Goal: Task Accomplishment & Management: Contribute content

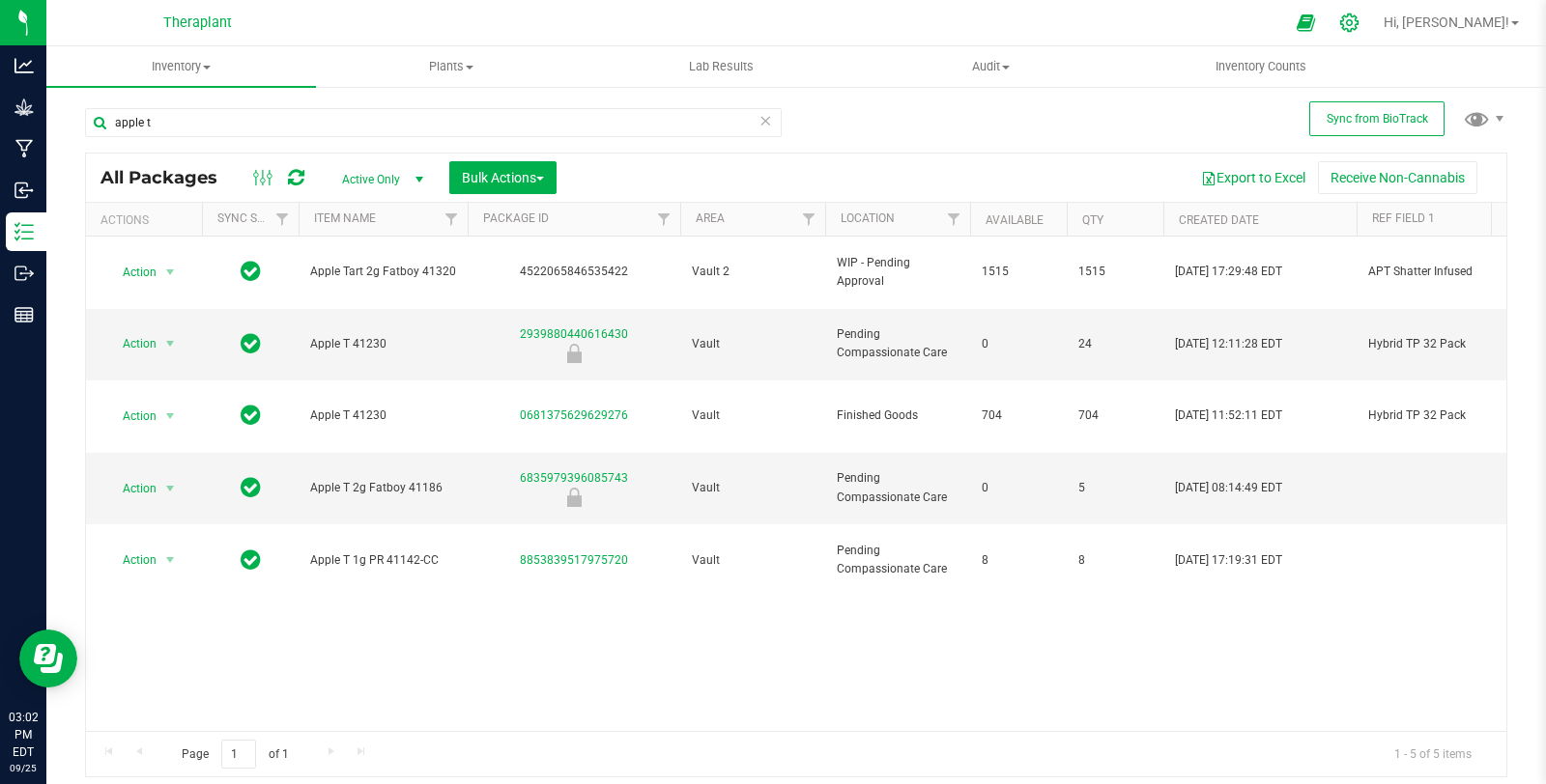
click at [1363, 20] on div at bounding box center [1349, 23] width 27 height 20
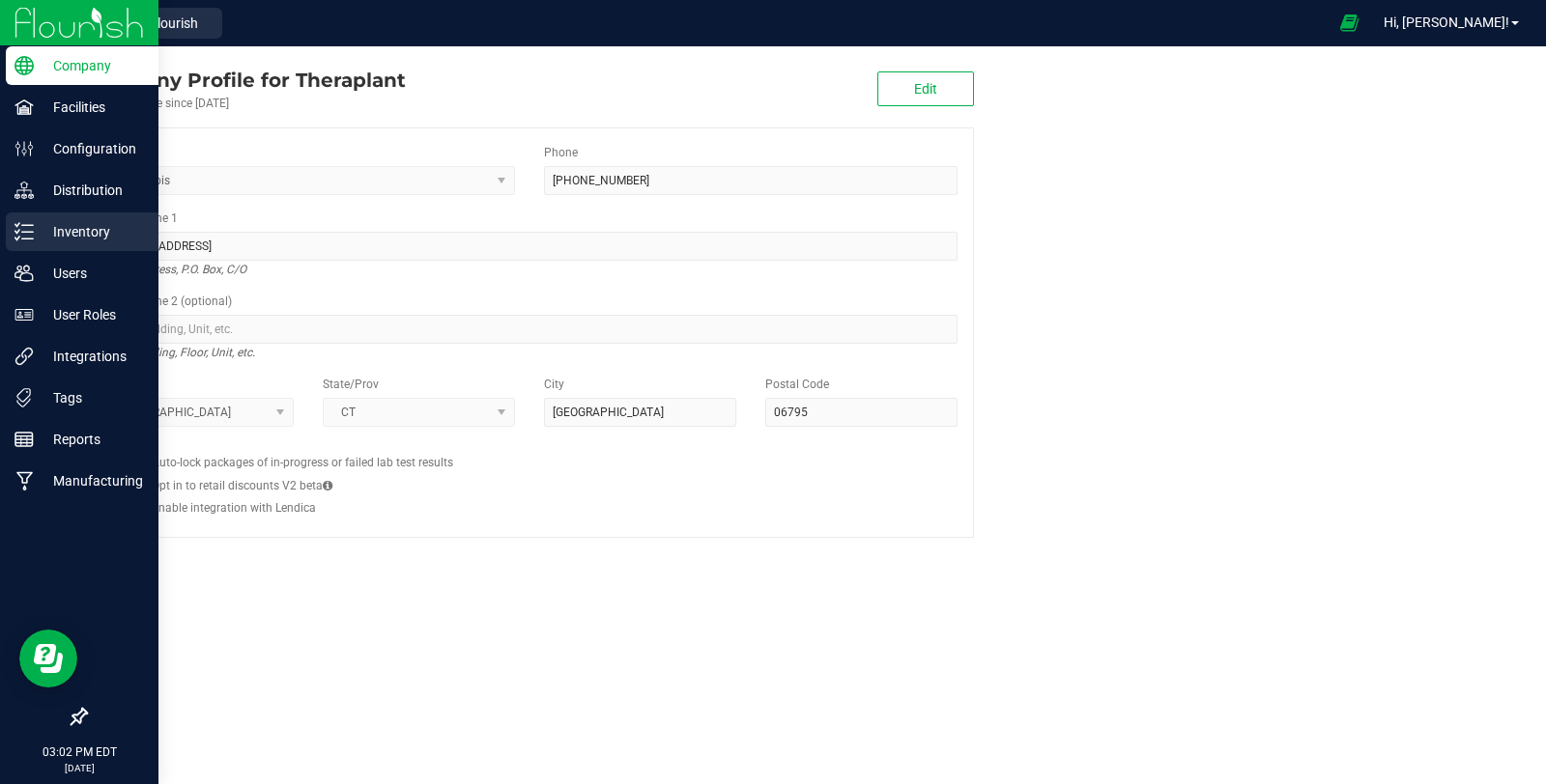
click at [28, 240] on icon at bounding box center [23, 231] width 19 height 19
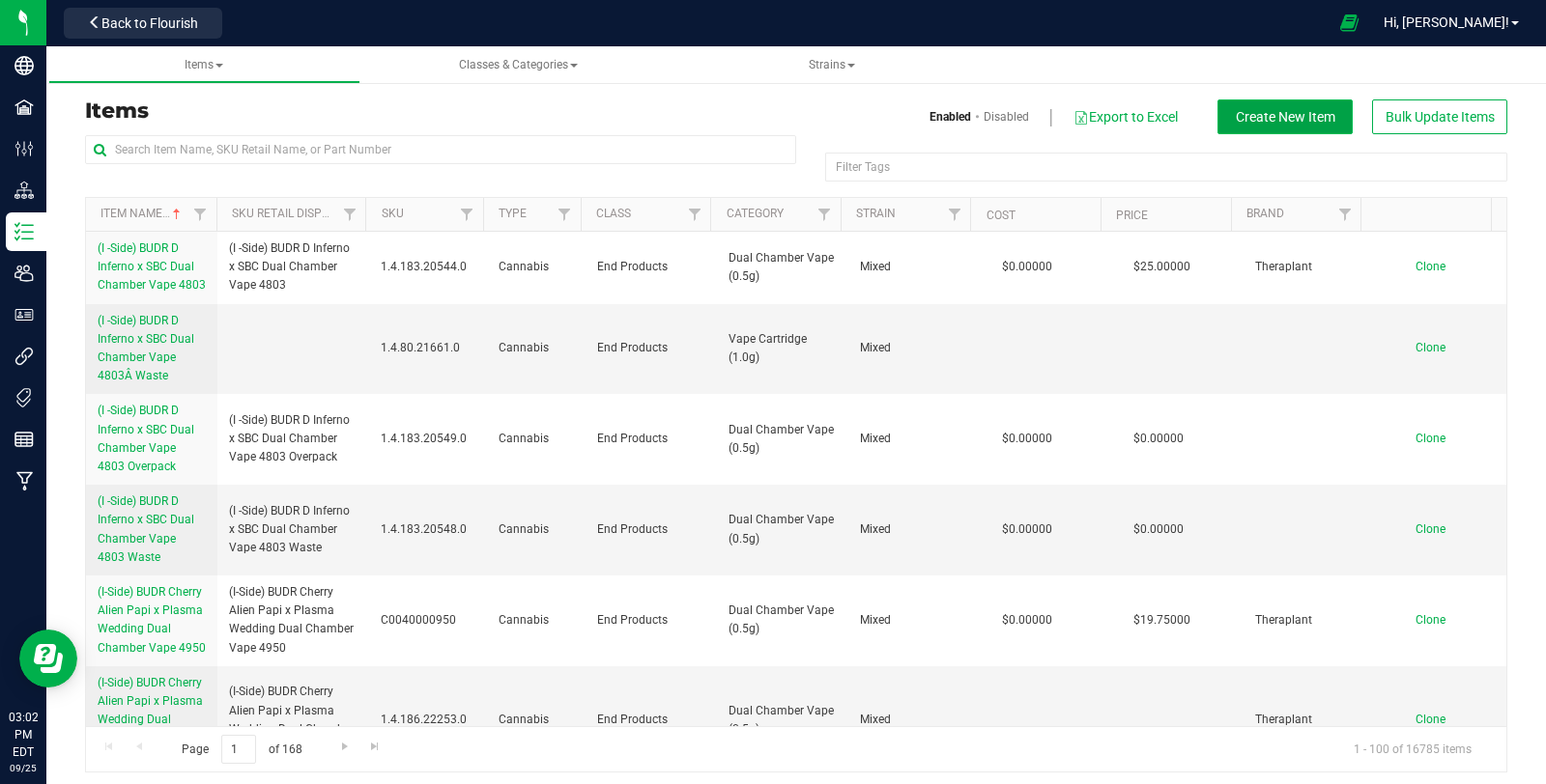
click at [1272, 116] on span "Create New Item" at bounding box center [1285, 116] width 100 height 15
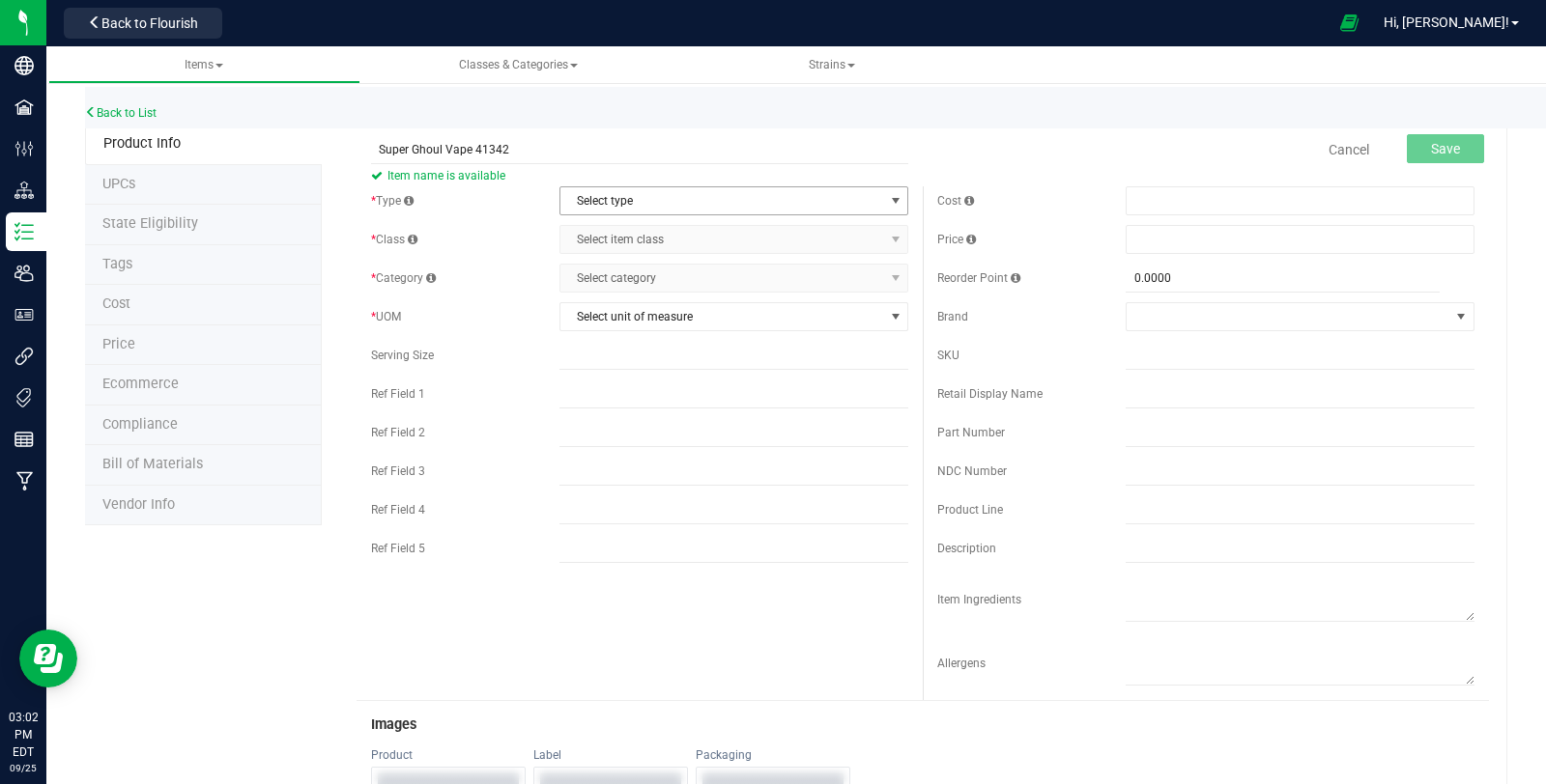
type input "Super Ghoul Vape 41342"
drag, startPoint x: 614, startPoint y: 193, endPoint x: 569, endPoint y: 199, distance: 45.4
click at [569, 199] on span "Select type" at bounding box center [722, 201] width 323 height 27
click at [622, 245] on li "Cannabis" at bounding box center [727, 232] width 343 height 29
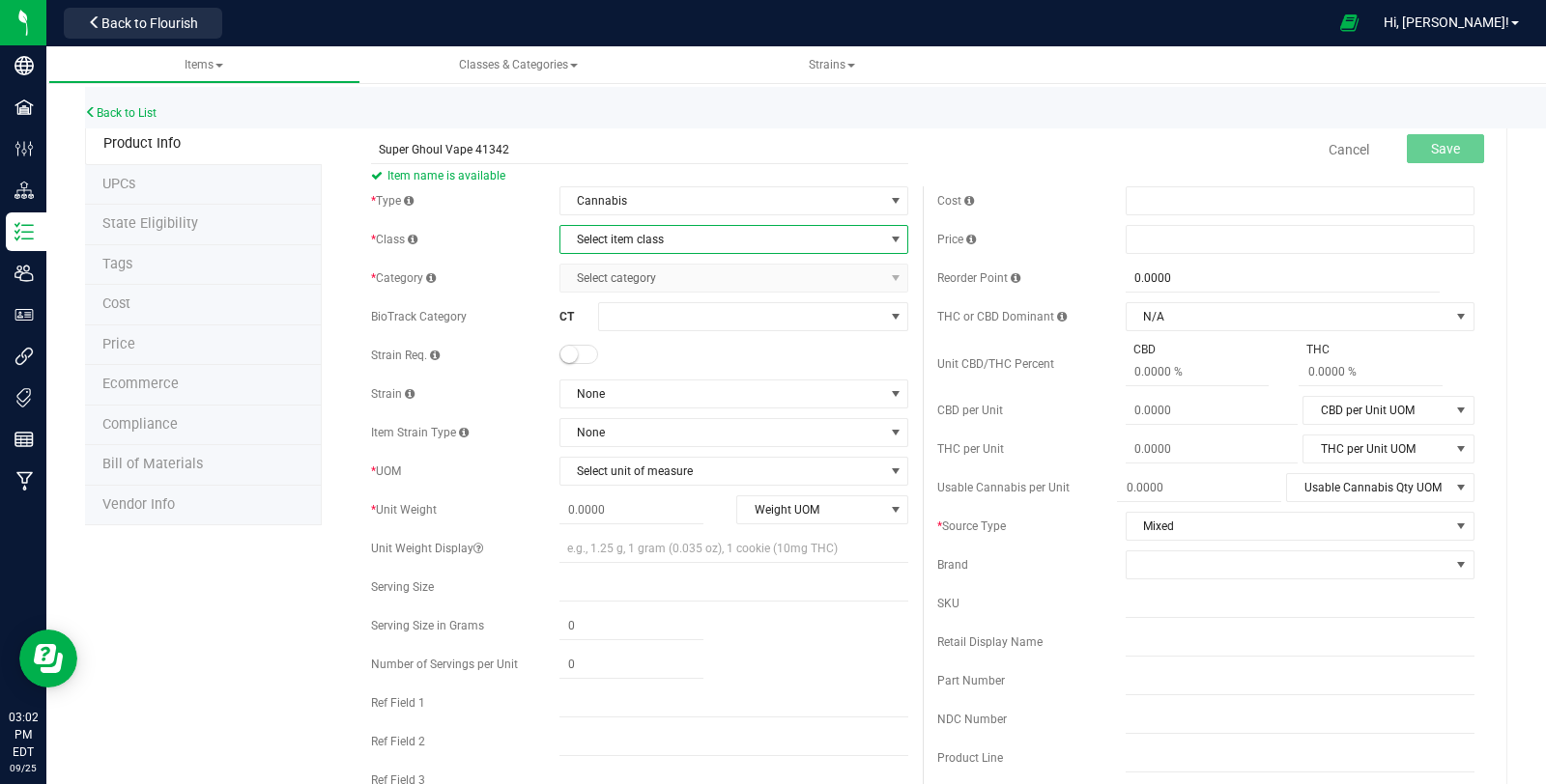
click at [623, 231] on span "Select item class" at bounding box center [722, 239] width 323 height 27
click at [613, 296] on li "End Products" at bounding box center [727, 300] width 343 height 29
click at [795, 283] on span "Select category" at bounding box center [722, 278] width 323 height 27
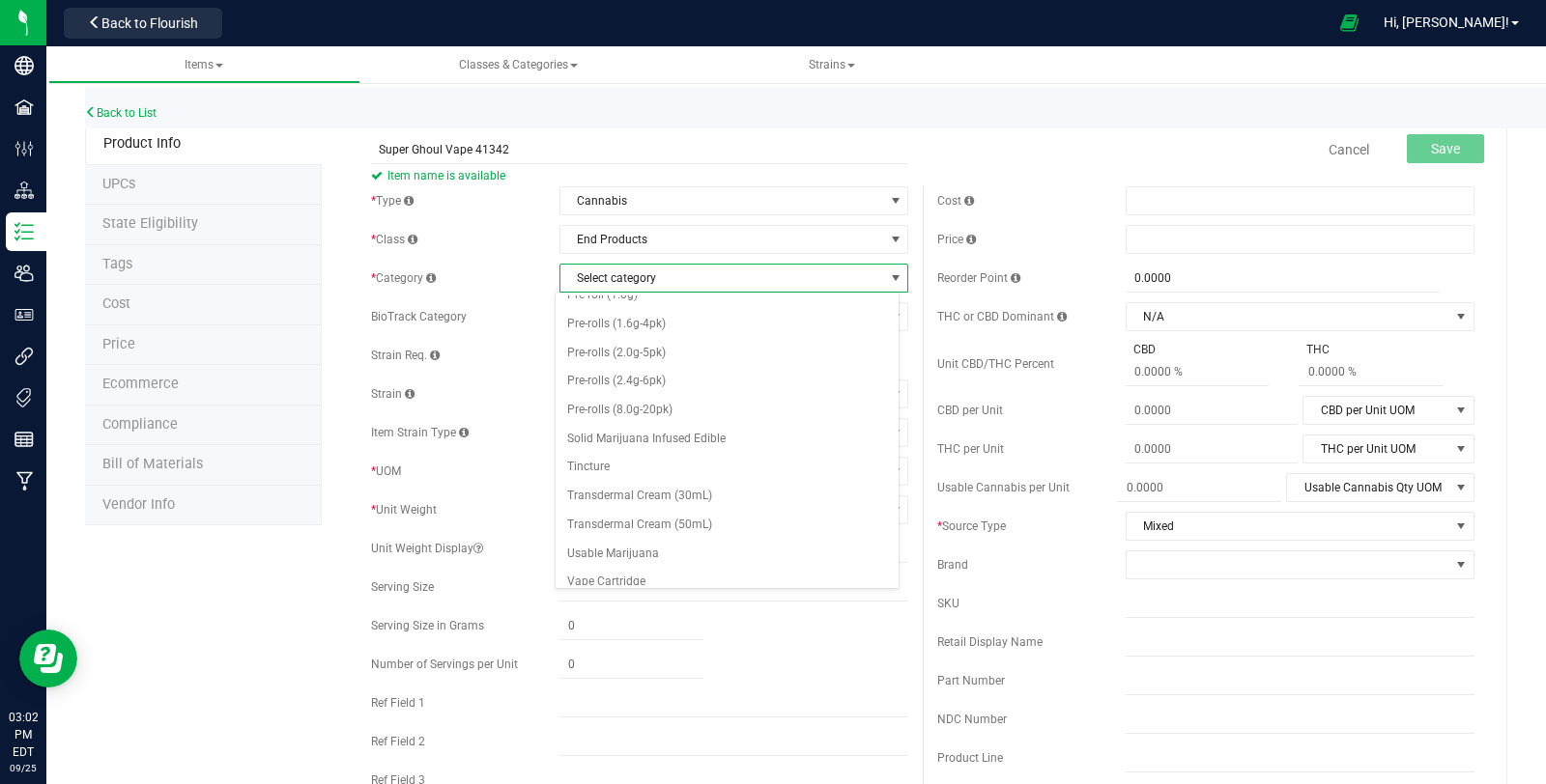
scroll to position [795, 0]
click at [729, 586] on div "Select category AIO (0.5g) AIO (1.0g) Capsules (10) Dual Chamber Vape (0.5g) Fl…" at bounding box center [727, 440] width 345 height 298
click at [717, 592] on li "Vape Cartridge (1.0g)" at bounding box center [727, 606] width 343 height 29
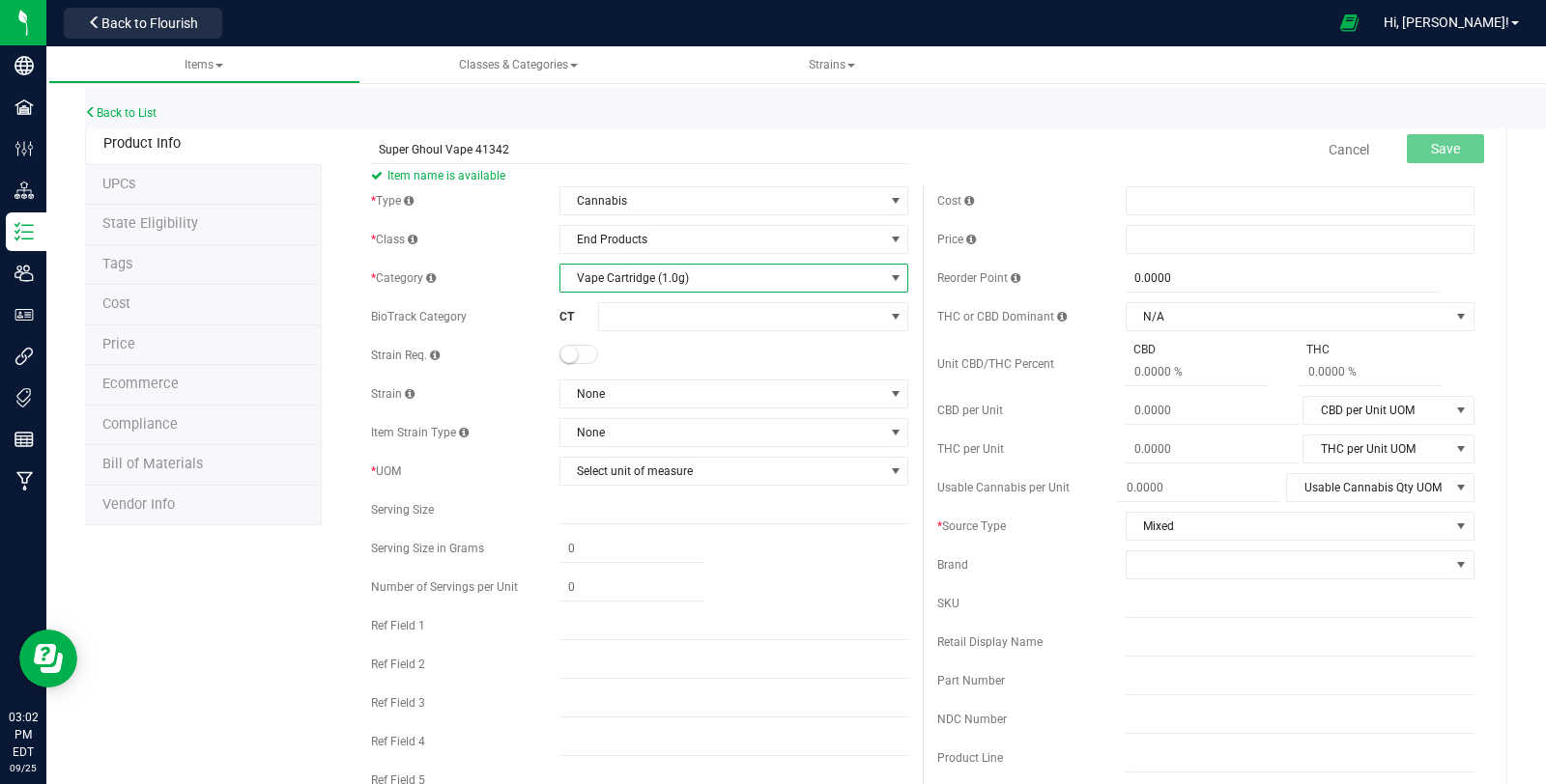
click at [566, 354] on small at bounding box center [569, 354] width 17 height 17
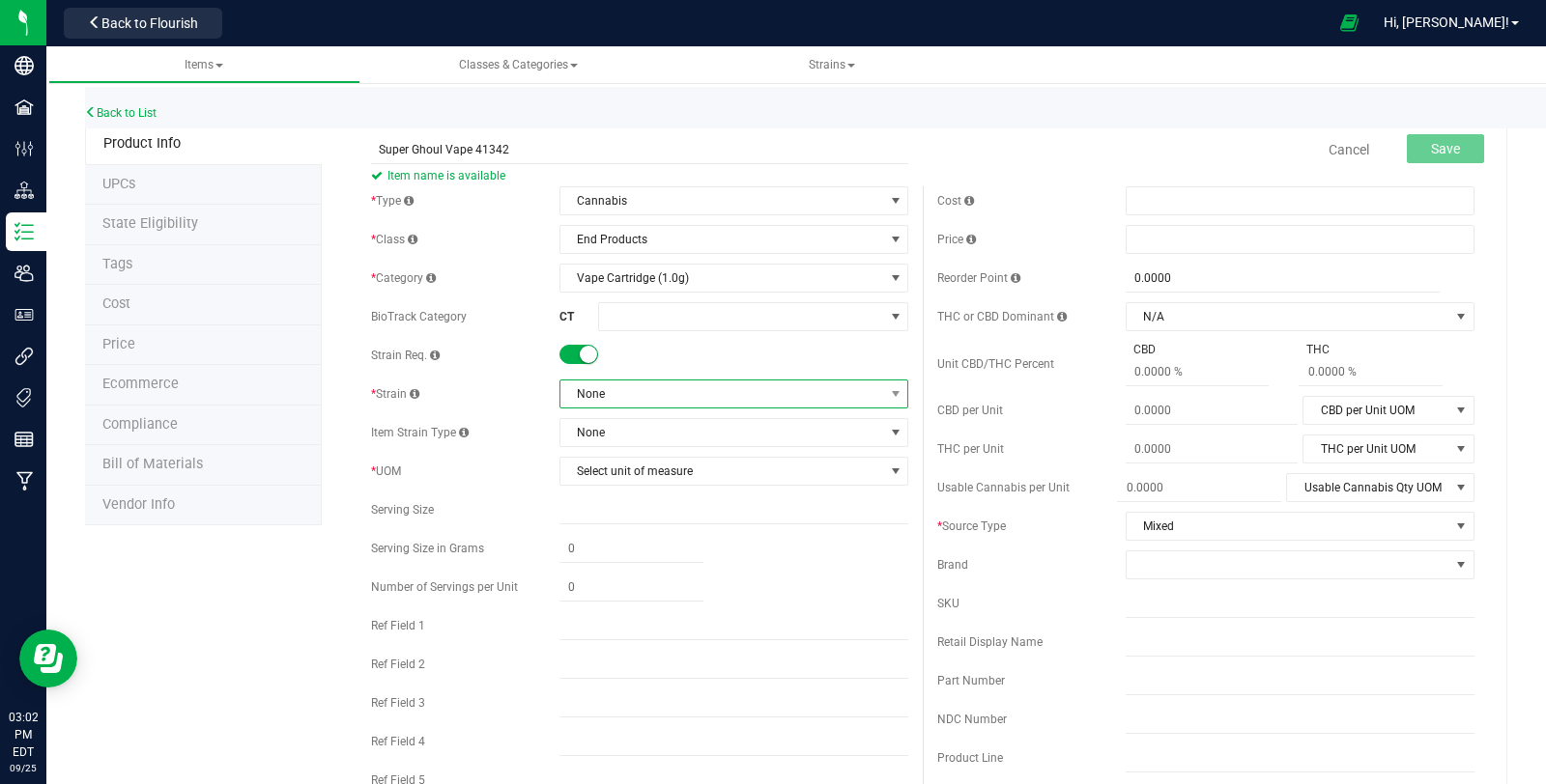
click at [652, 398] on span "None" at bounding box center [722, 393] width 323 height 27
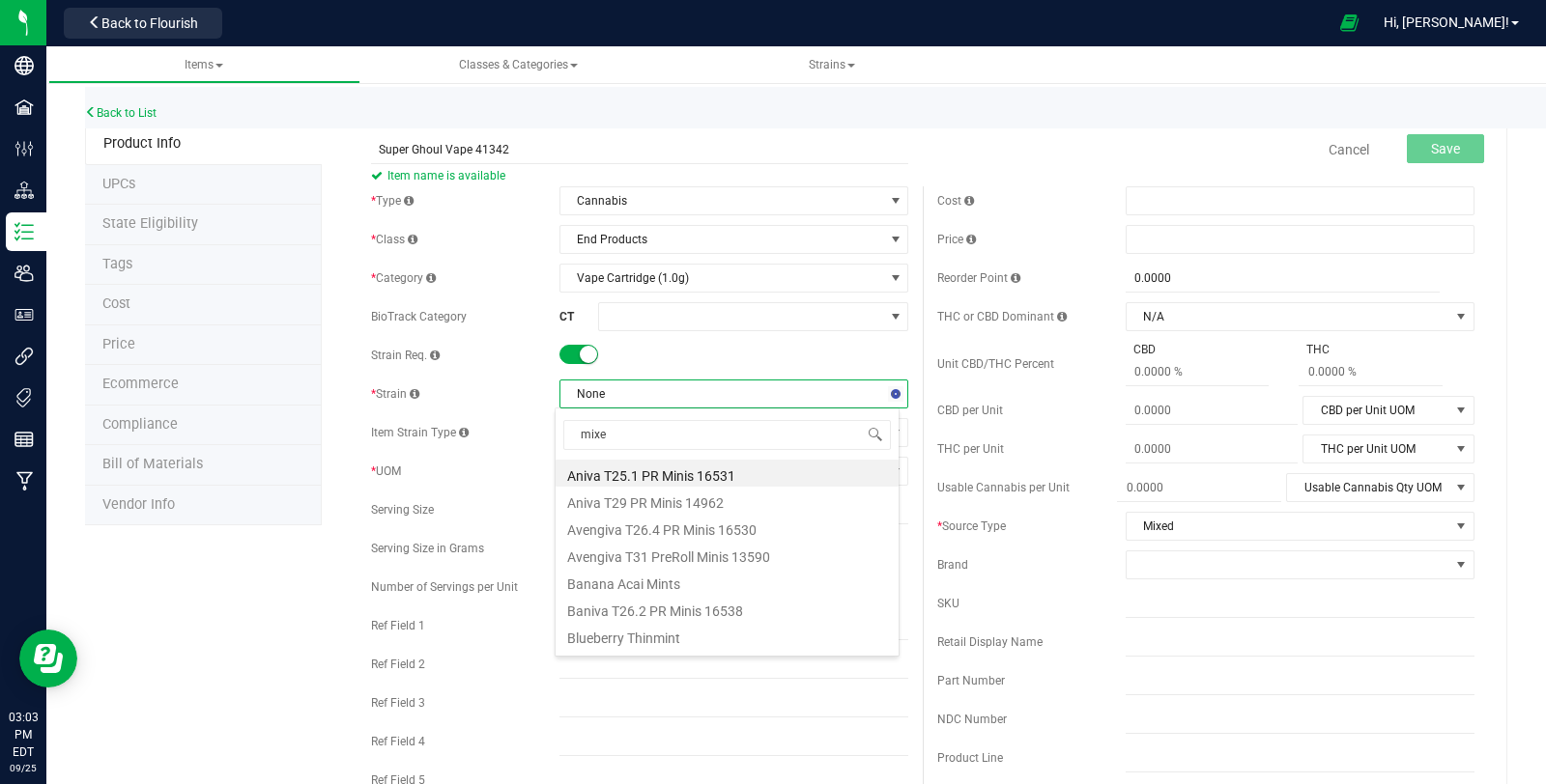
type input "mixed"
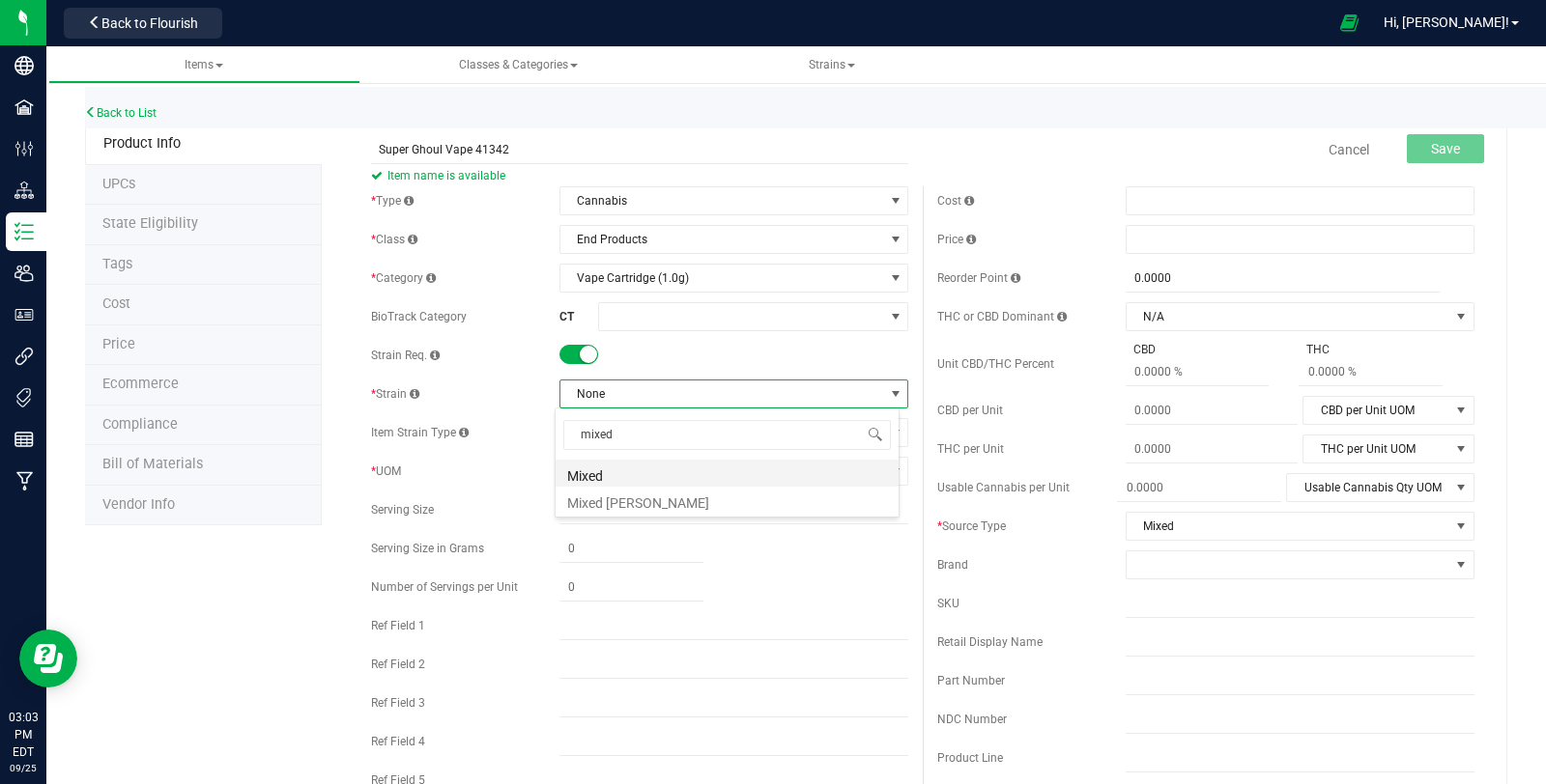
click at [692, 474] on li "Mixed" at bounding box center [727, 472] width 343 height 27
click at [678, 471] on span "Select unit of measure" at bounding box center [722, 470] width 323 height 27
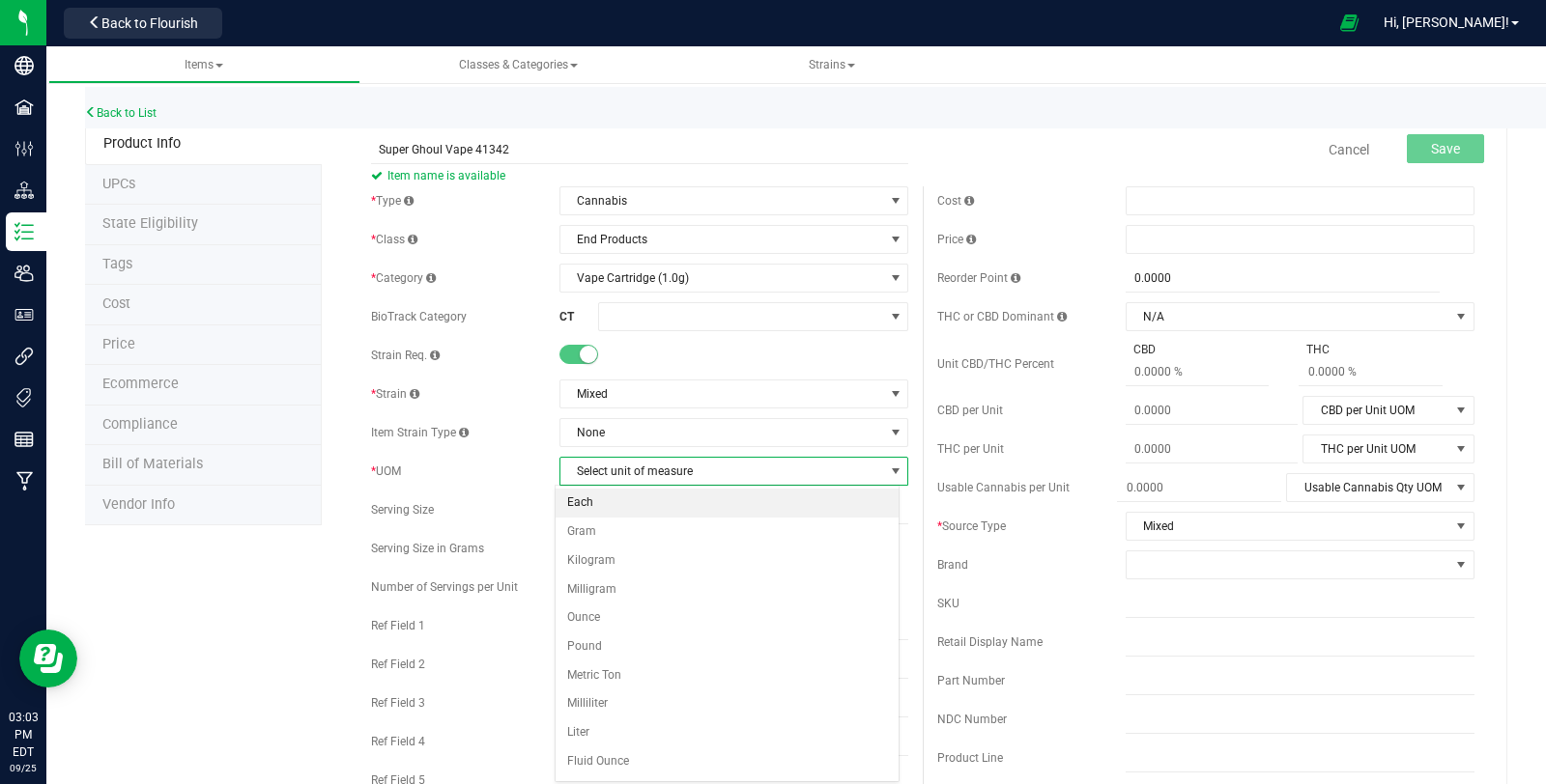
click at [668, 506] on li "Each" at bounding box center [727, 502] width 343 height 29
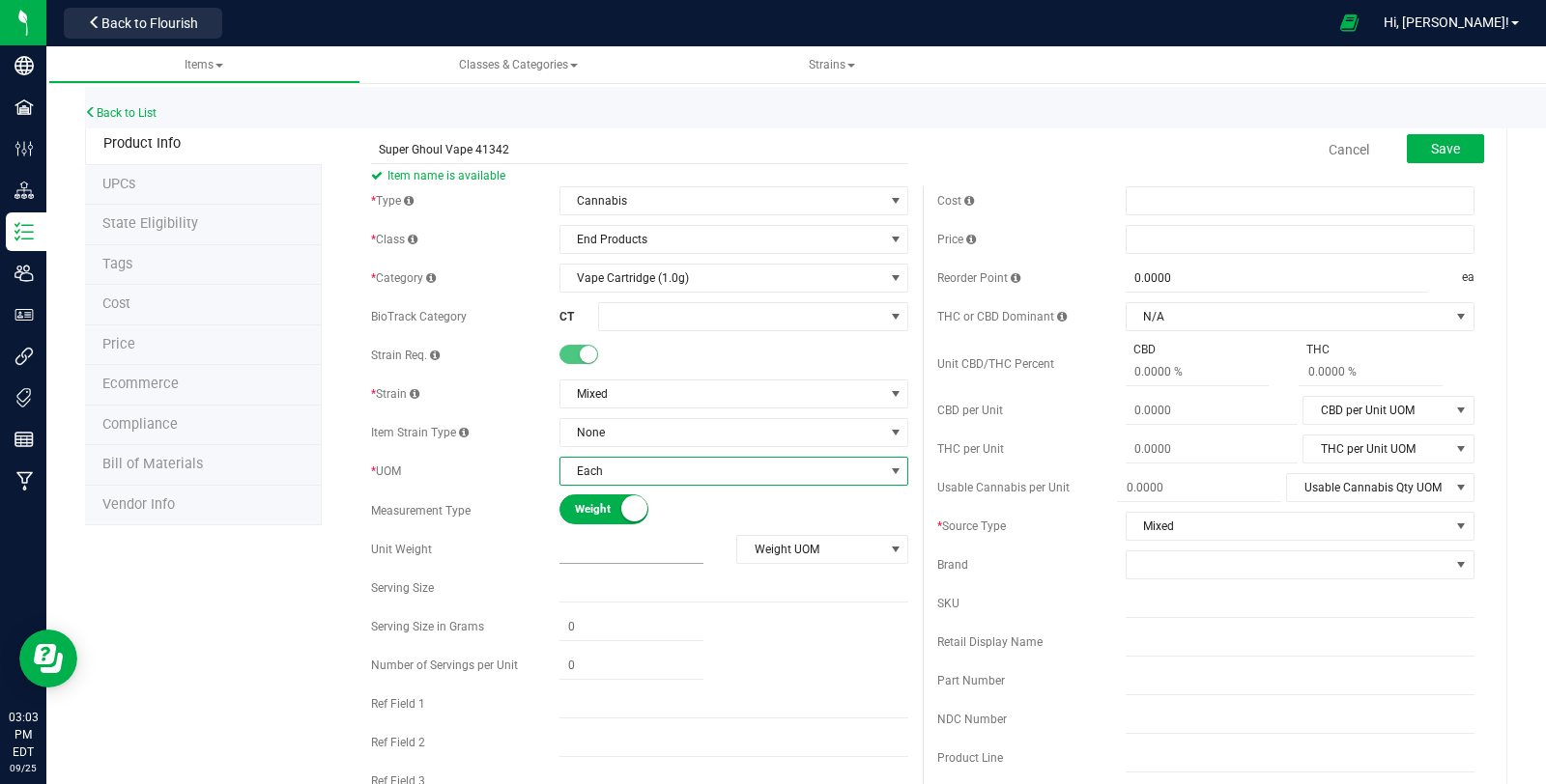
click at [631, 547] on input "text" at bounding box center [632, 548] width 144 height 27
type input "1"
click at [887, 550] on span "select" at bounding box center [894, 548] width 15 height 15
type input "1.0000"
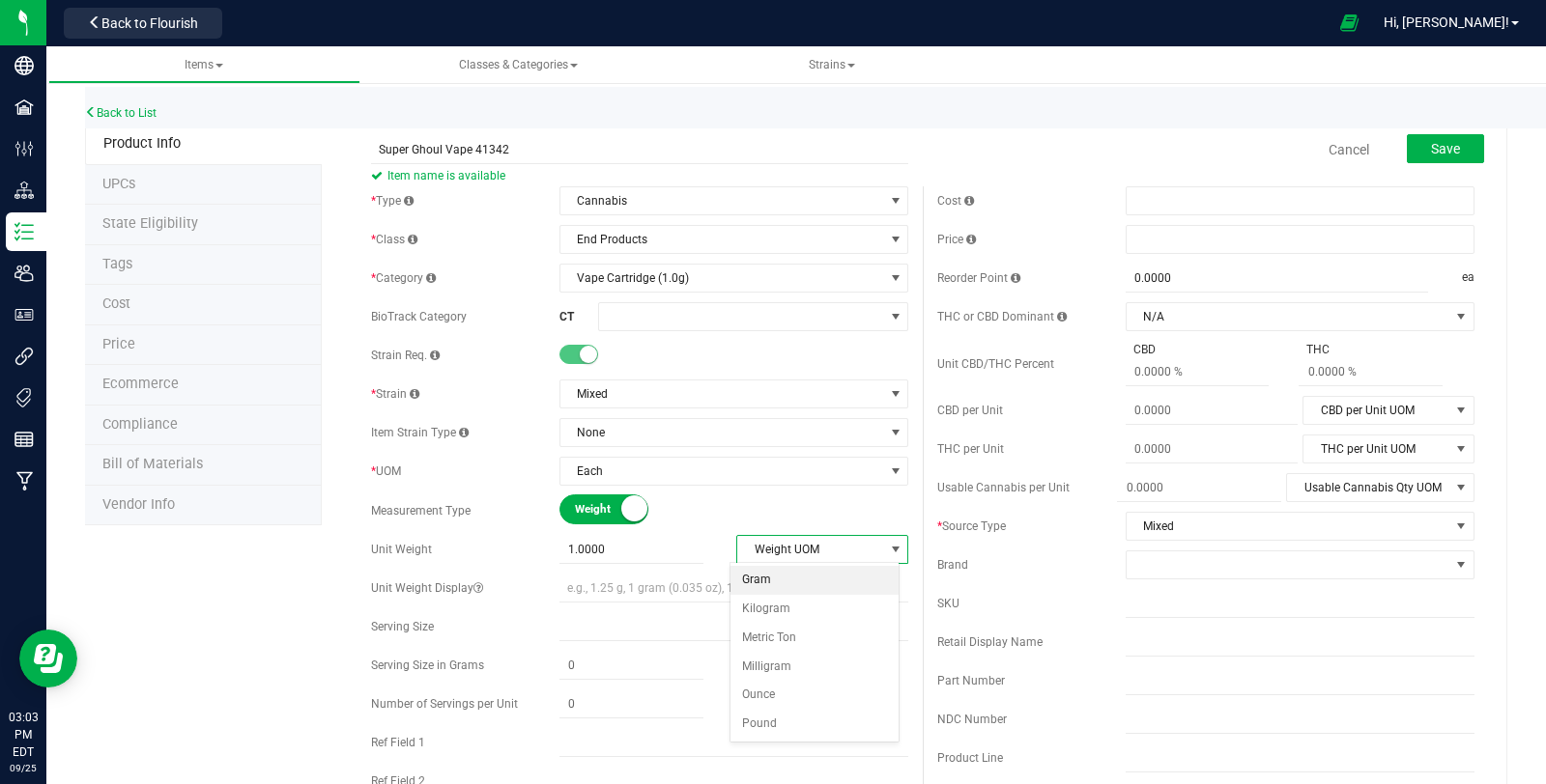
click at [806, 585] on li "Gram" at bounding box center [814, 579] width 168 height 29
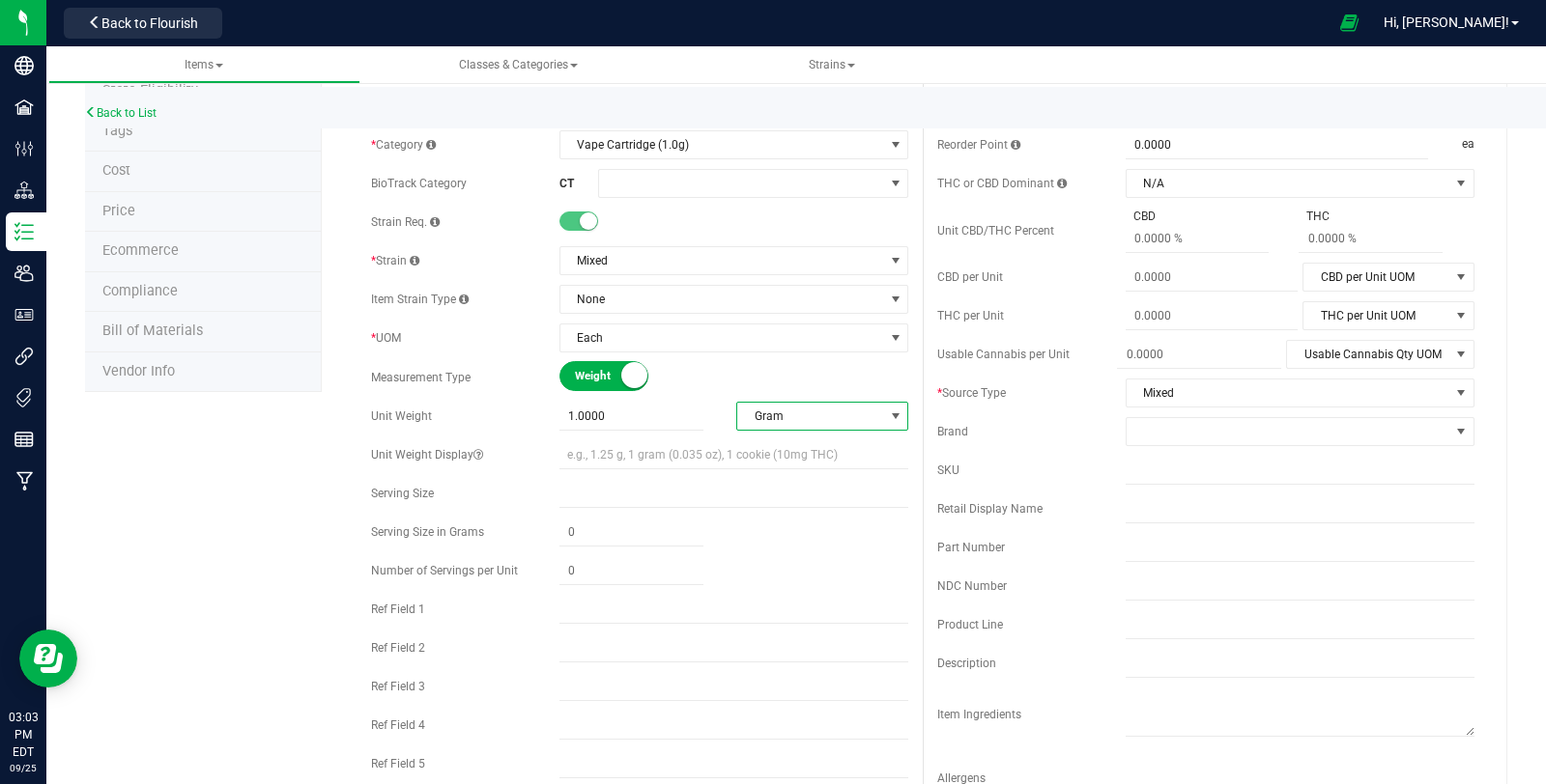
scroll to position [130, 0]
click at [675, 647] on input "text" at bounding box center [734, 650] width 349 height 29
paste input "Super Ghoul Vape 41342"
type input "Super Ghoul Vape 41342"
click at [790, 604] on input "text" at bounding box center [734, 611] width 349 height 29
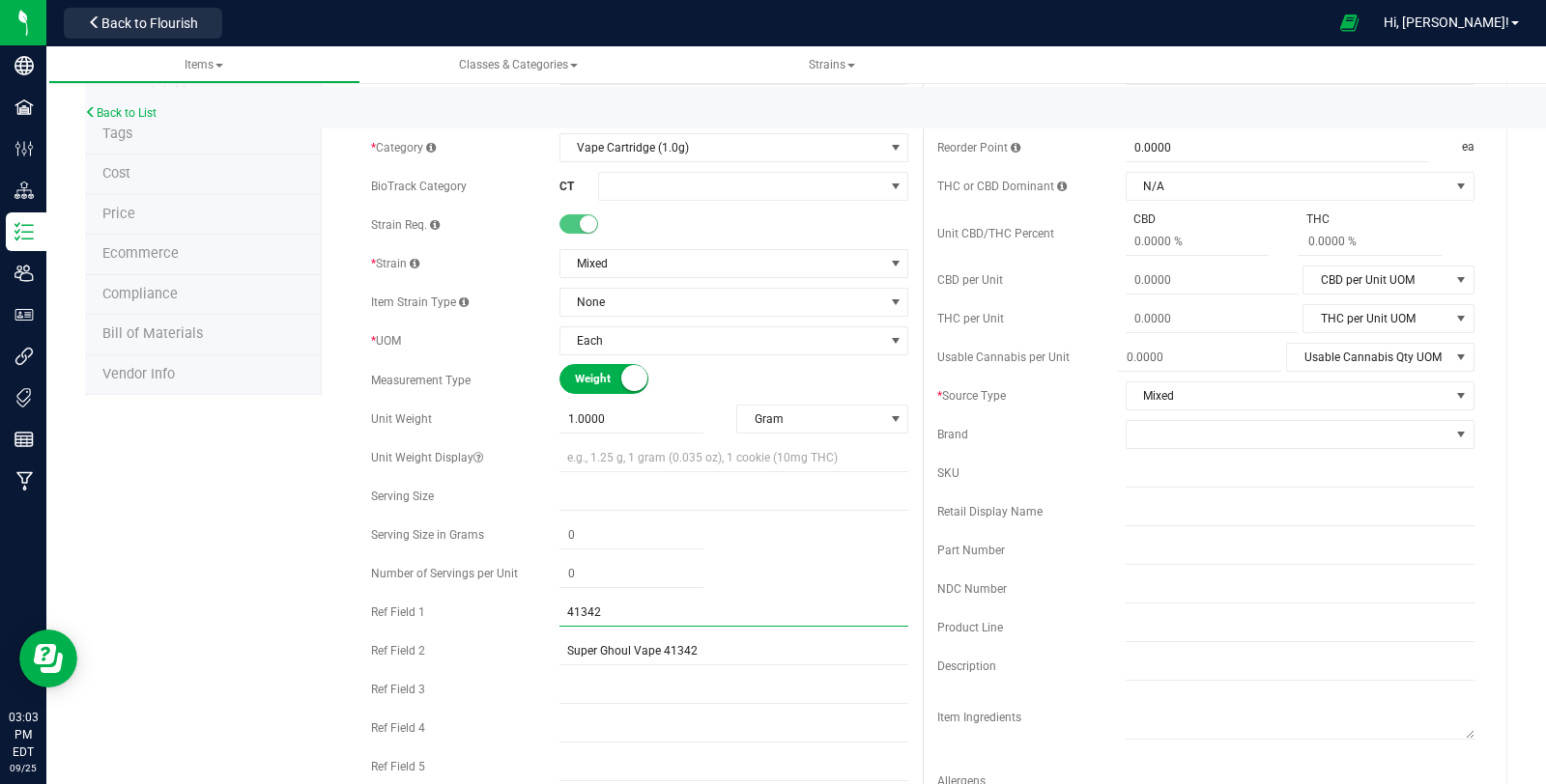
type input "41342"
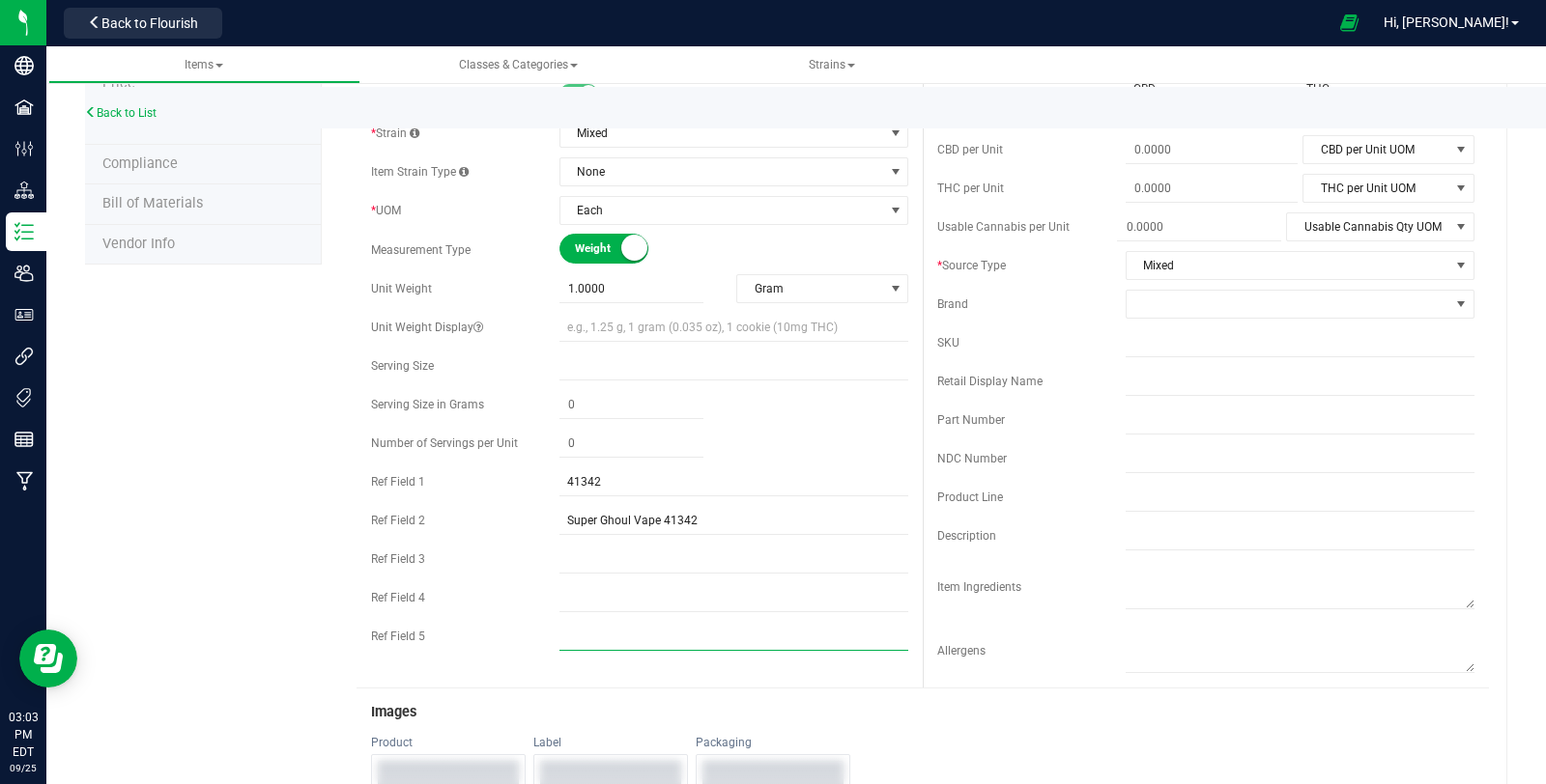
click at [663, 638] on input "text" at bounding box center [734, 635] width 349 height 29
type input "Sativa"
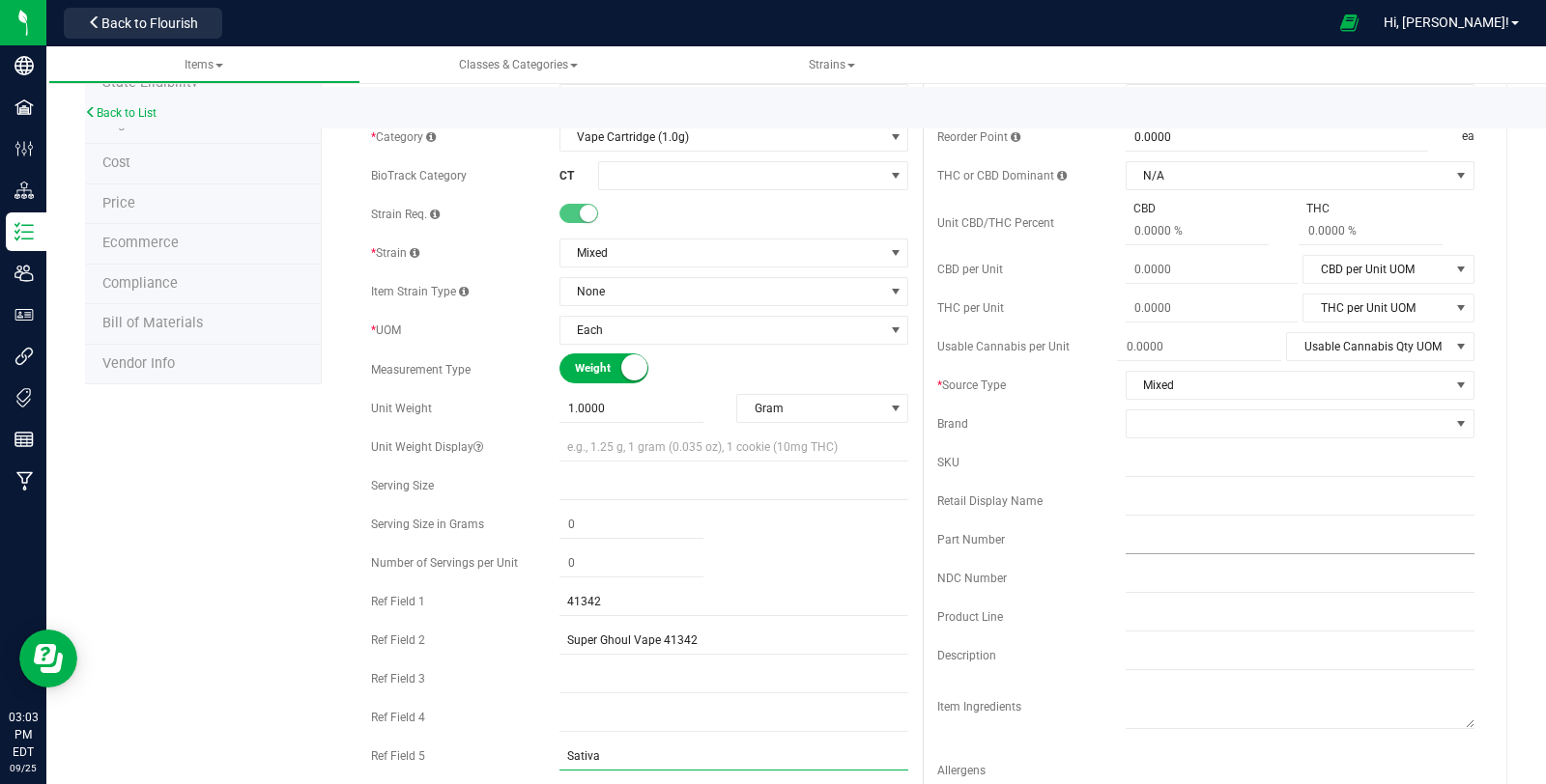
scroll to position [114, 0]
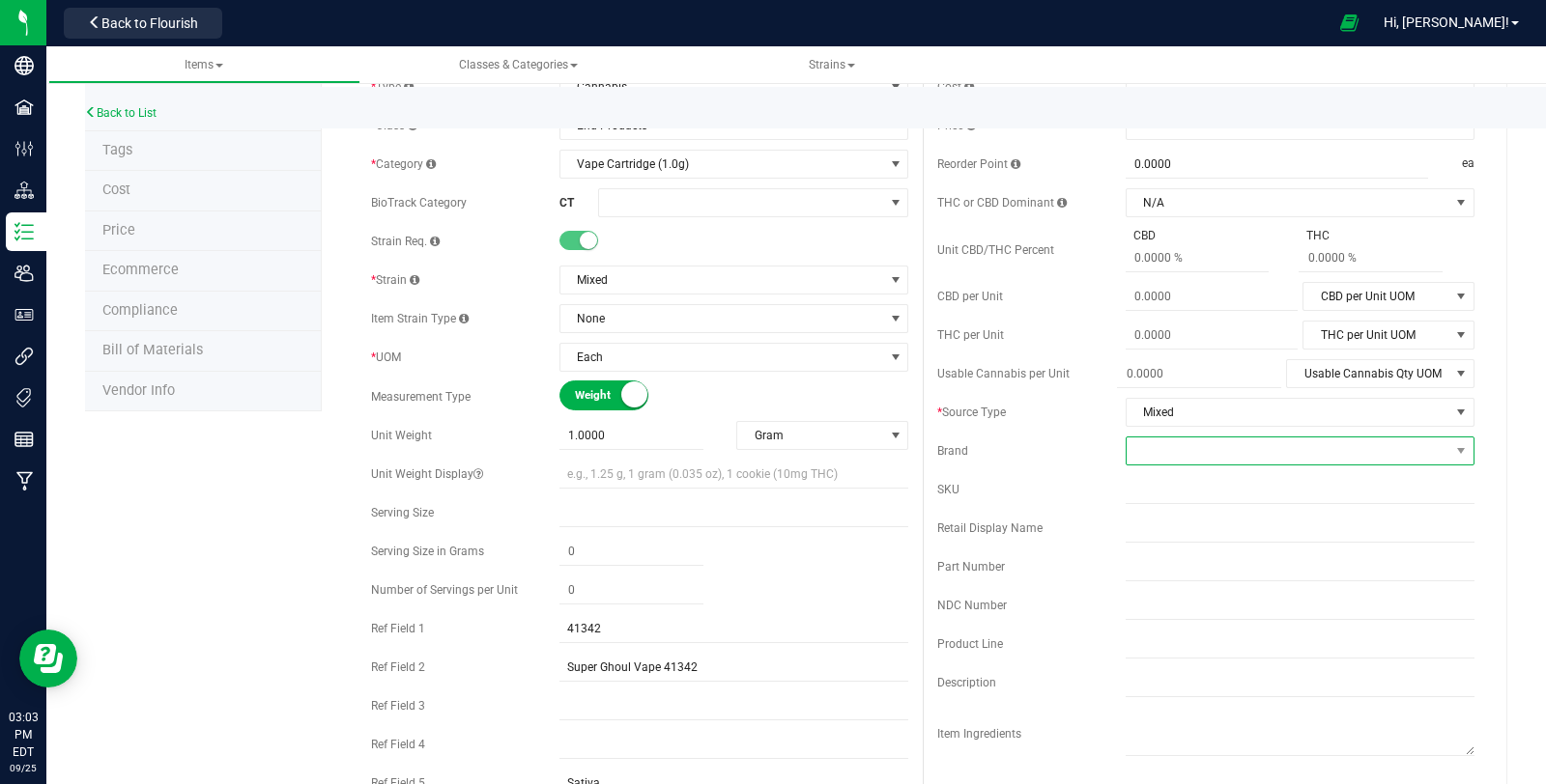
click at [1197, 445] on span at bounding box center [1287, 450] width 323 height 27
click at [1239, 602] on li "Theraplant" at bounding box center [1285, 618] width 343 height 33
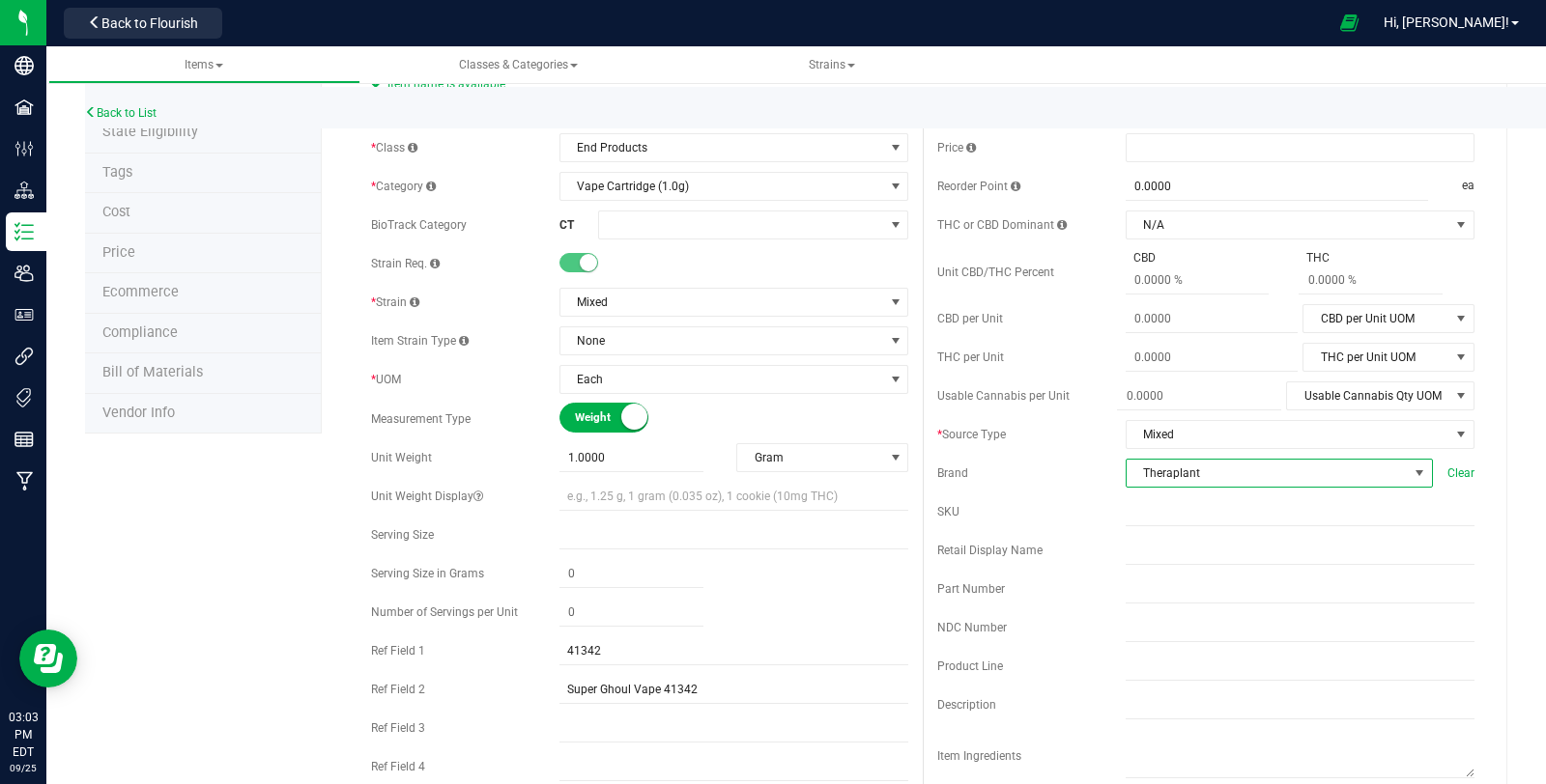
scroll to position [128, 0]
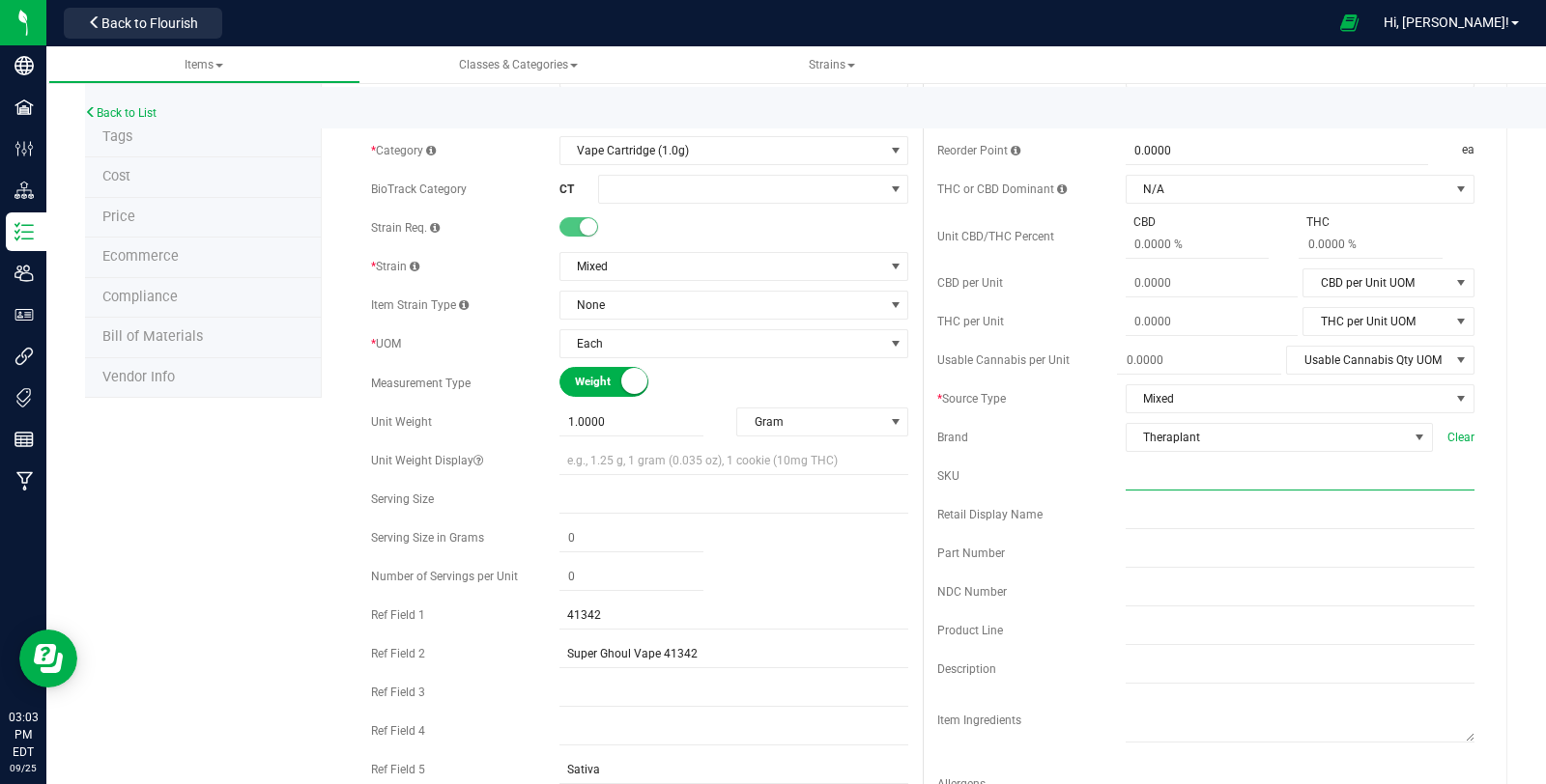
click at [1171, 486] on input "text" at bounding box center [1299, 475] width 349 height 29
paste input "C0040001342"
type input "C0040001342"
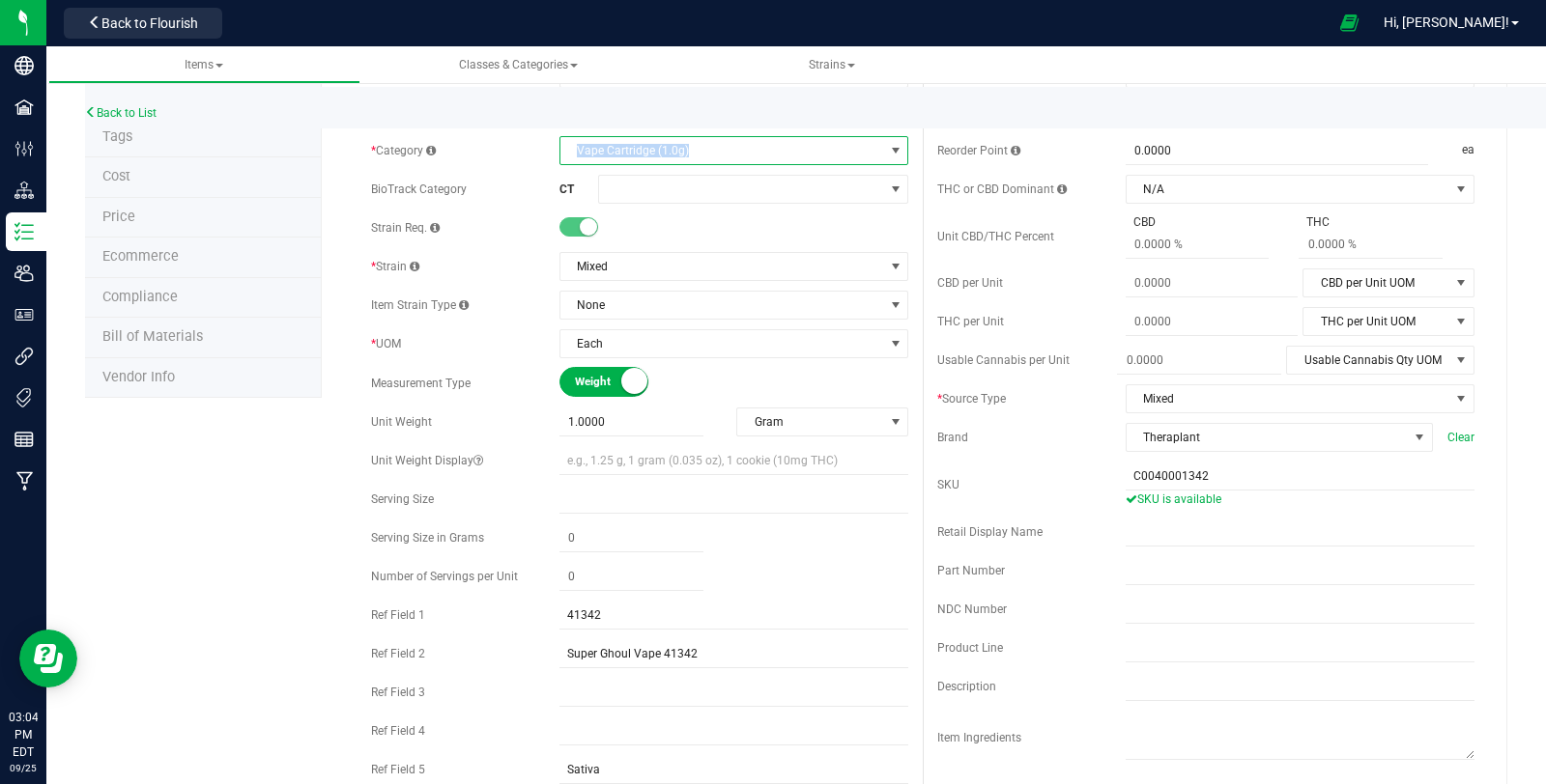
copy span "Vape Cartridge (1.0g)"
drag, startPoint x: 567, startPoint y: 148, endPoint x: 679, endPoint y: 156, distance: 112.3
click at [679, 156] on span "Vape Cartridge (1.0g)" at bounding box center [722, 150] width 323 height 27
click at [700, 113] on div "Back to List" at bounding box center [857, 108] width 1546 height 42
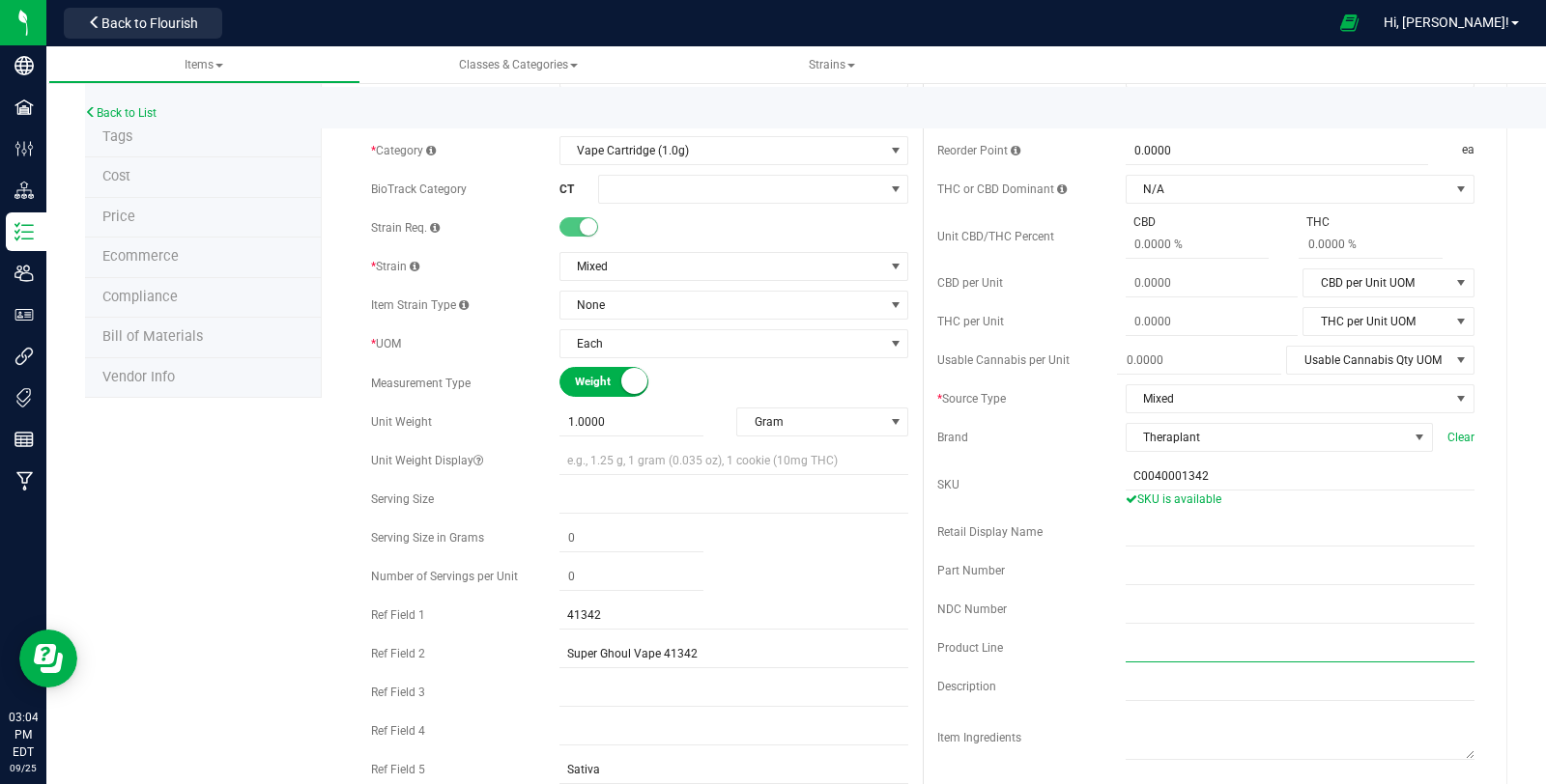
click at [1173, 645] on input "text" at bounding box center [1299, 647] width 349 height 29
paste input "Vape Cartridge (1.0g)"
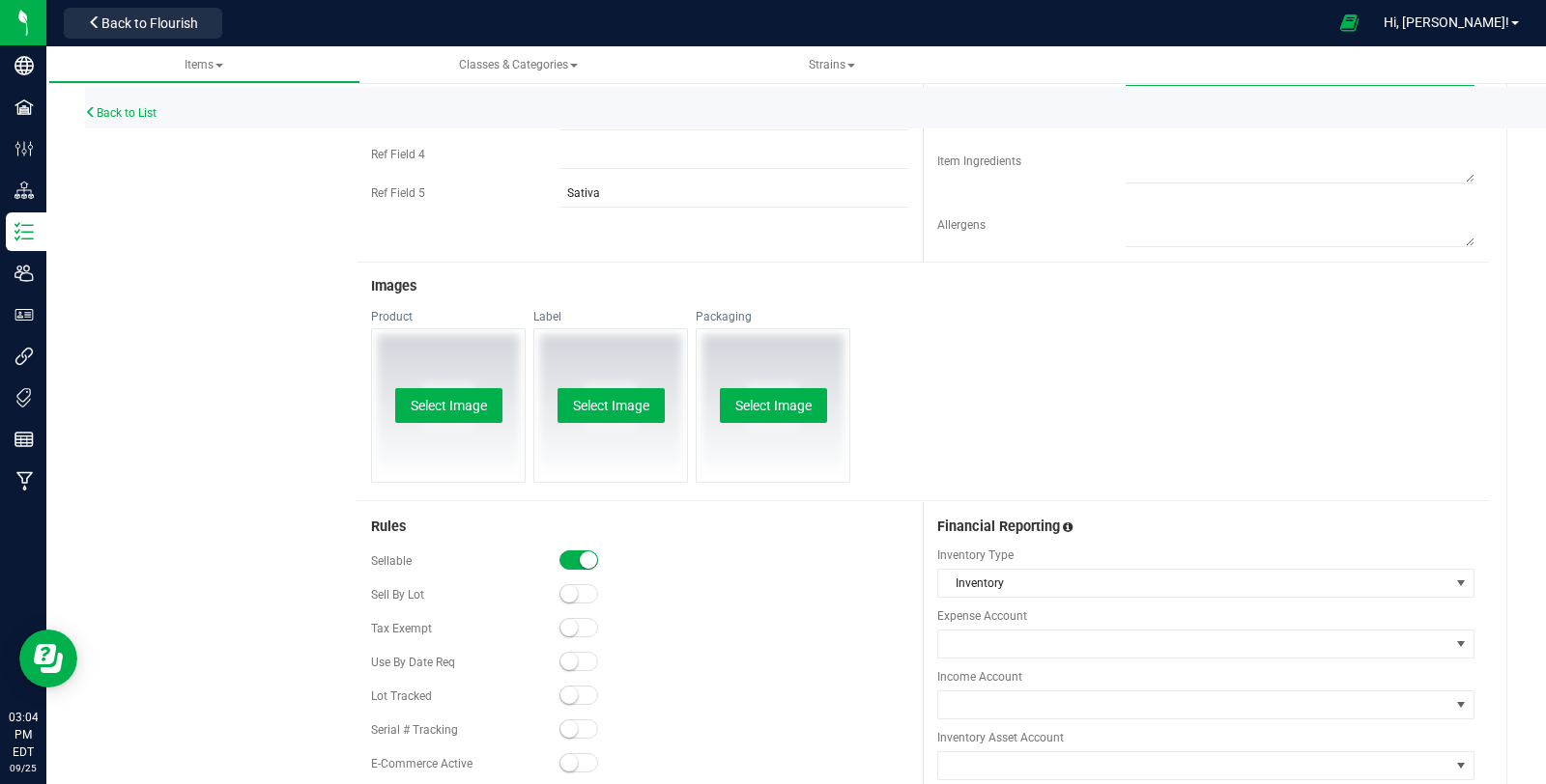
scroll to position [895, 0]
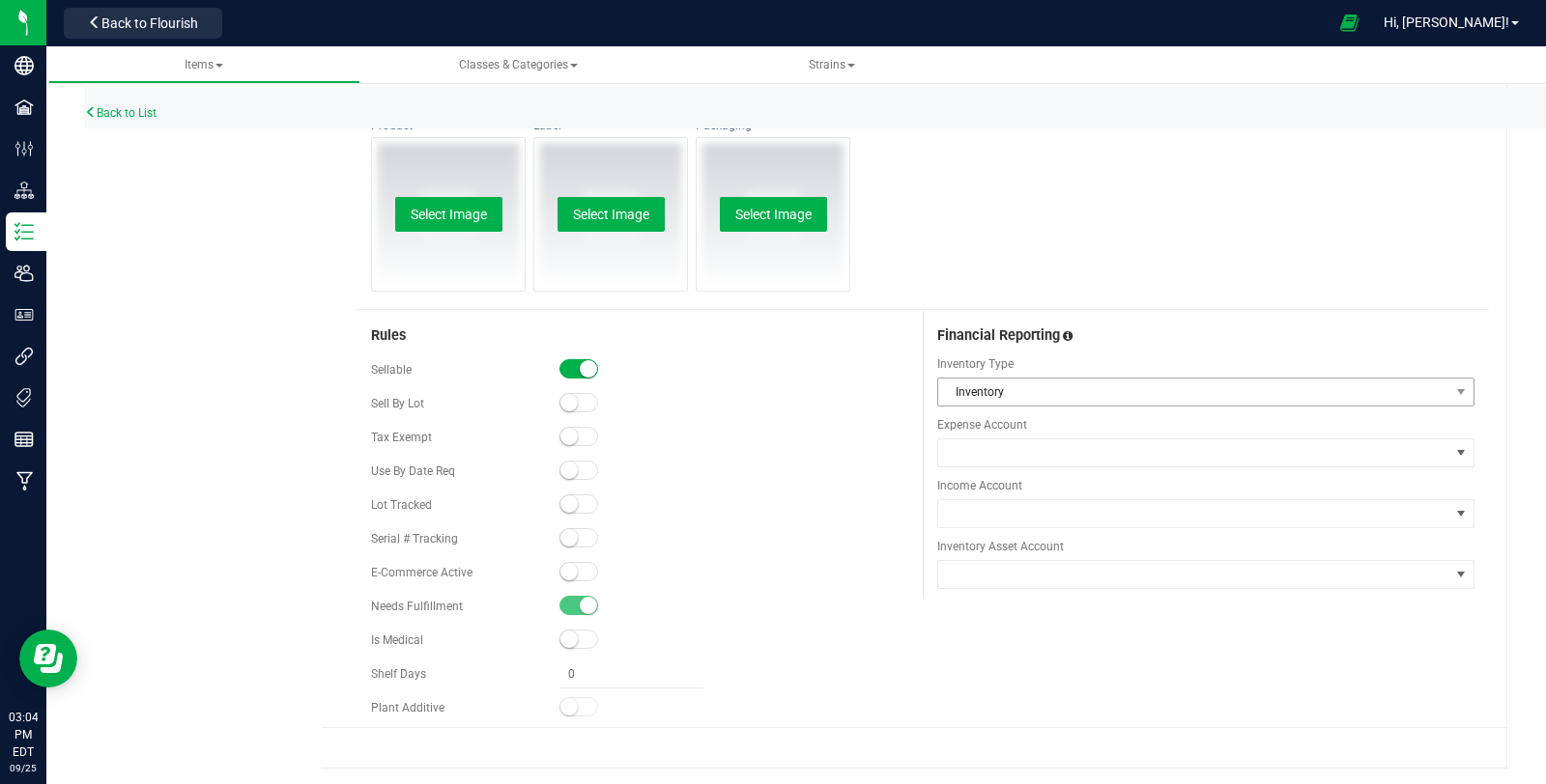
type input "Vape Cartridge (1.0g)"
click at [1045, 390] on span "Inventory" at bounding box center [1193, 392] width 511 height 27
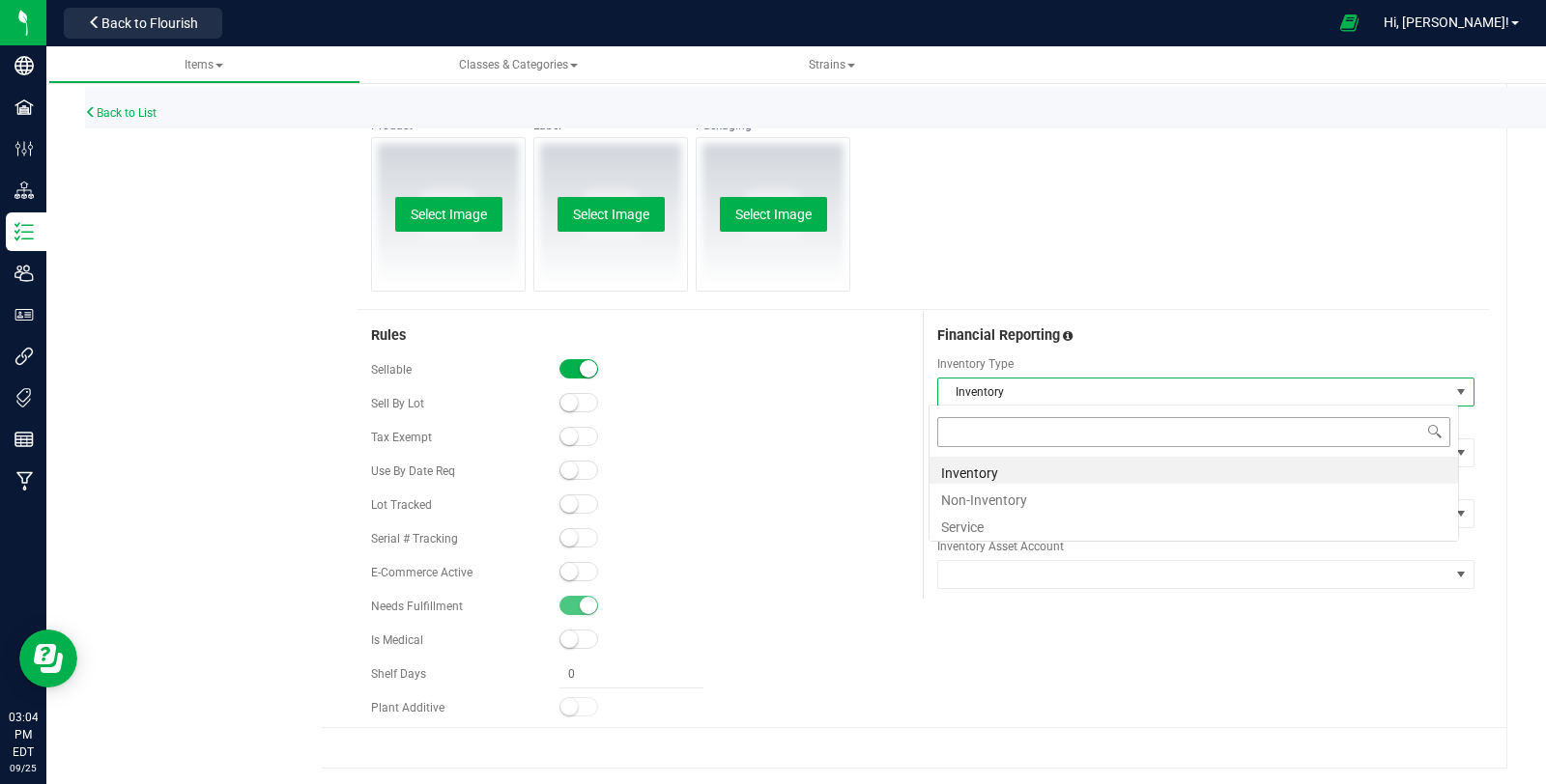
scroll to position [28, 531]
click at [1004, 490] on li "Non-Inventory" at bounding box center [1193, 496] width 529 height 27
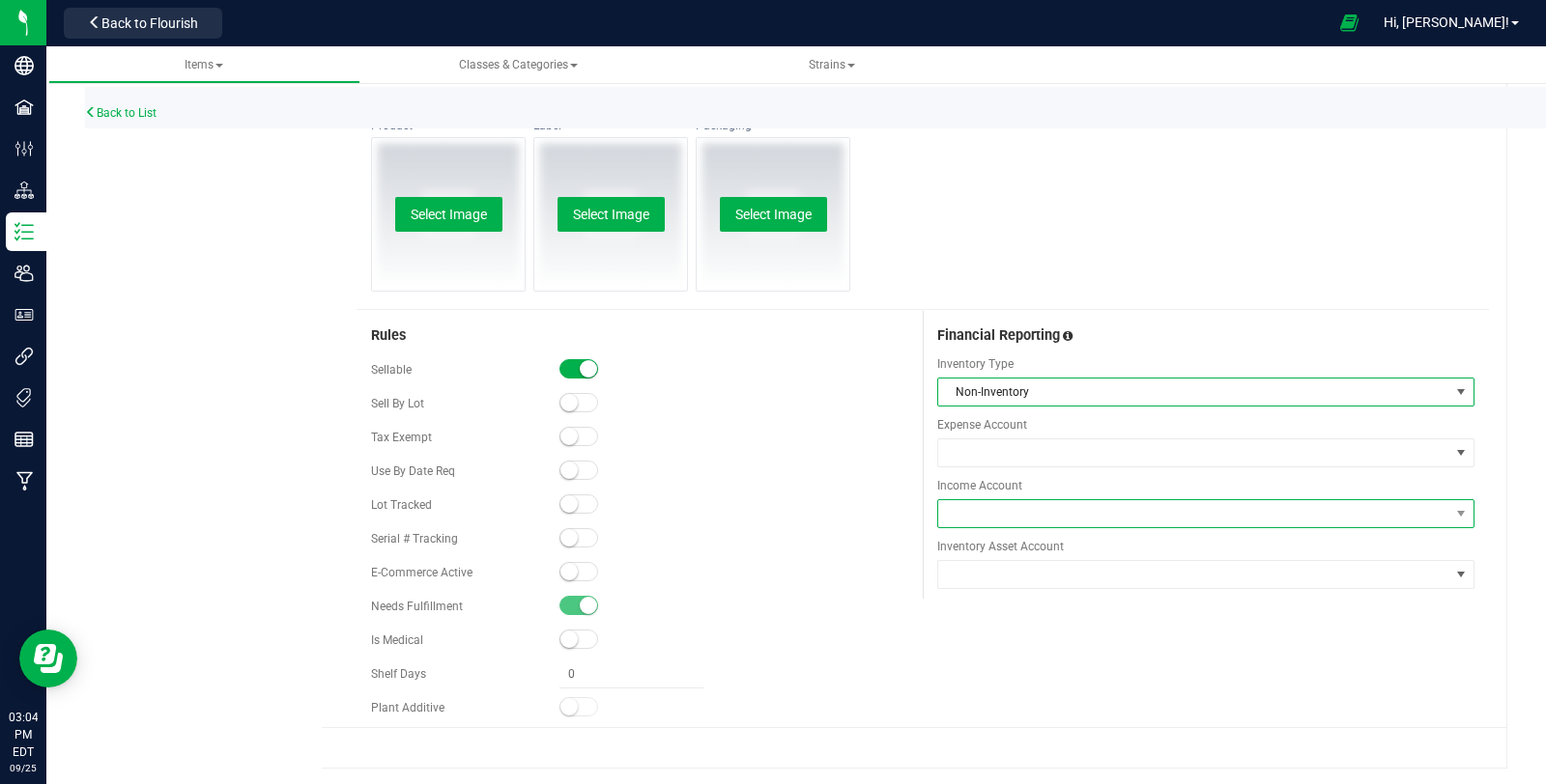
click at [997, 500] on span at bounding box center [1193, 513] width 511 height 27
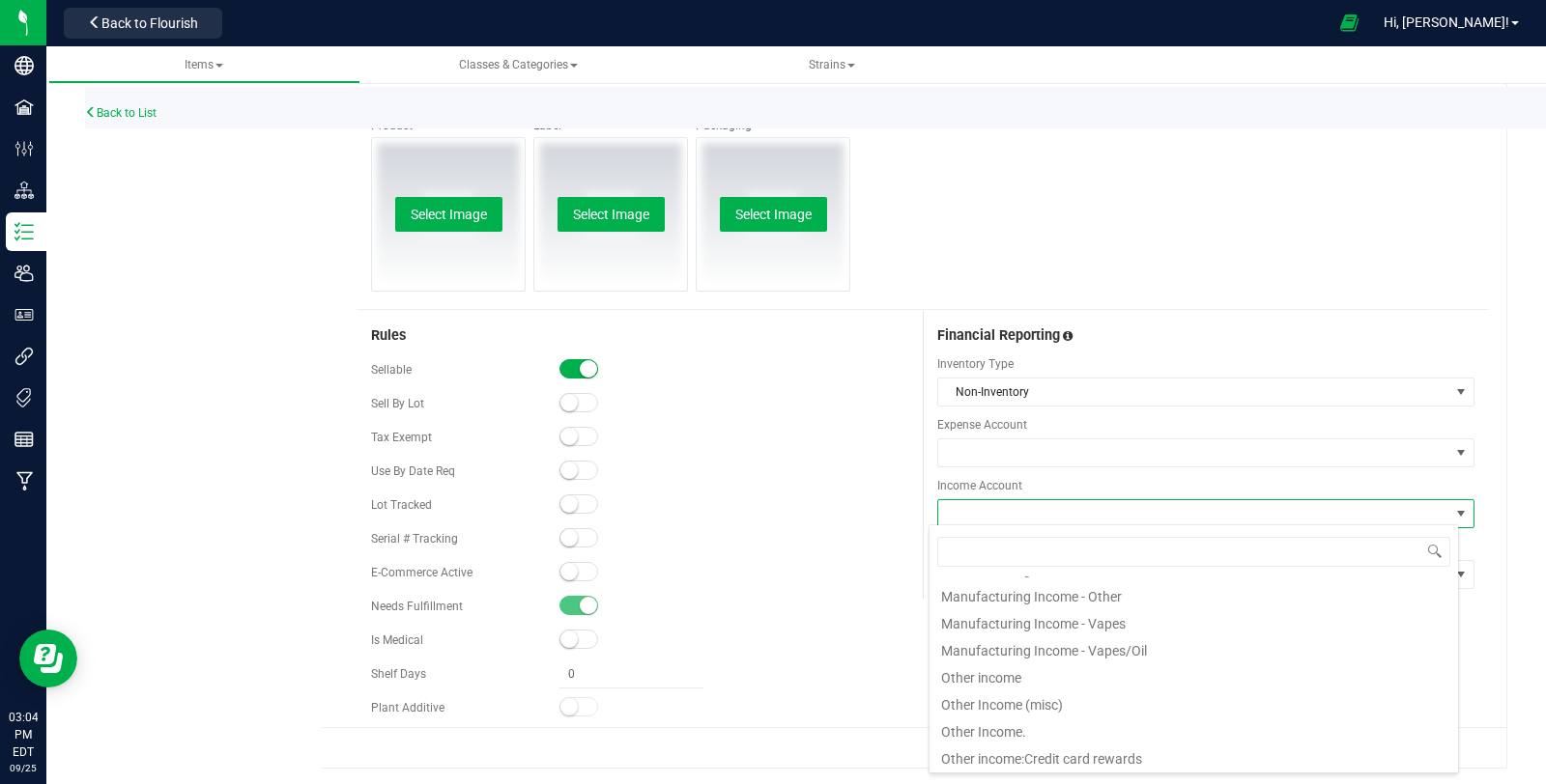
scroll to position [540, 0]
click at [1125, 644] on li "Manufacturing Income - Vapes/Oil" at bounding box center [1193, 643] width 529 height 27
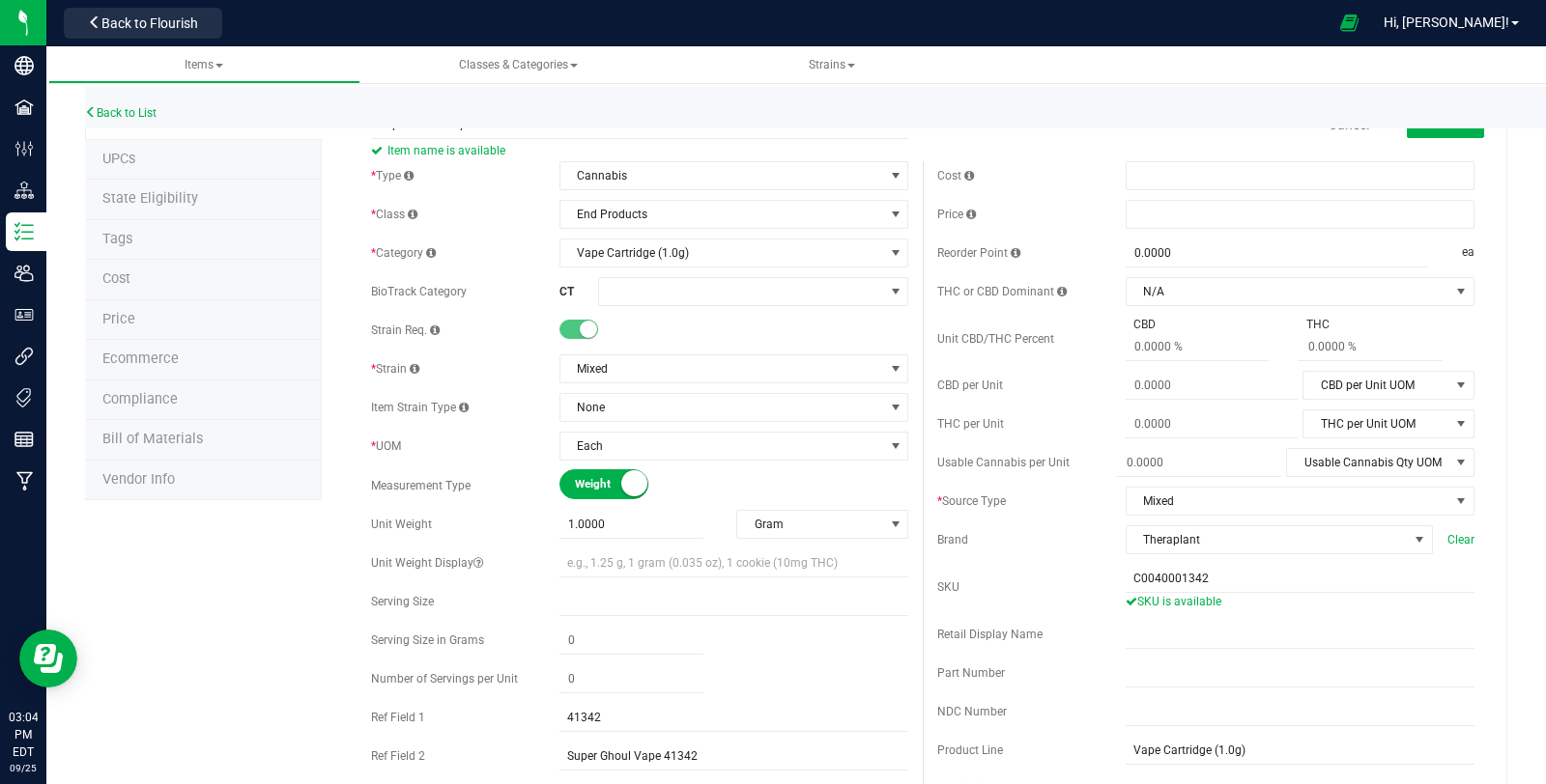
scroll to position [0, 0]
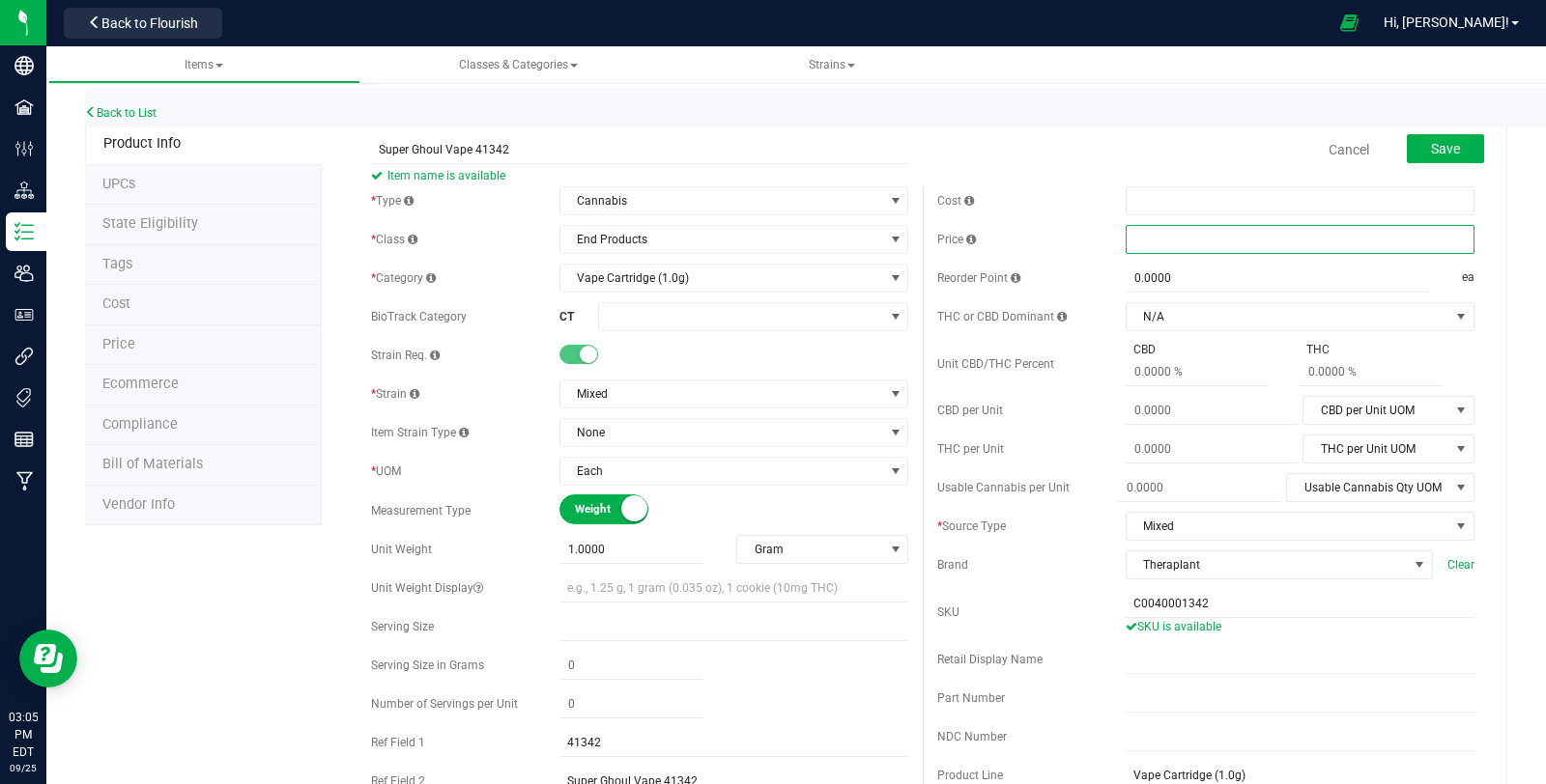
click at [1152, 234] on span at bounding box center [1299, 239] width 349 height 29
type input "33.5"
type input "$33.50000"
click at [1431, 149] on span "Save" at bounding box center [1445, 148] width 29 height 15
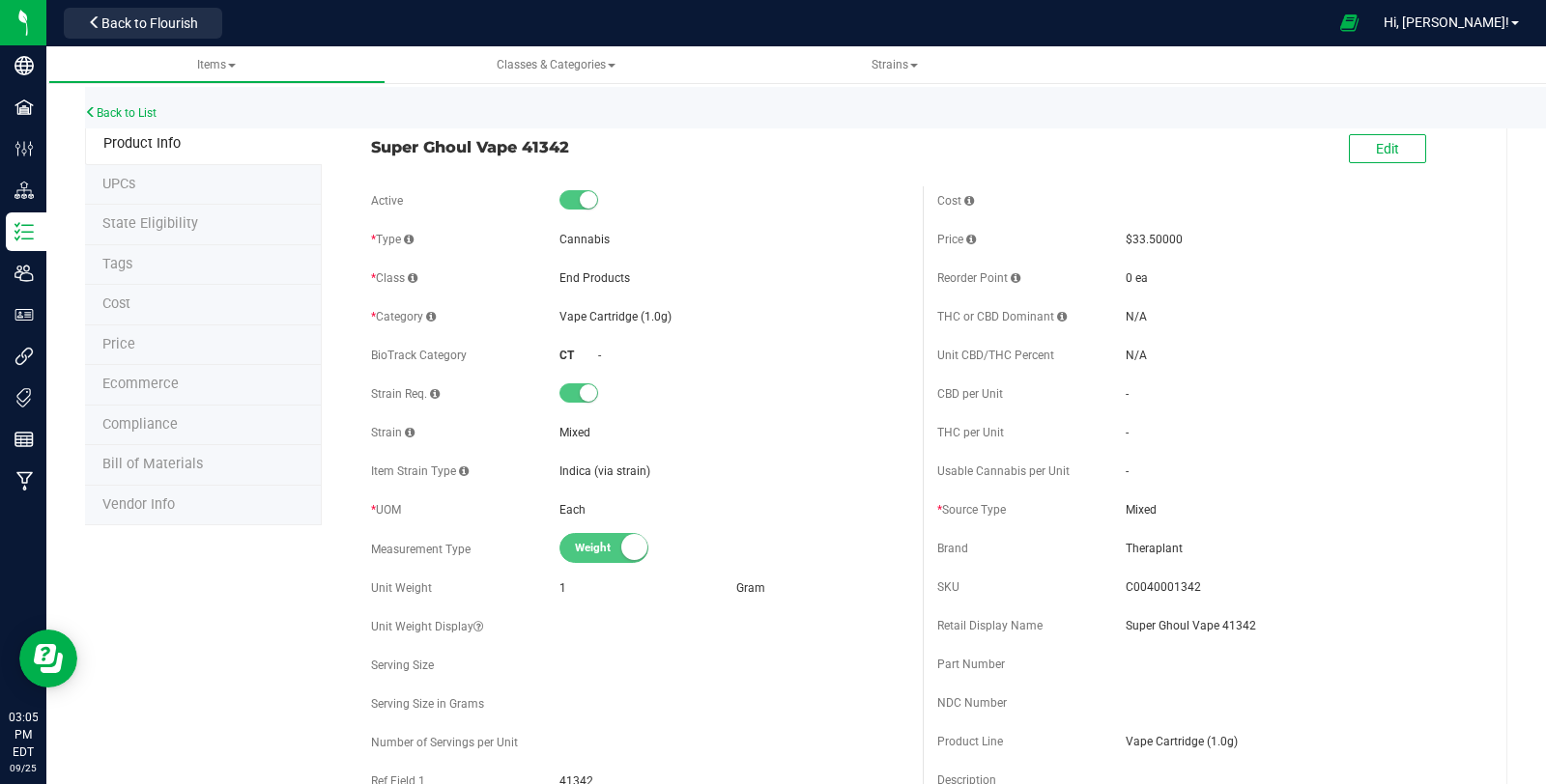
drag, startPoint x: 373, startPoint y: 151, endPoint x: 570, endPoint y: 164, distance: 197.4
click at [570, 164] on div "Super Ghoul Vape 41342 Edit" at bounding box center [922, 150] width 1132 height 48
copy span "Super Ghoul Vape 41342"
click at [133, 101] on div "Back to List" at bounding box center [857, 108] width 1546 height 42
click at [131, 114] on link "Back to List" at bounding box center [121, 113] width 72 height 14
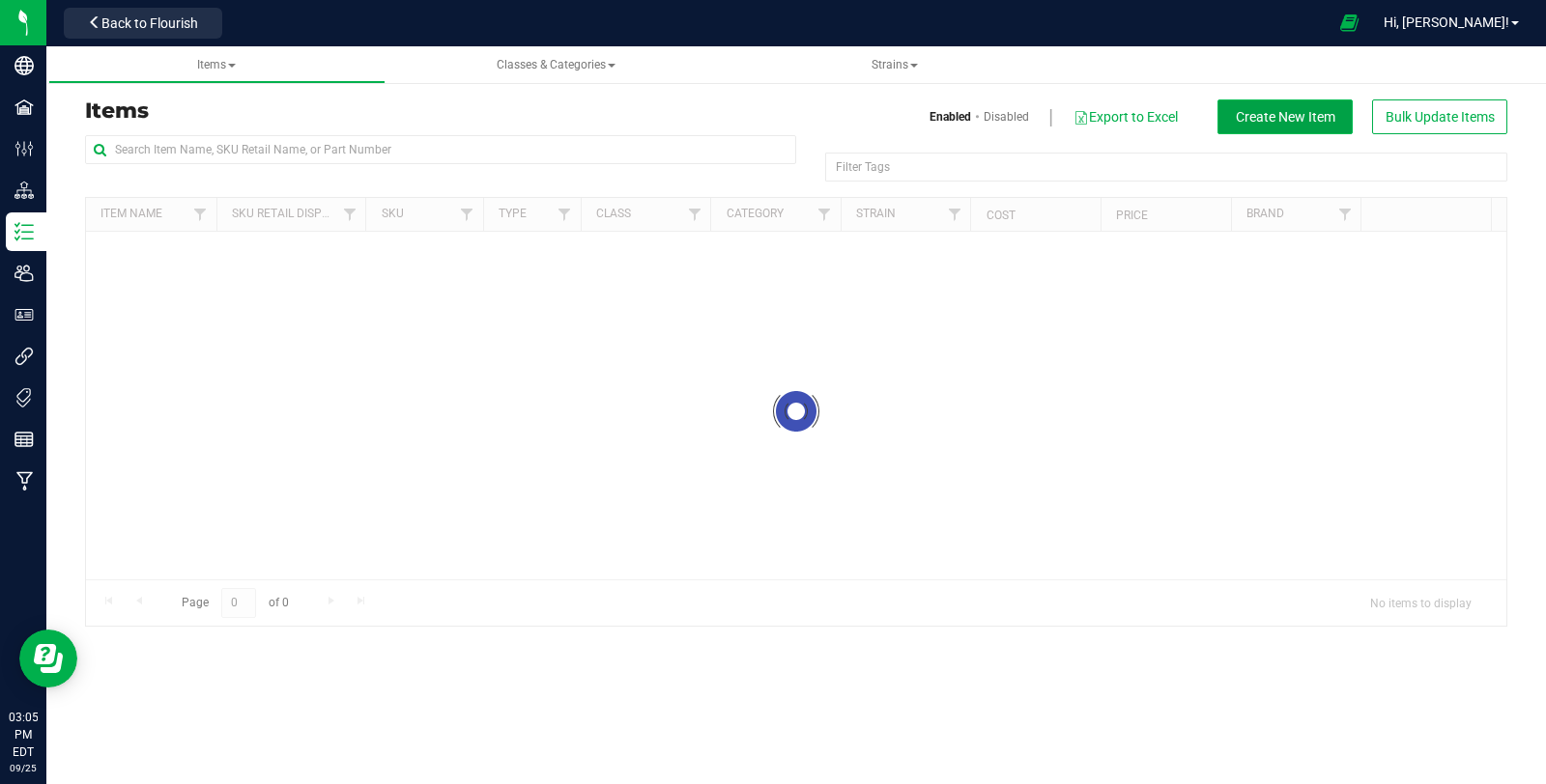
click at [1301, 114] on span "Create New Item" at bounding box center [1285, 116] width 100 height 15
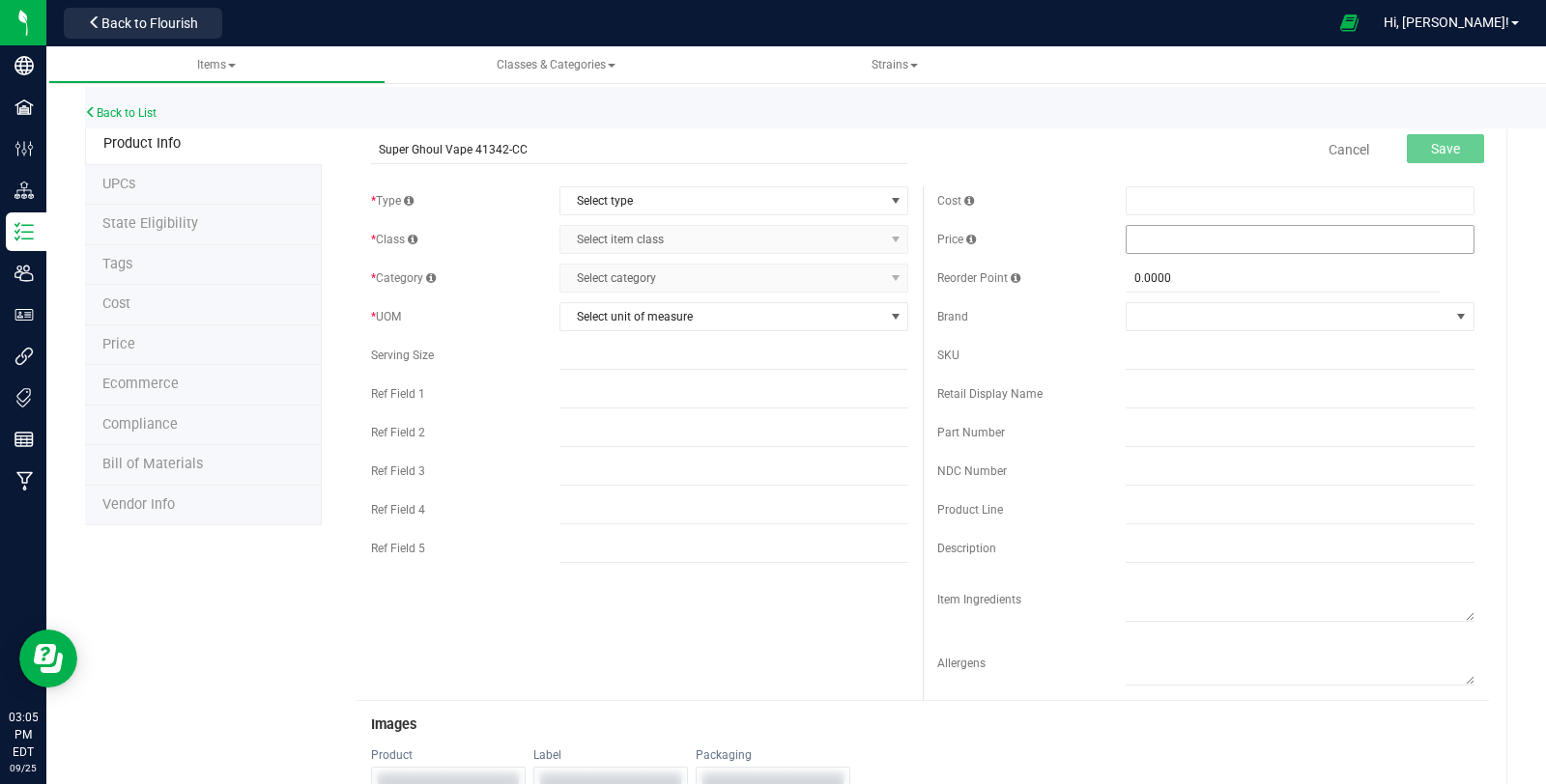
type input "Super Ghoul Vape 41342-CC"
click at [1205, 235] on span at bounding box center [1299, 239] width 349 height 29
type input "33.5"
type input "$33.50000"
click at [882, 199] on span "select" at bounding box center [894, 201] width 24 height 27
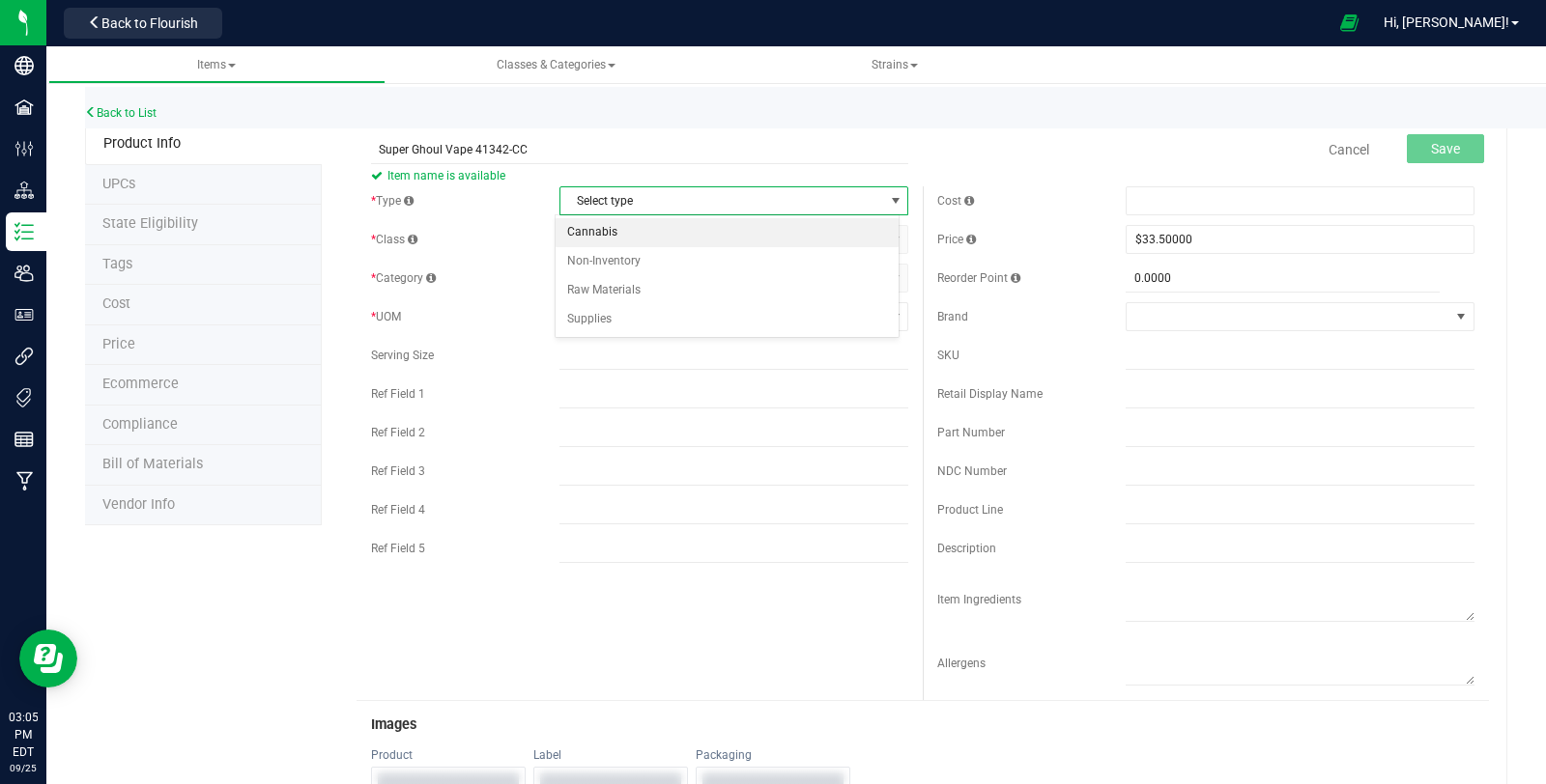
click at [804, 229] on li "Cannabis" at bounding box center [727, 232] width 343 height 29
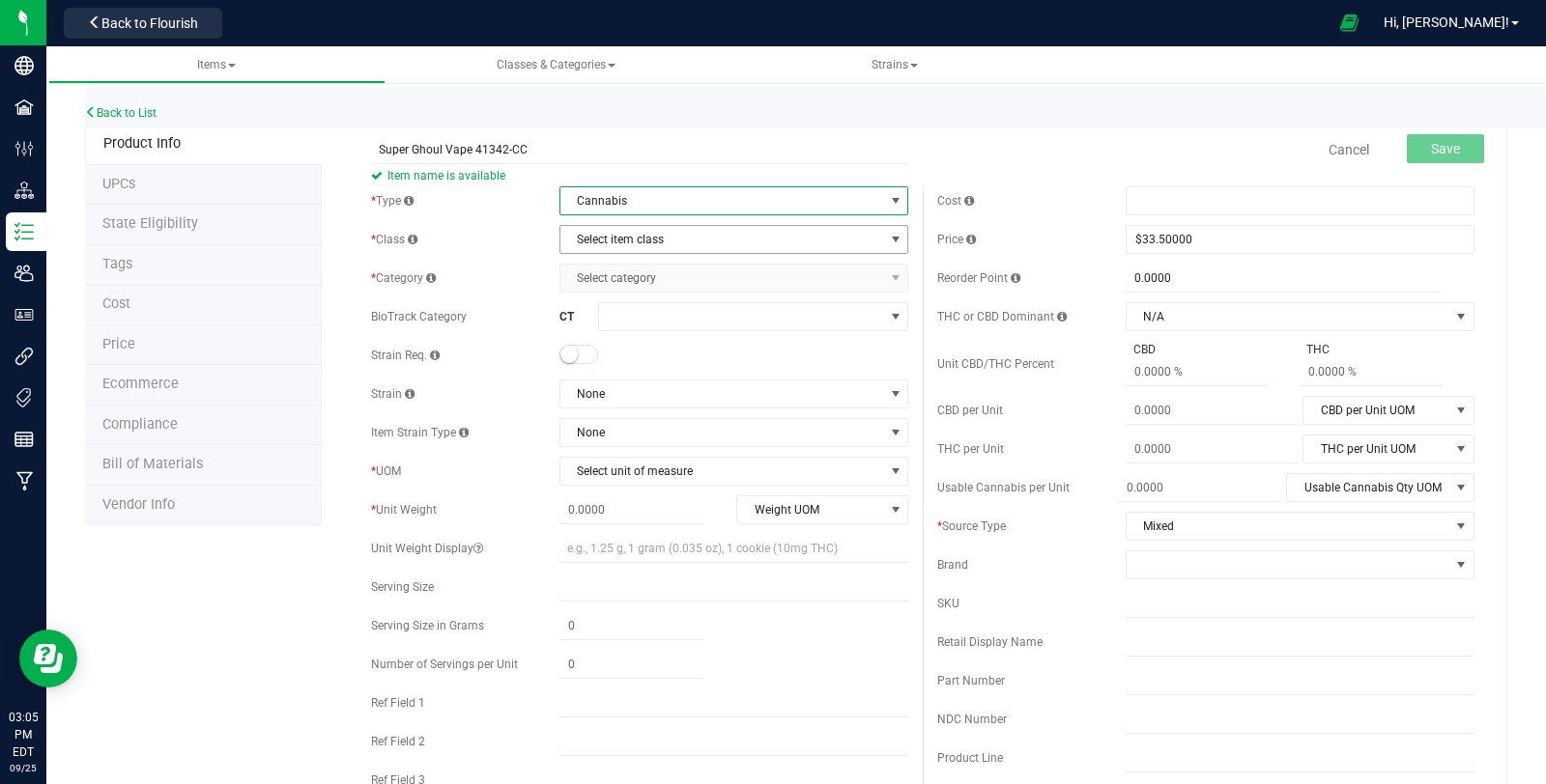
click at [710, 247] on span "Select item class" at bounding box center [722, 239] width 323 height 27
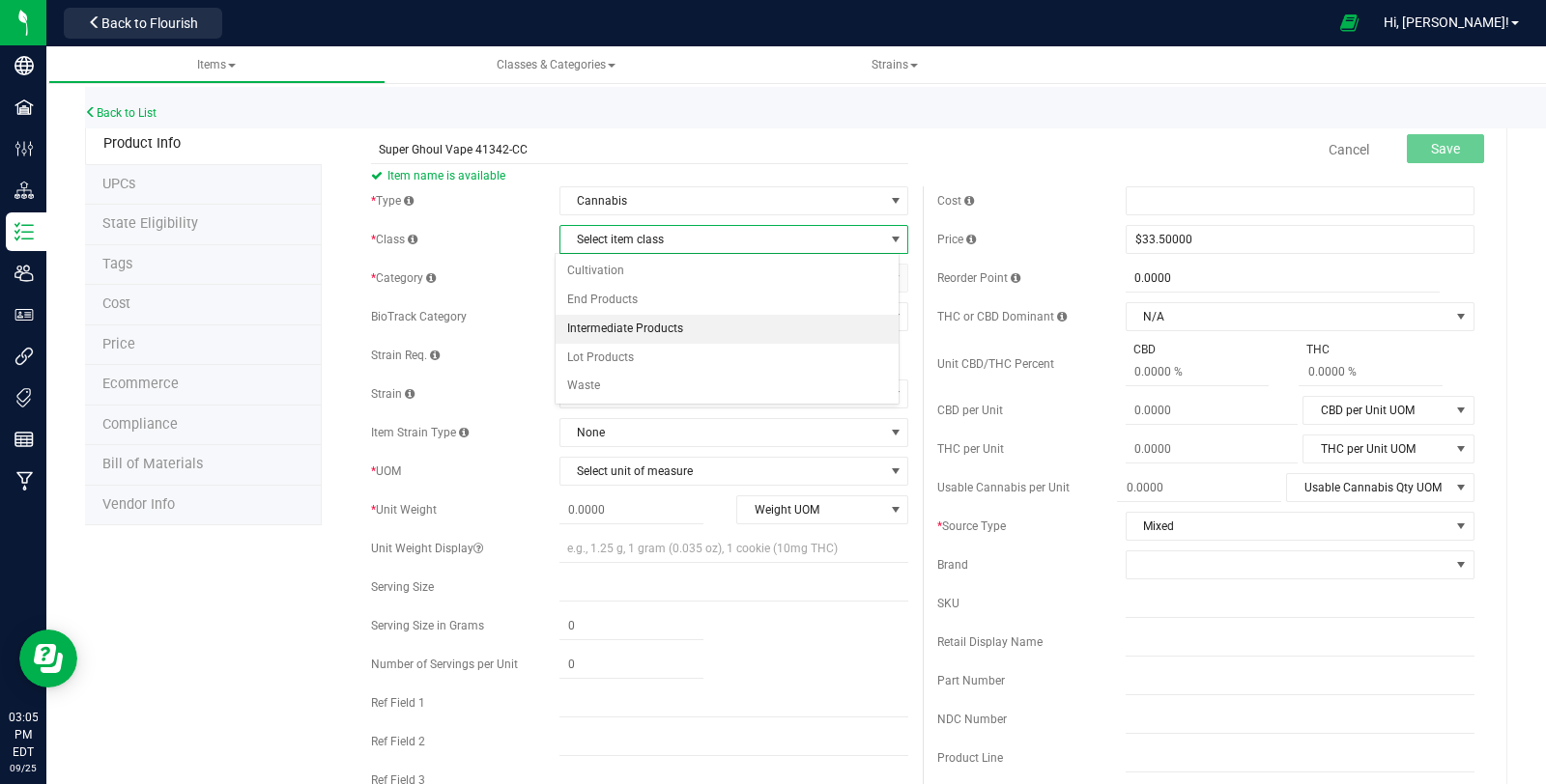
click at [680, 315] on li "Intermediate Products" at bounding box center [727, 329] width 343 height 29
click at [693, 284] on span "Select category" at bounding box center [722, 278] width 323 height 27
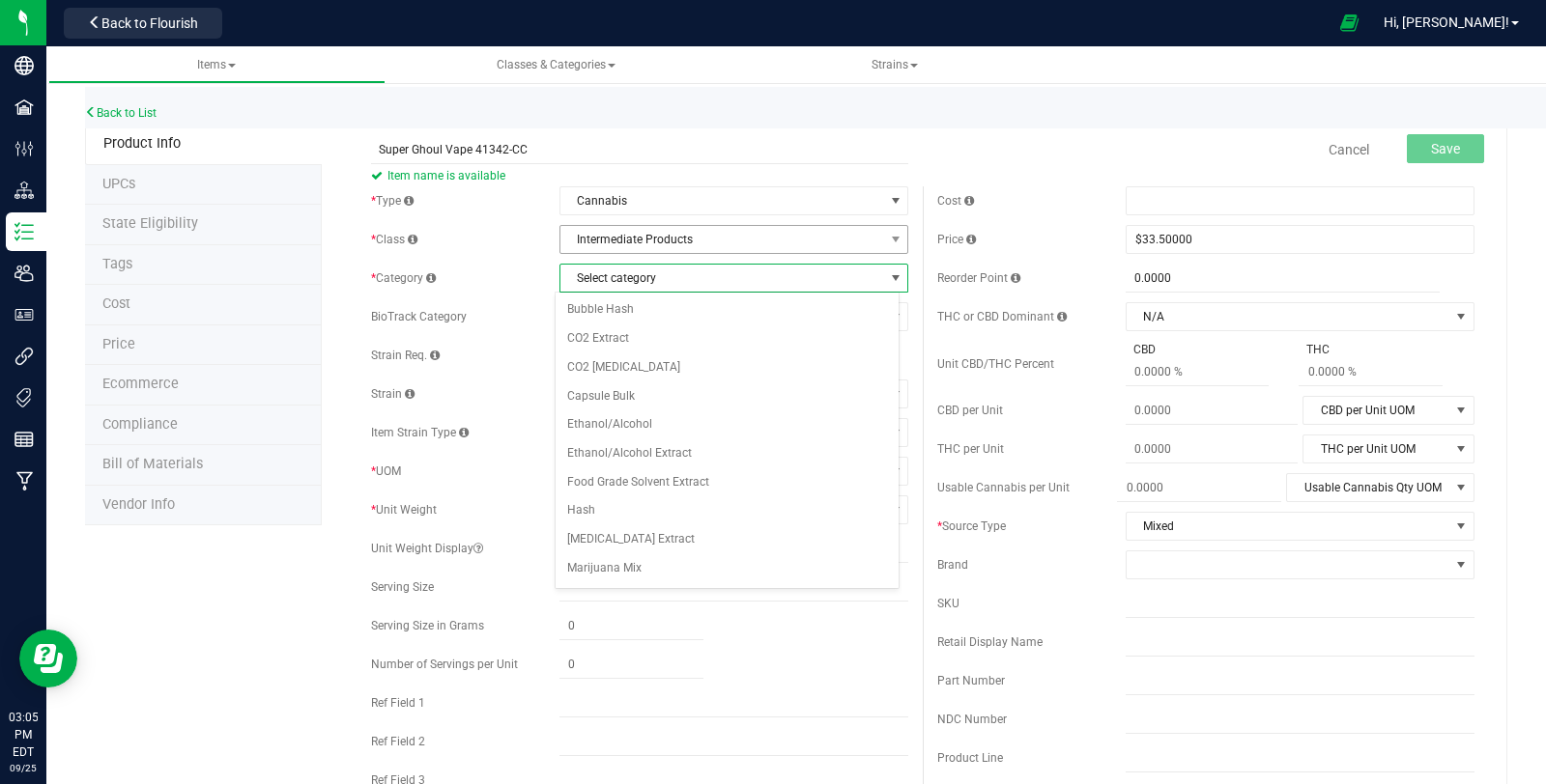
click at [750, 236] on span "Intermediate Products" at bounding box center [722, 239] width 323 height 27
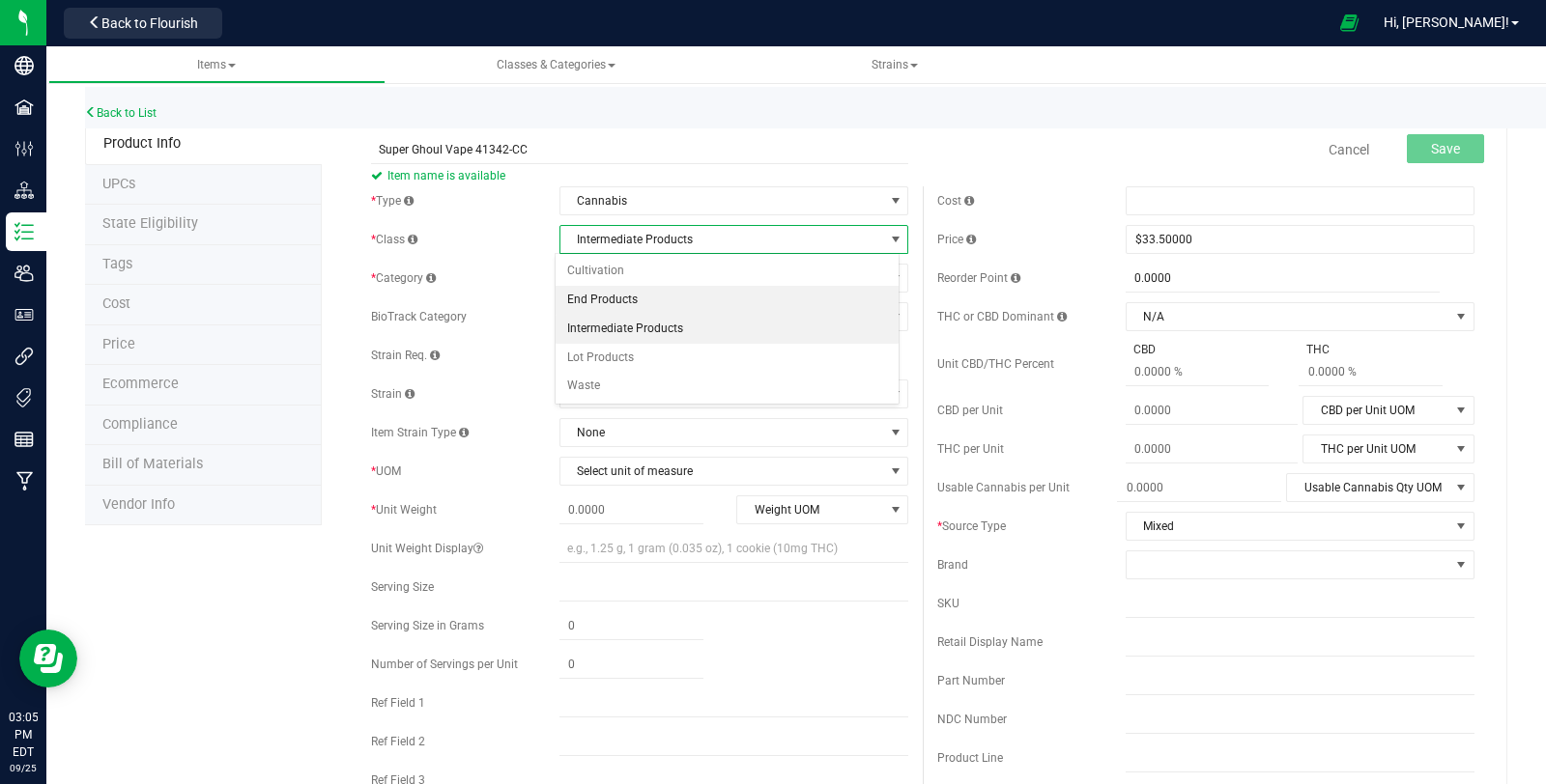
click at [704, 305] on li "End Products" at bounding box center [727, 300] width 343 height 29
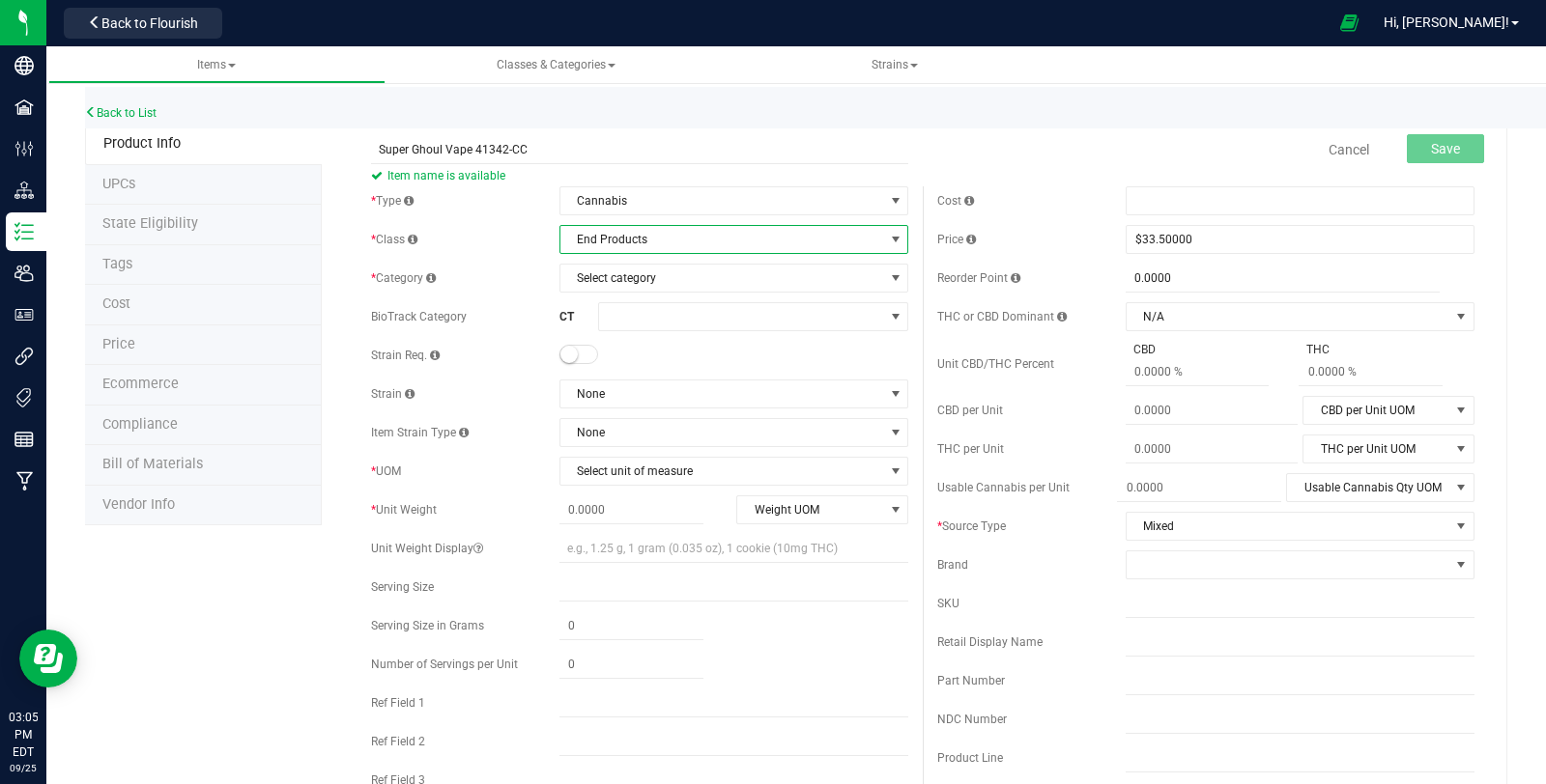
click at [735, 248] on span "End Products" at bounding box center [722, 239] width 323 height 27
click at [496, 350] on div "Strain Req." at bounding box center [465, 355] width 188 height 17
click at [653, 267] on span "Select category" at bounding box center [722, 278] width 323 height 27
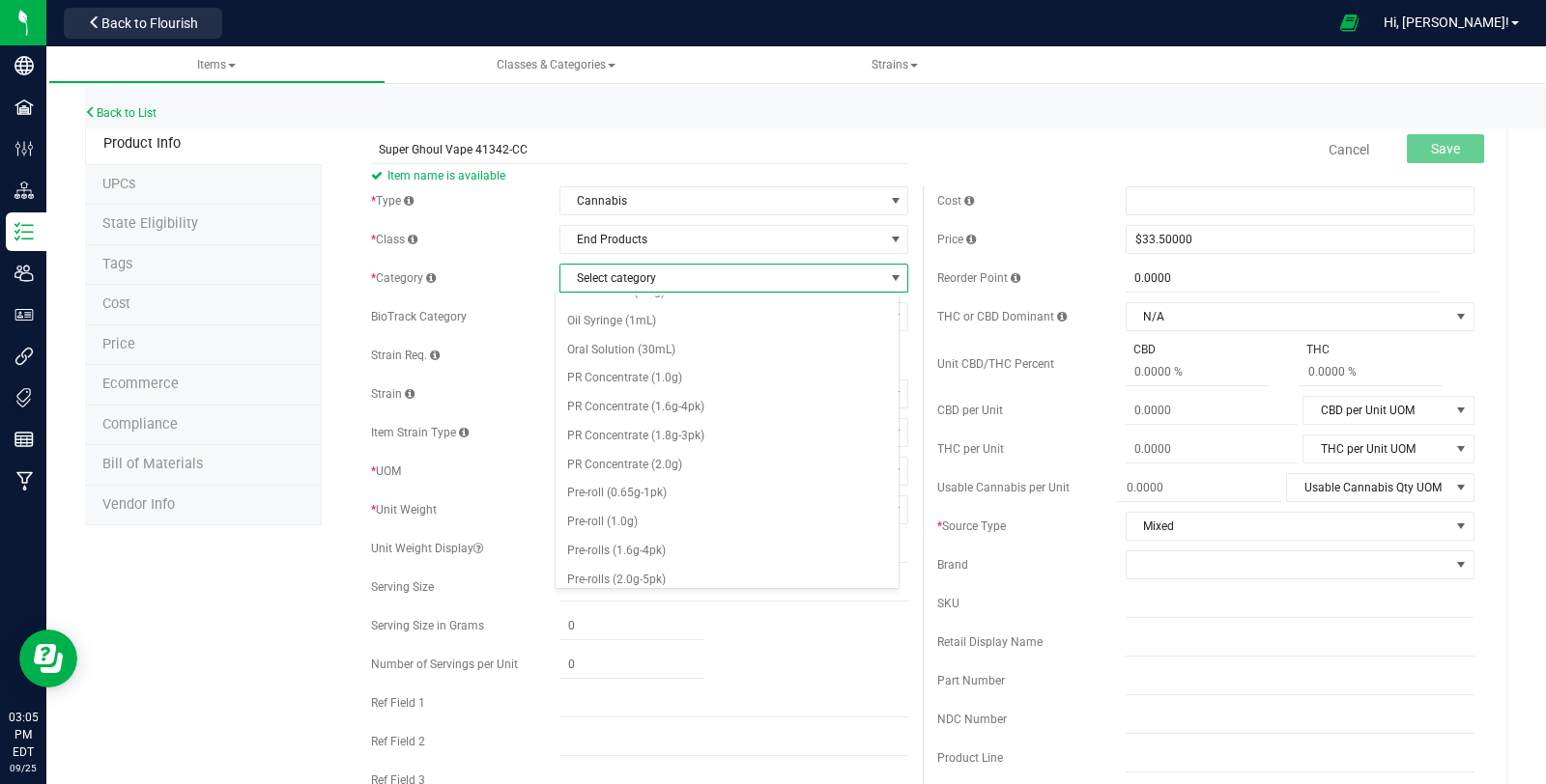
scroll to position [795, 0]
click at [733, 592] on li "Vape Cartridge (1.0g)" at bounding box center [727, 606] width 343 height 29
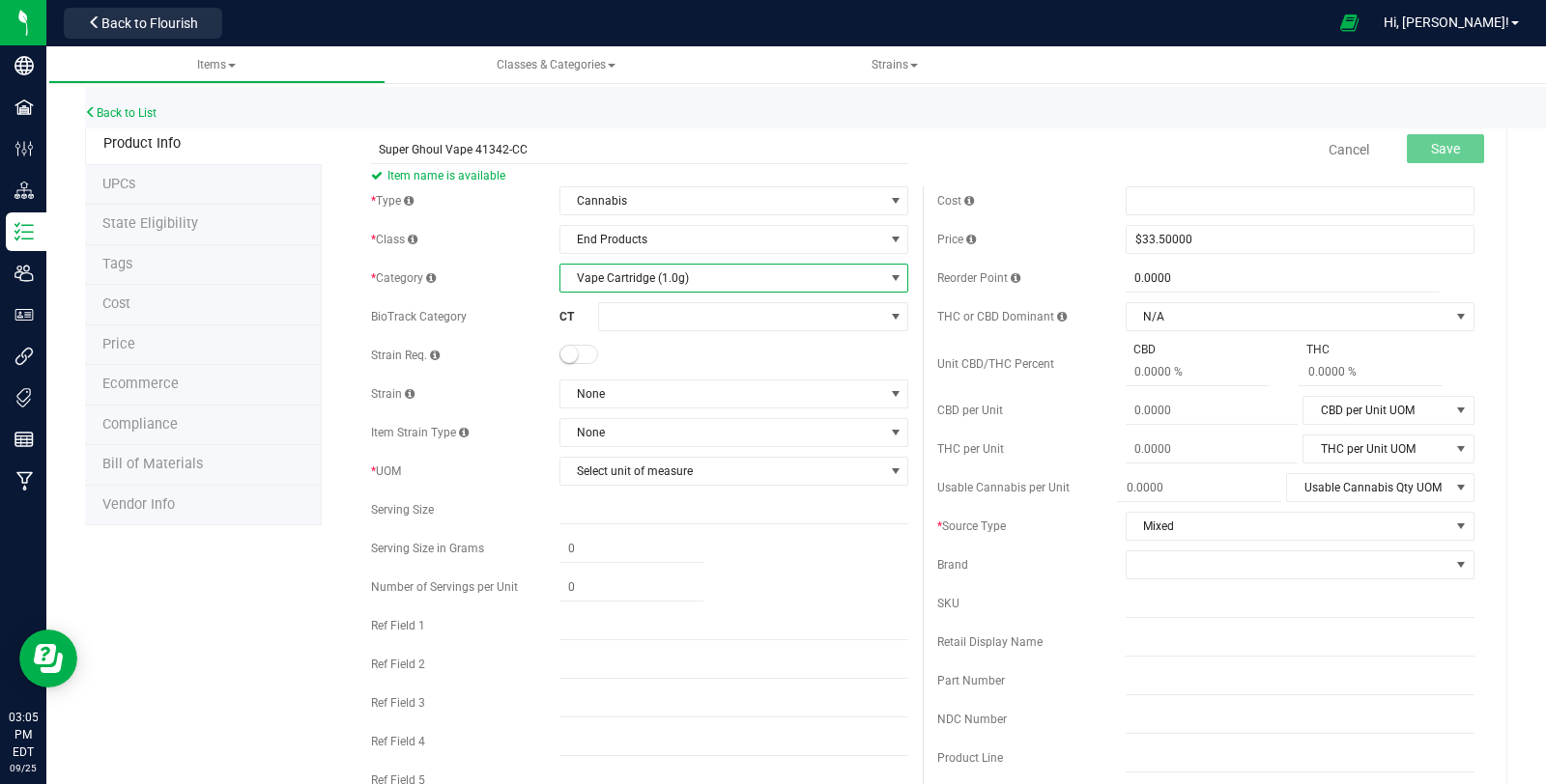
click at [566, 356] on small at bounding box center [569, 354] width 17 height 17
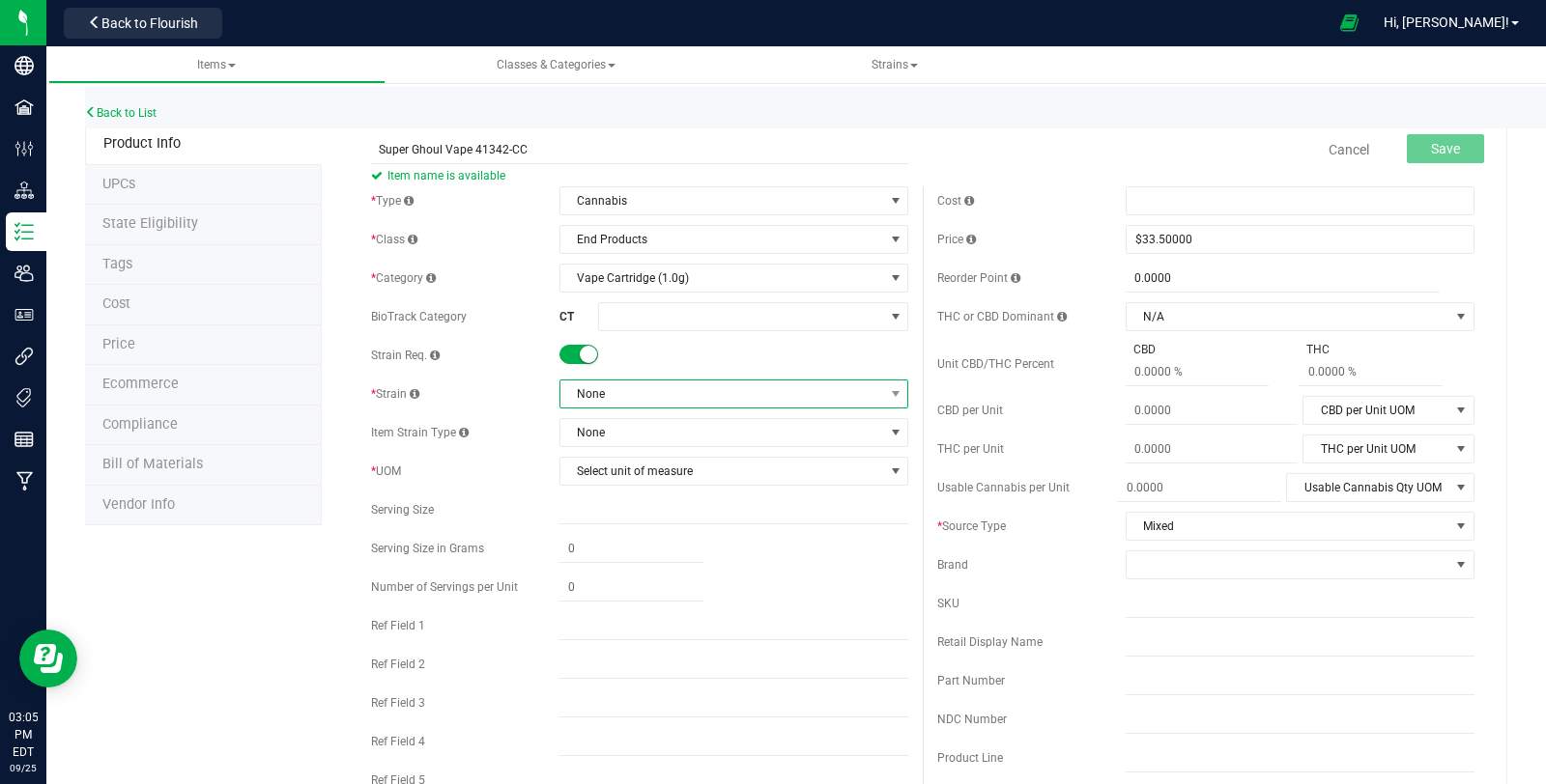
click at [657, 401] on span "None" at bounding box center [722, 393] width 323 height 27
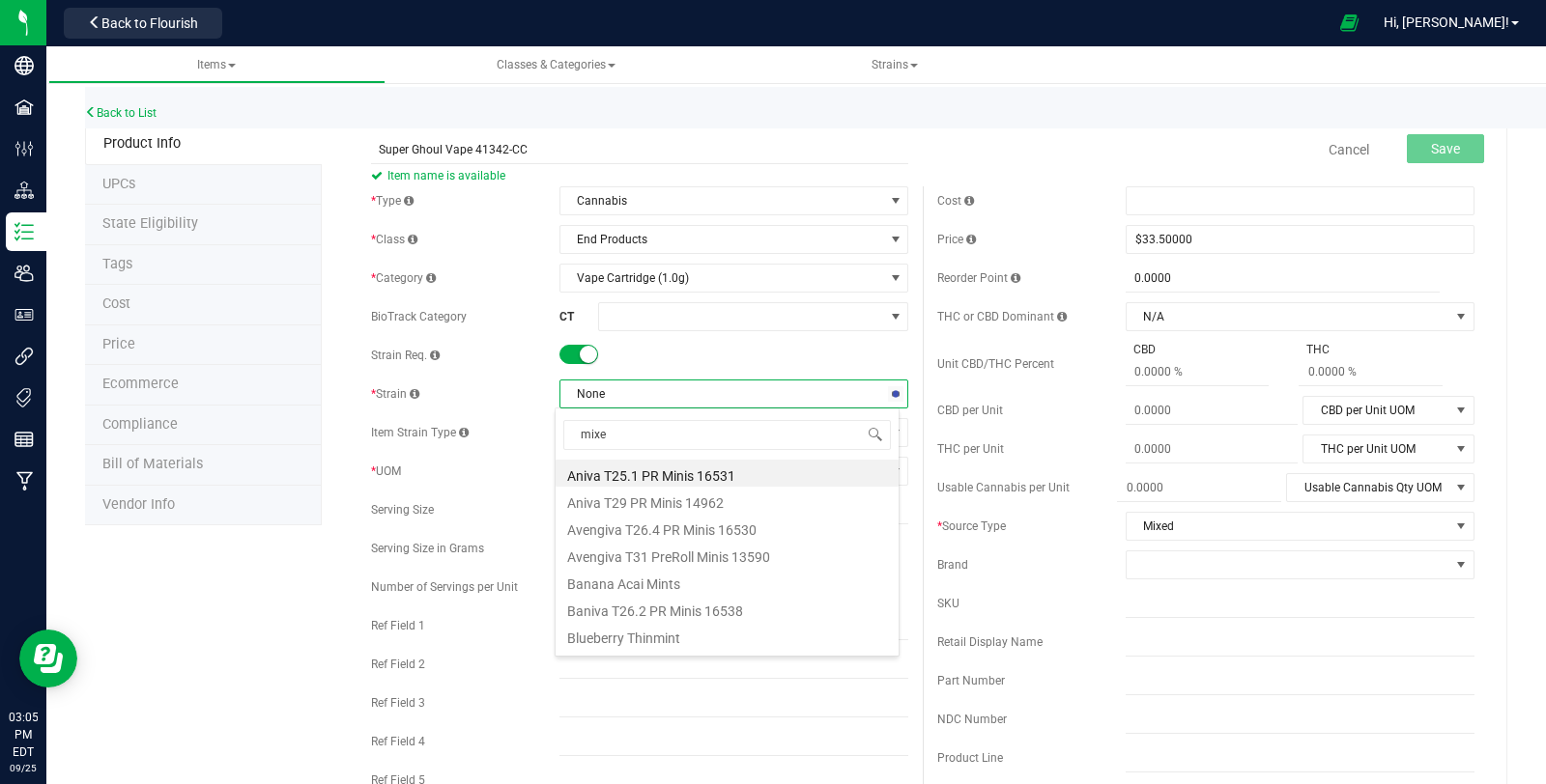
type input "mixed"
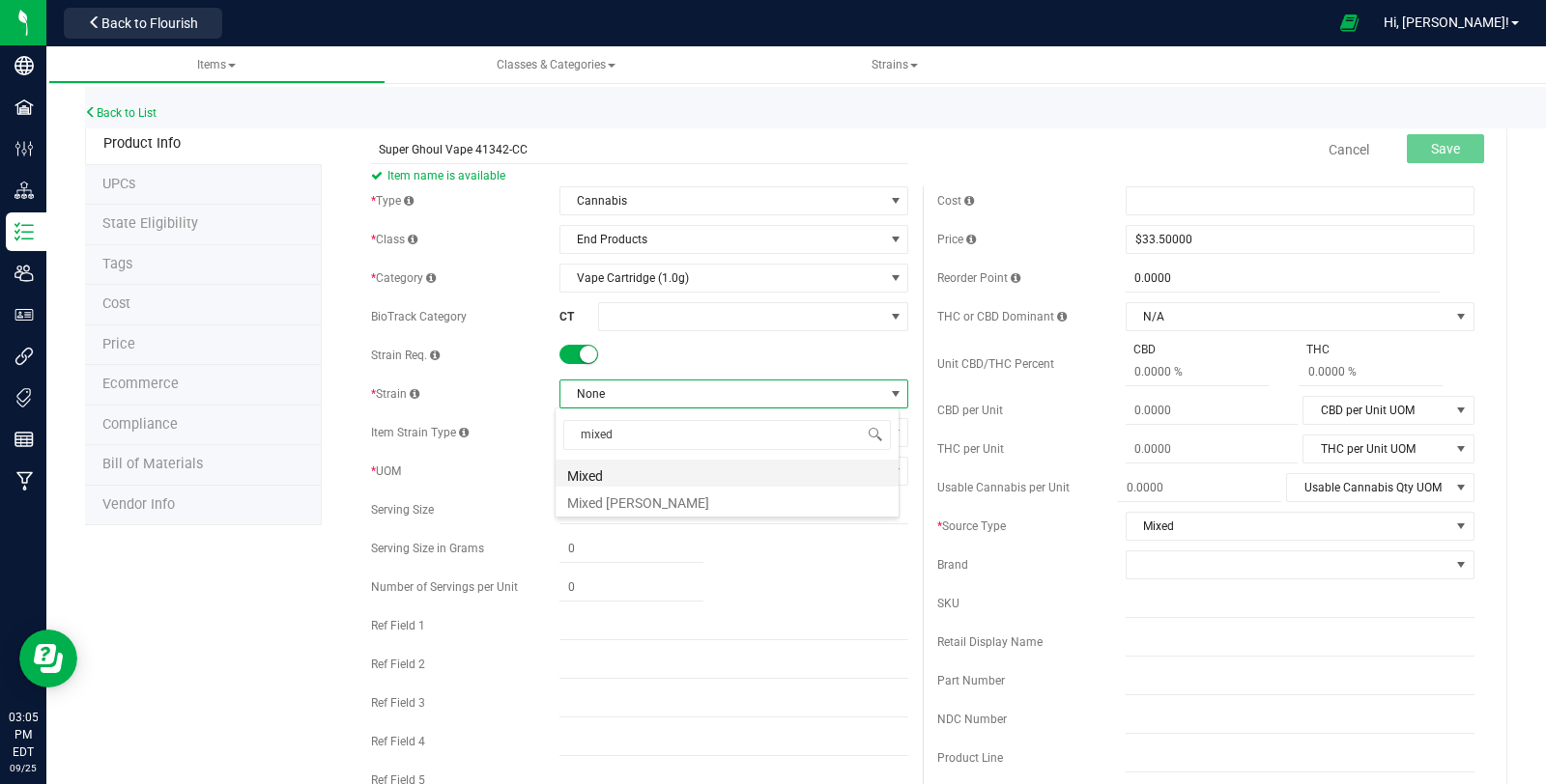
click at [670, 475] on li "Mixed" at bounding box center [727, 472] width 343 height 27
click at [671, 471] on span "Select unit of measure" at bounding box center [722, 470] width 323 height 27
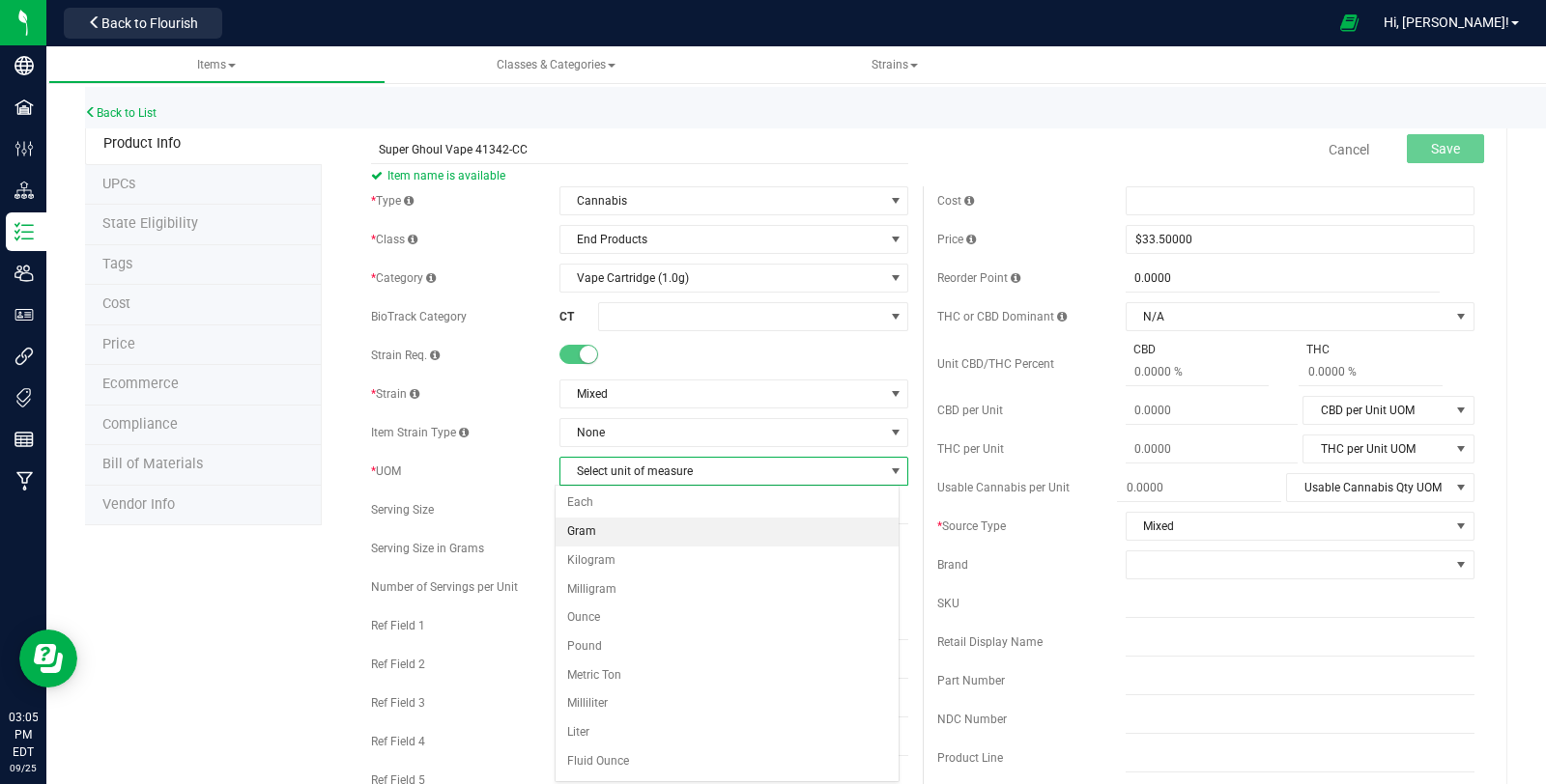
click at [657, 522] on li "Gram" at bounding box center [727, 531] width 343 height 29
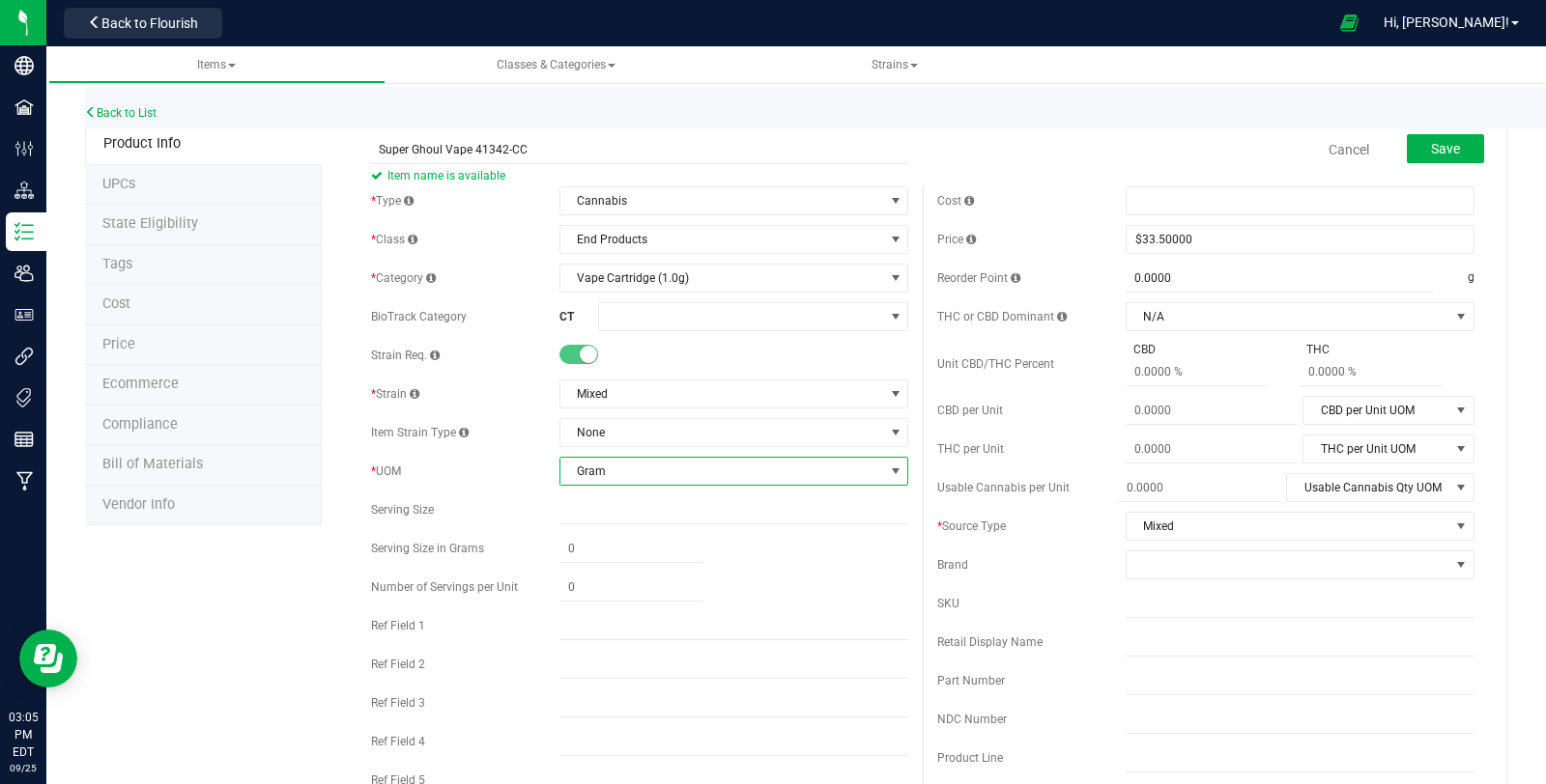
click at [662, 477] on span "Gram" at bounding box center [722, 470] width 323 height 27
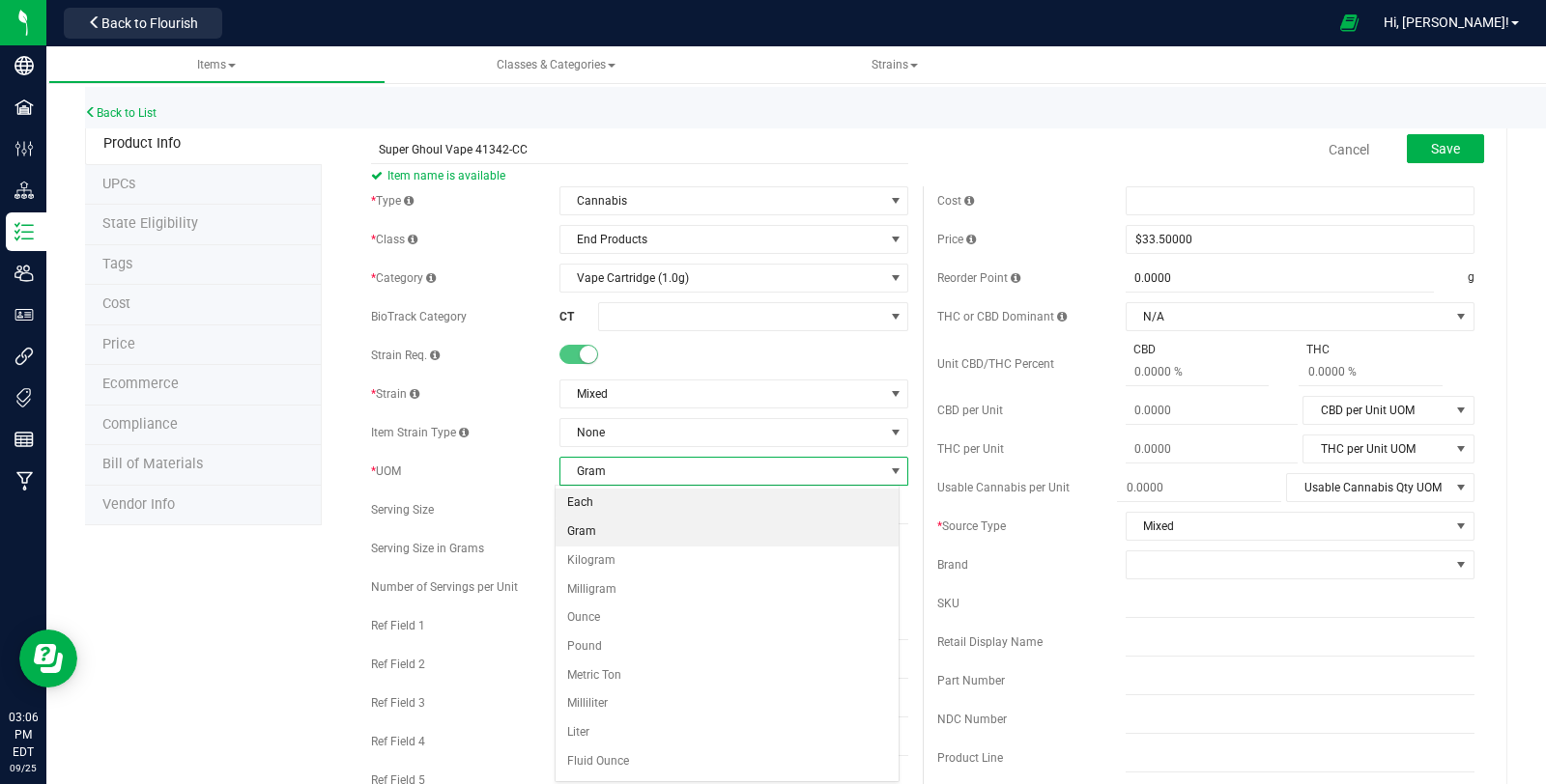
click at [650, 507] on li "Each" at bounding box center [727, 502] width 343 height 29
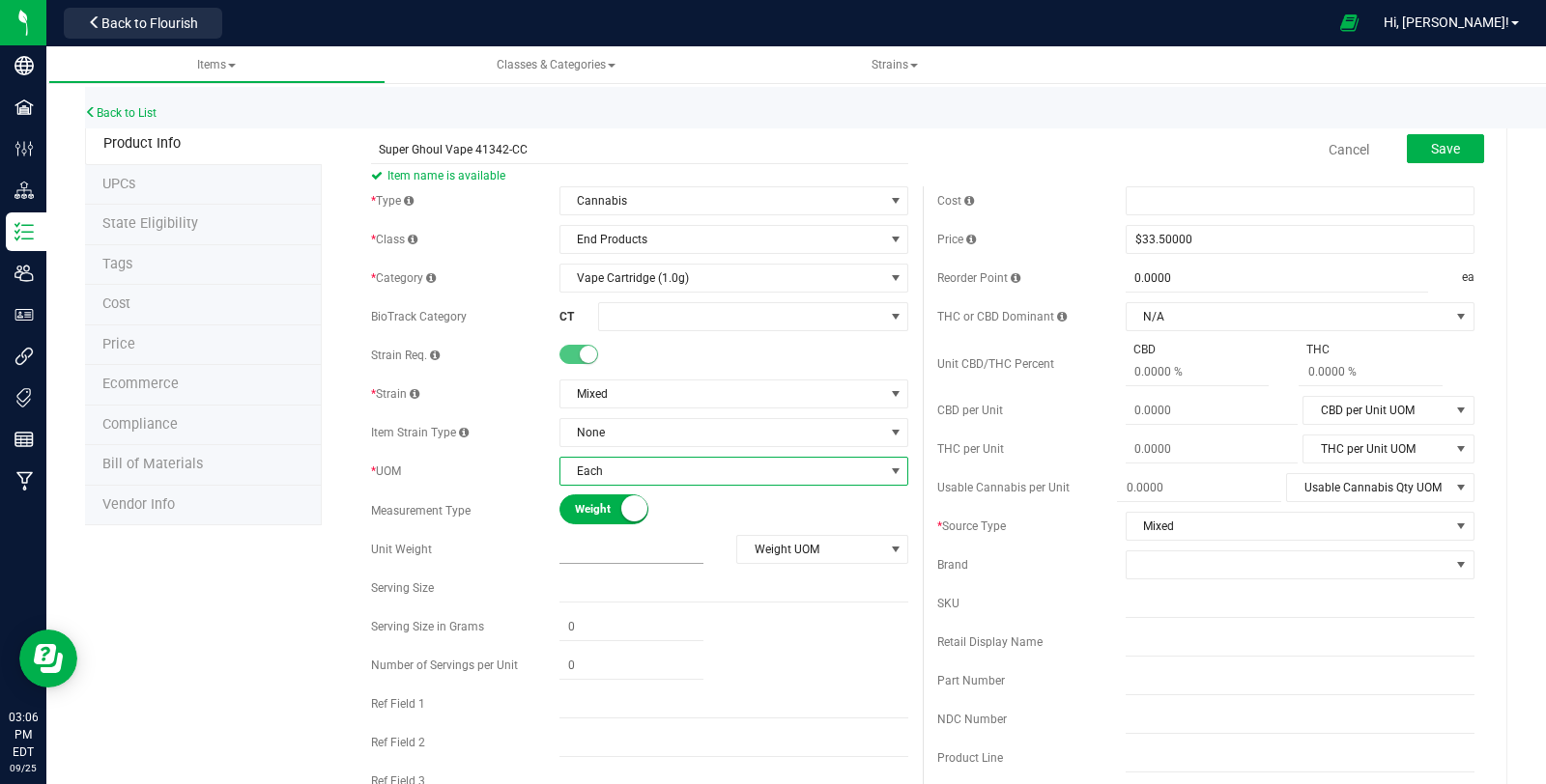
click at [622, 552] on input "text" at bounding box center [632, 548] width 144 height 27
type input "1"
click at [807, 560] on span "Weight UOM" at bounding box center [810, 548] width 146 height 27
type input "1.0000"
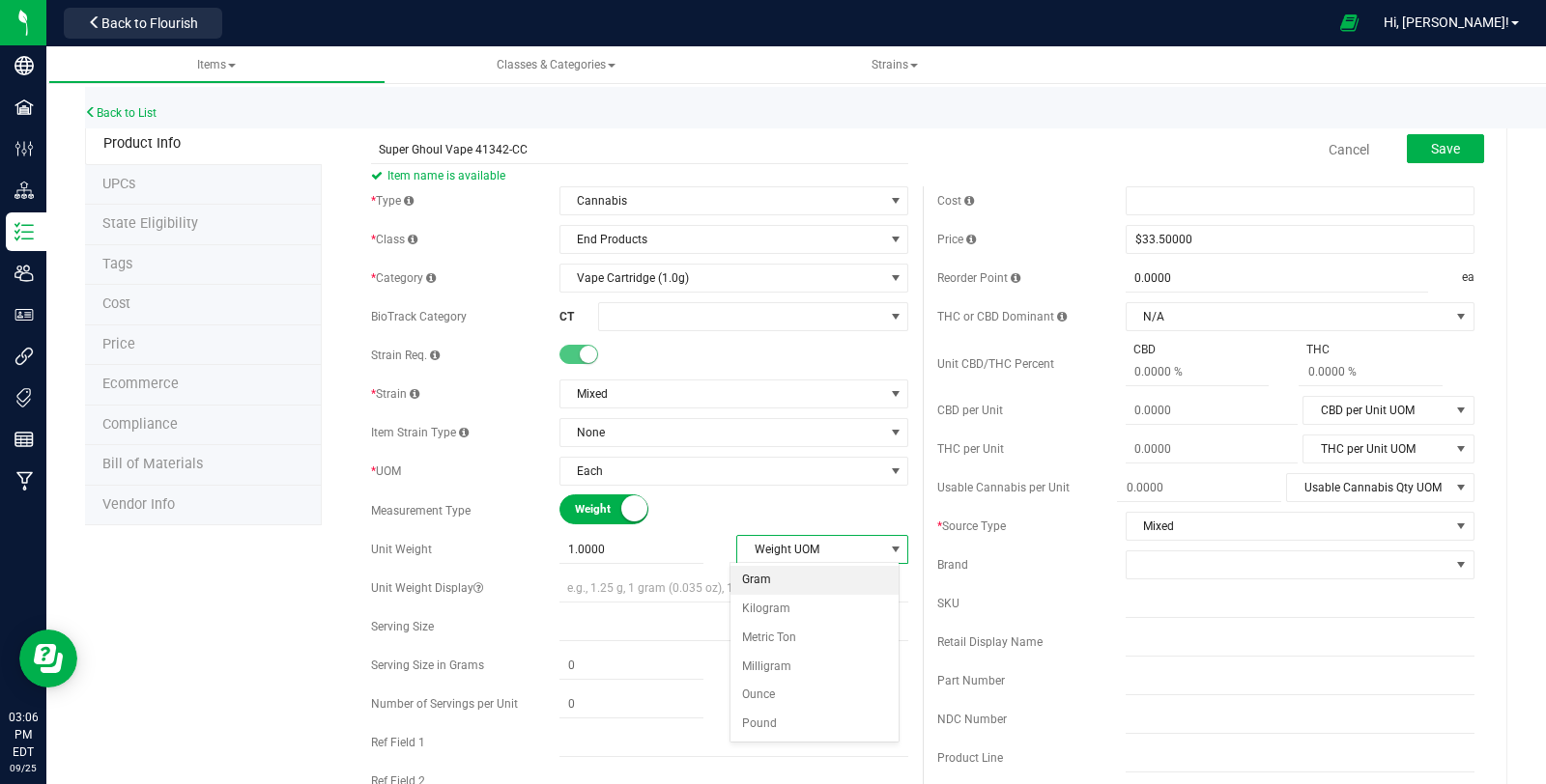
click at [786, 580] on li "Gram" at bounding box center [814, 579] width 168 height 29
click at [1260, 560] on span at bounding box center [1287, 564] width 323 height 27
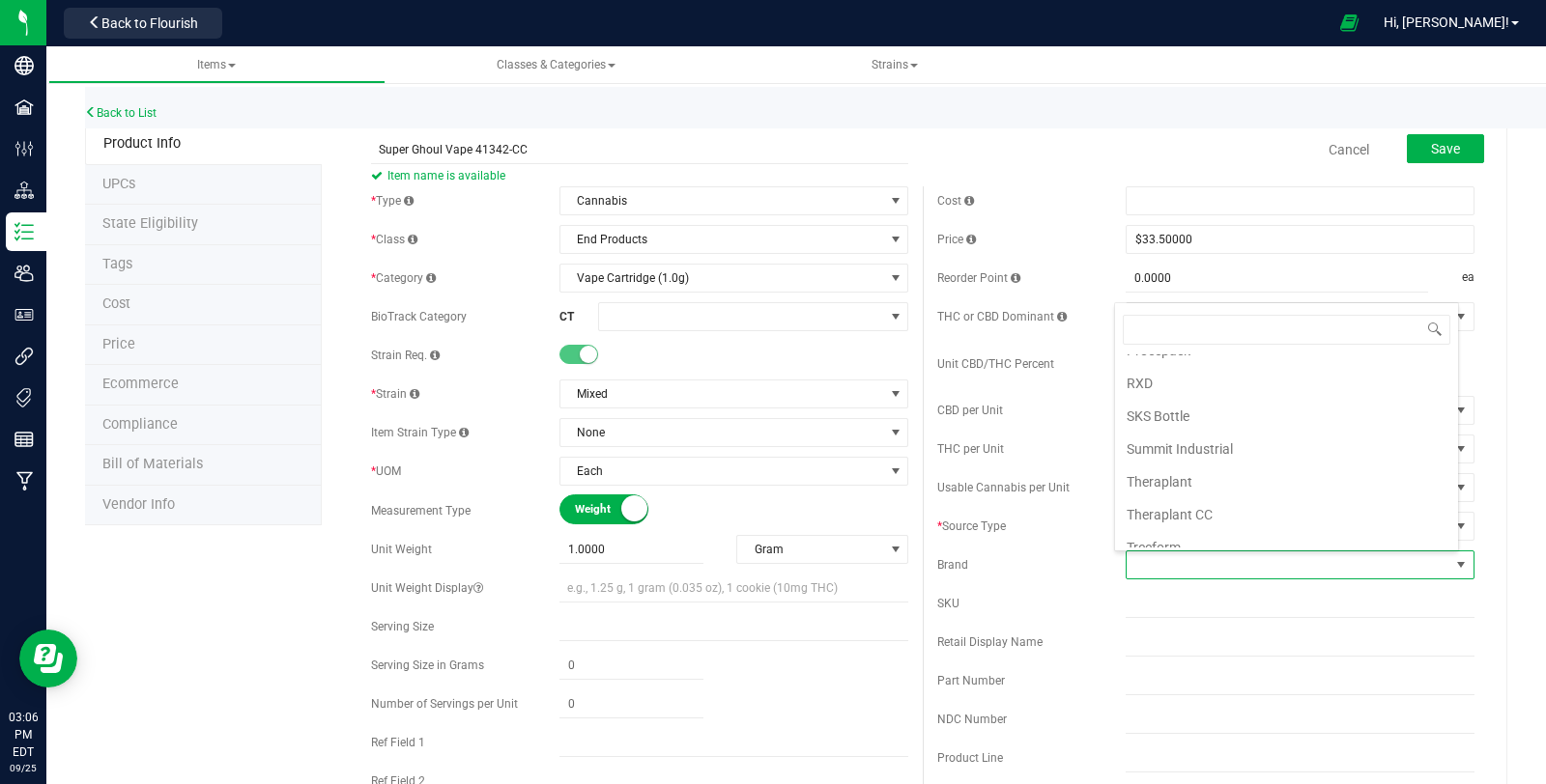
scroll to position [717, 0]
click at [1259, 457] on li "Theraplant" at bounding box center [1285, 473] width 343 height 33
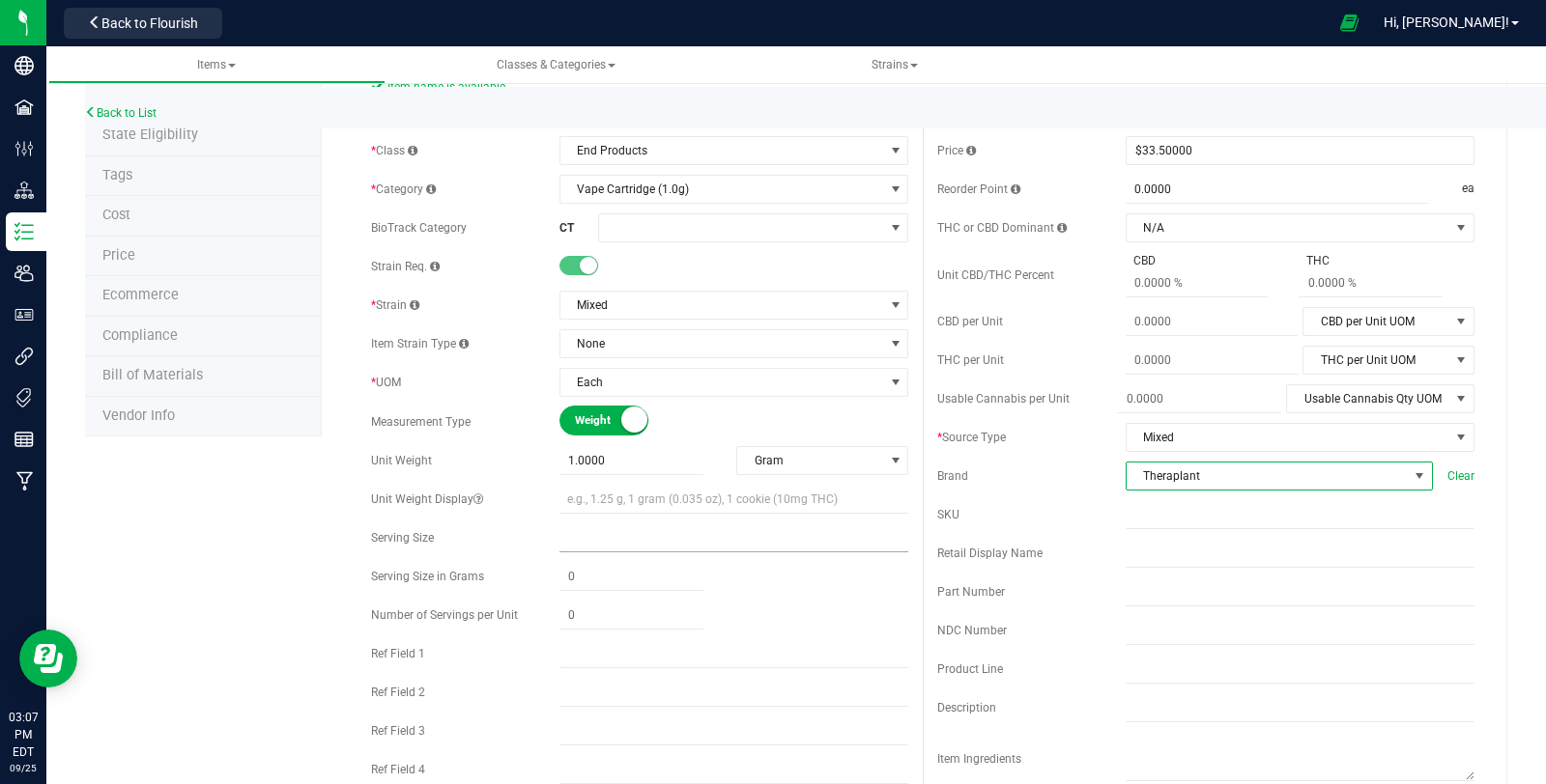
scroll to position [108, 0]
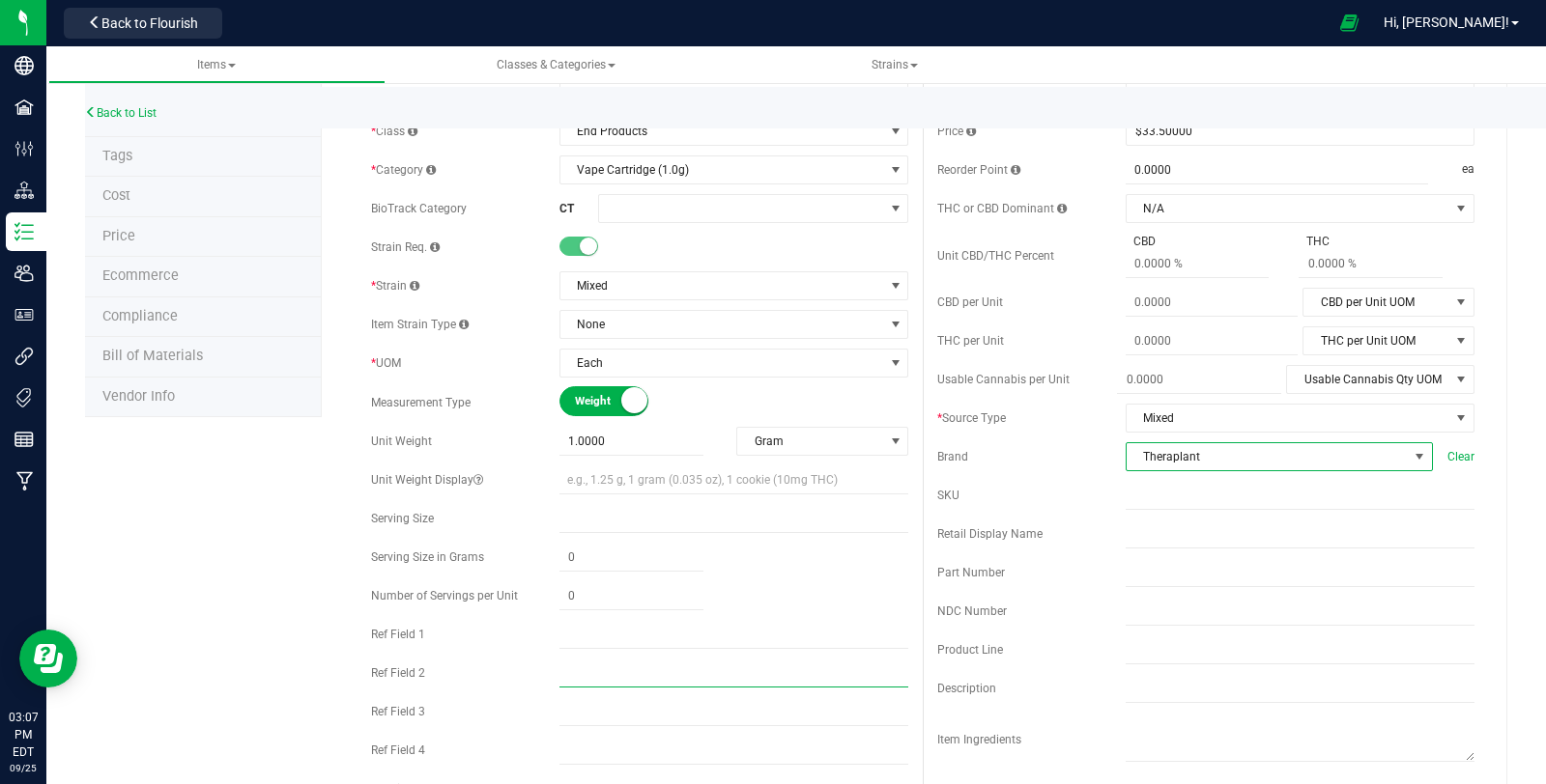
click at [572, 677] on input "text" at bounding box center [734, 672] width 349 height 29
paste input "Super Ghoul Vape 41342"
type input "Super Ghoul Vape 41342-CC"
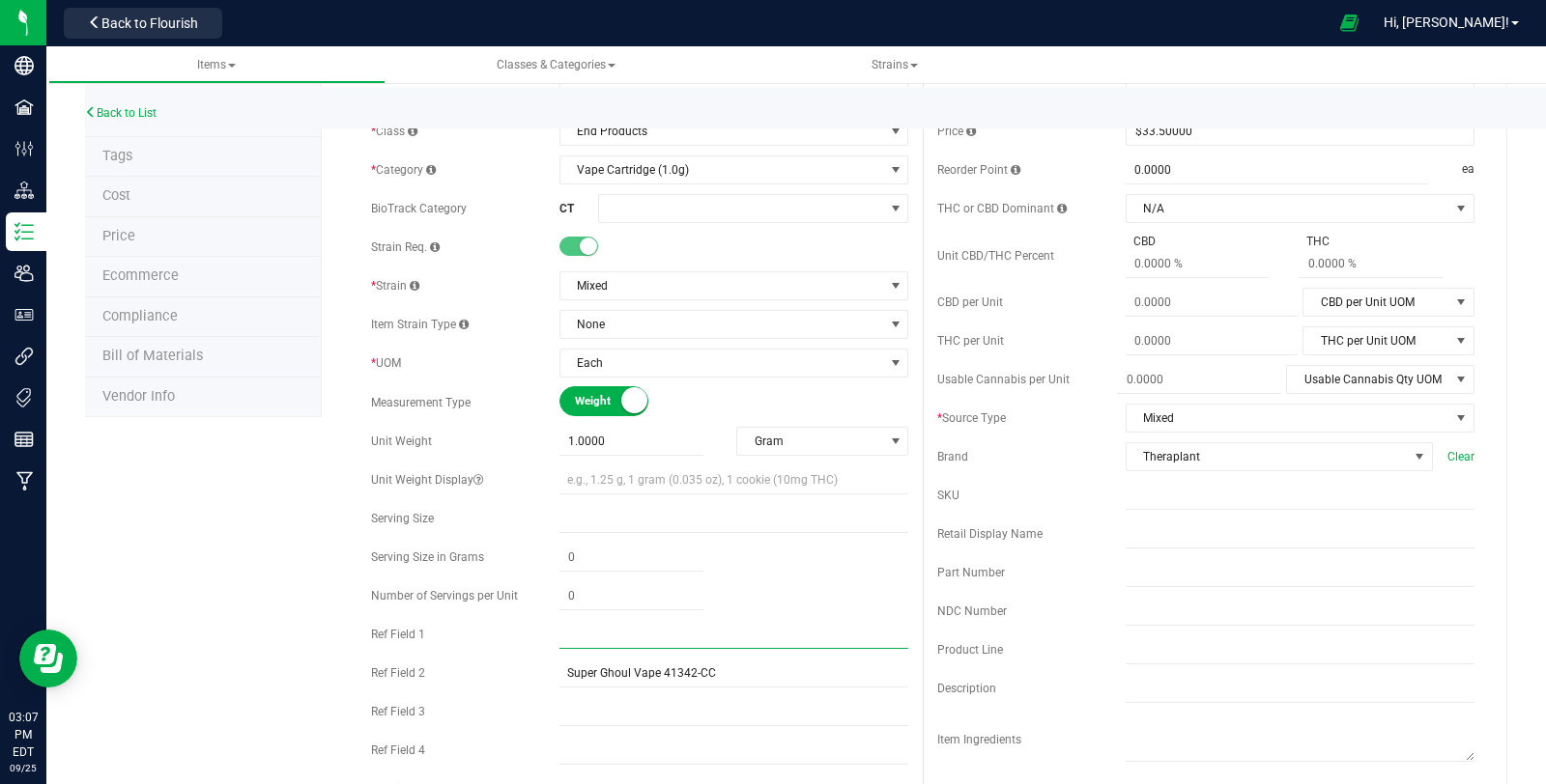
click at [610, 639] on input "text" at bounding box center [734, 634] width 349 height 29
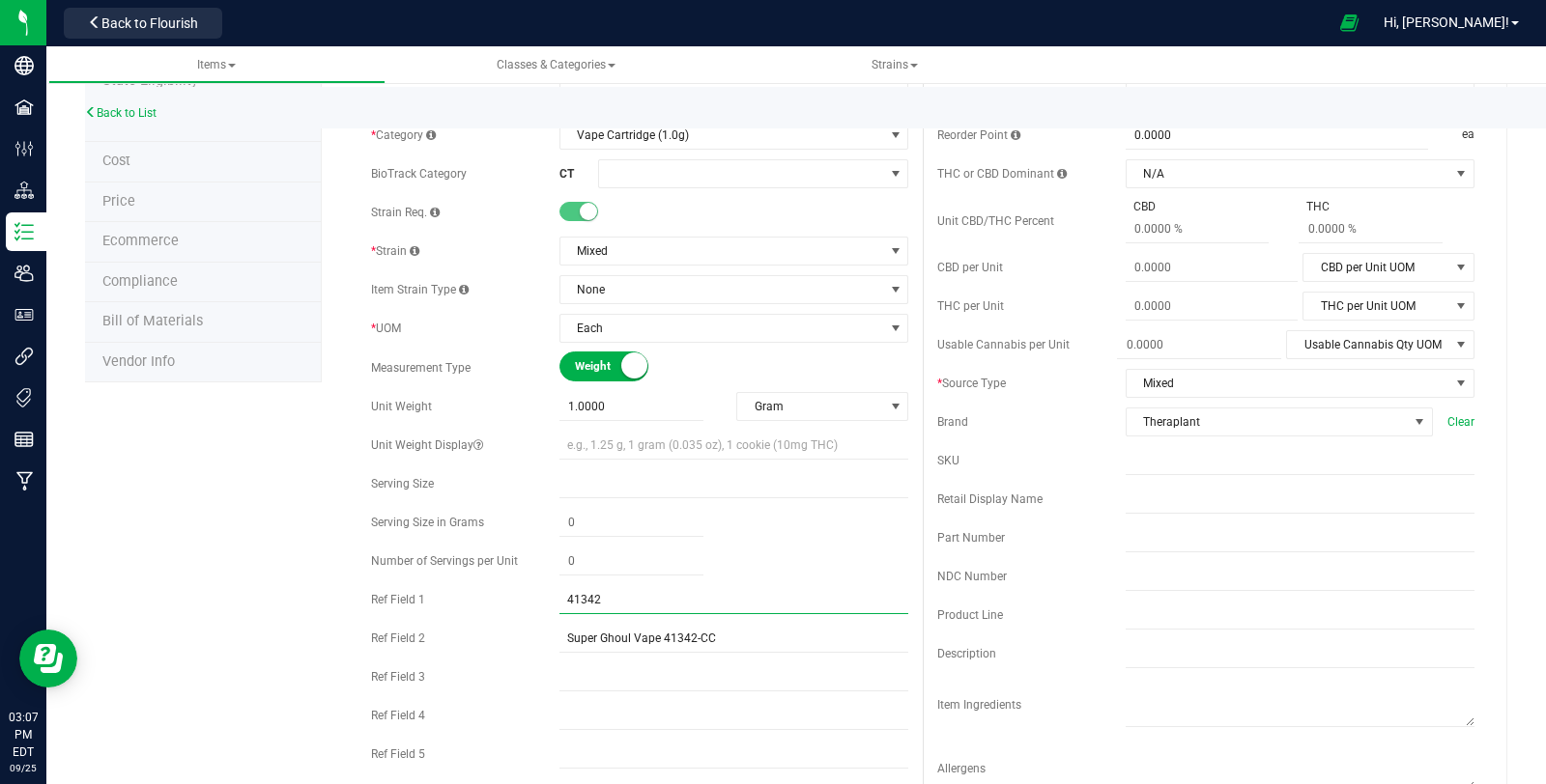
type input "41342"
click at [580, 739] on input "text" at bounding box center [734, 753] width 349 height 29
type input "Sativa"
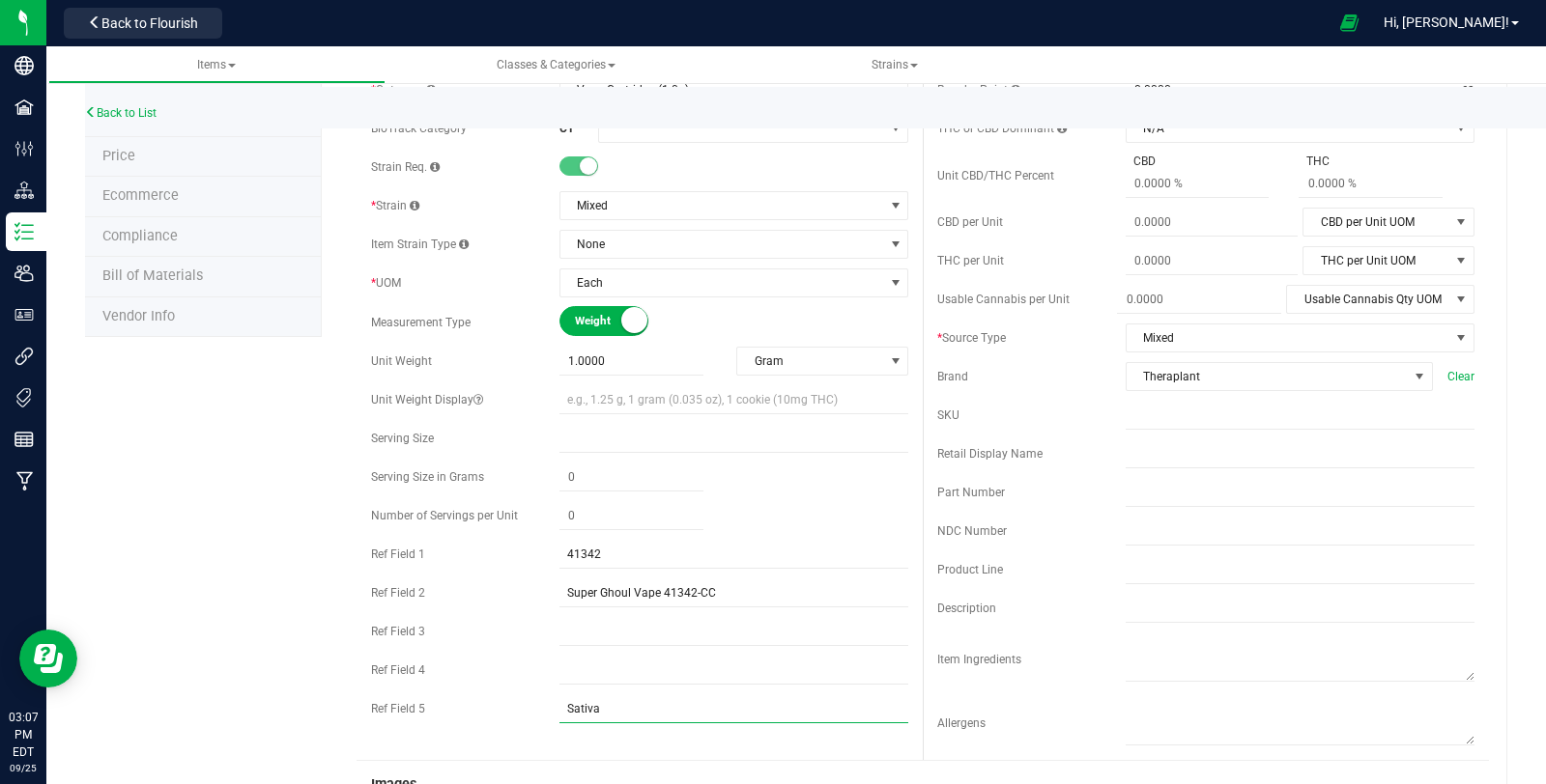
scroll to position [194, 0]
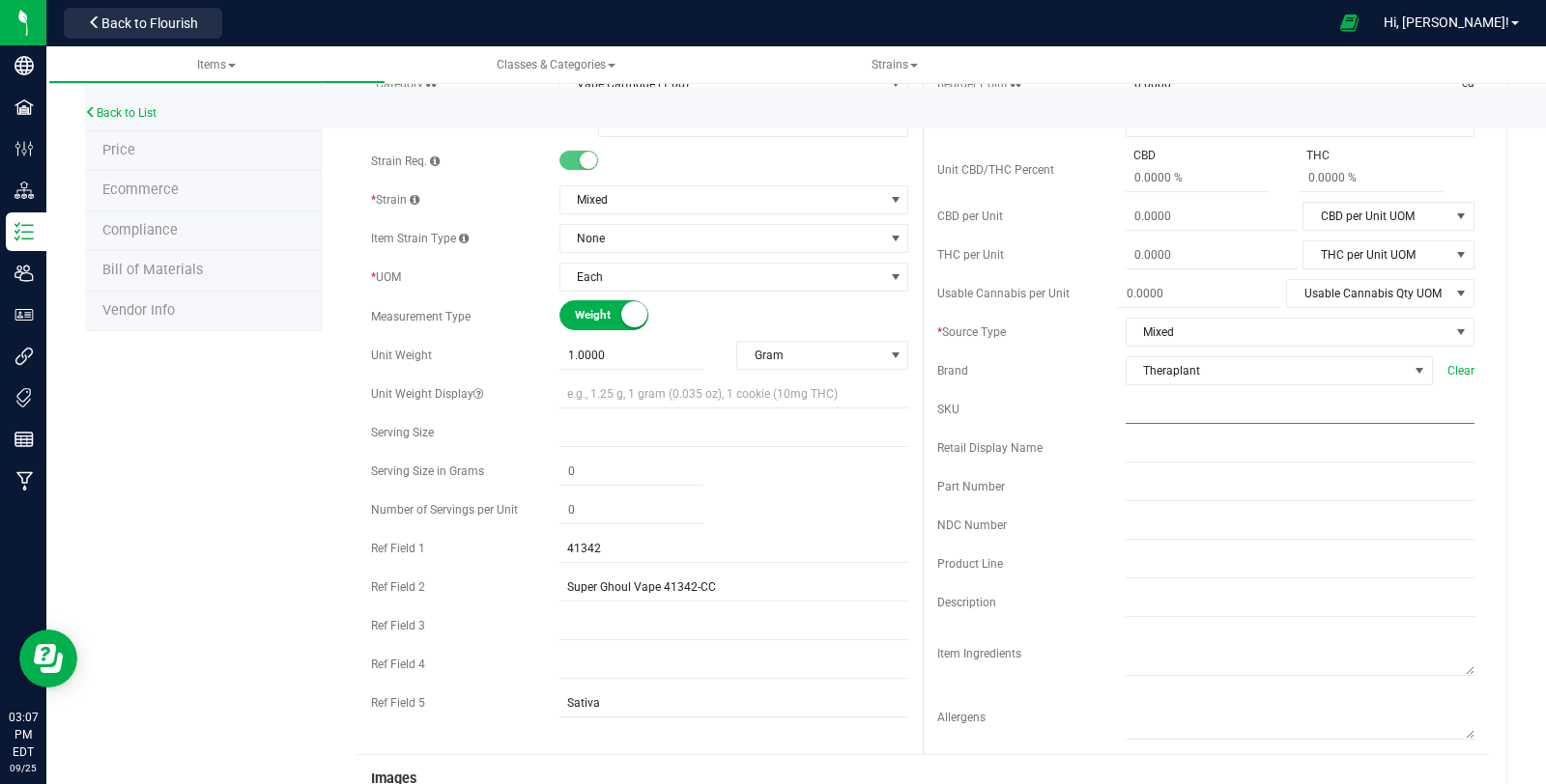
click at [1150, 410] on input "text" at bounding box center [1299, 408] width 349 height 29
paste input "C0040001342"
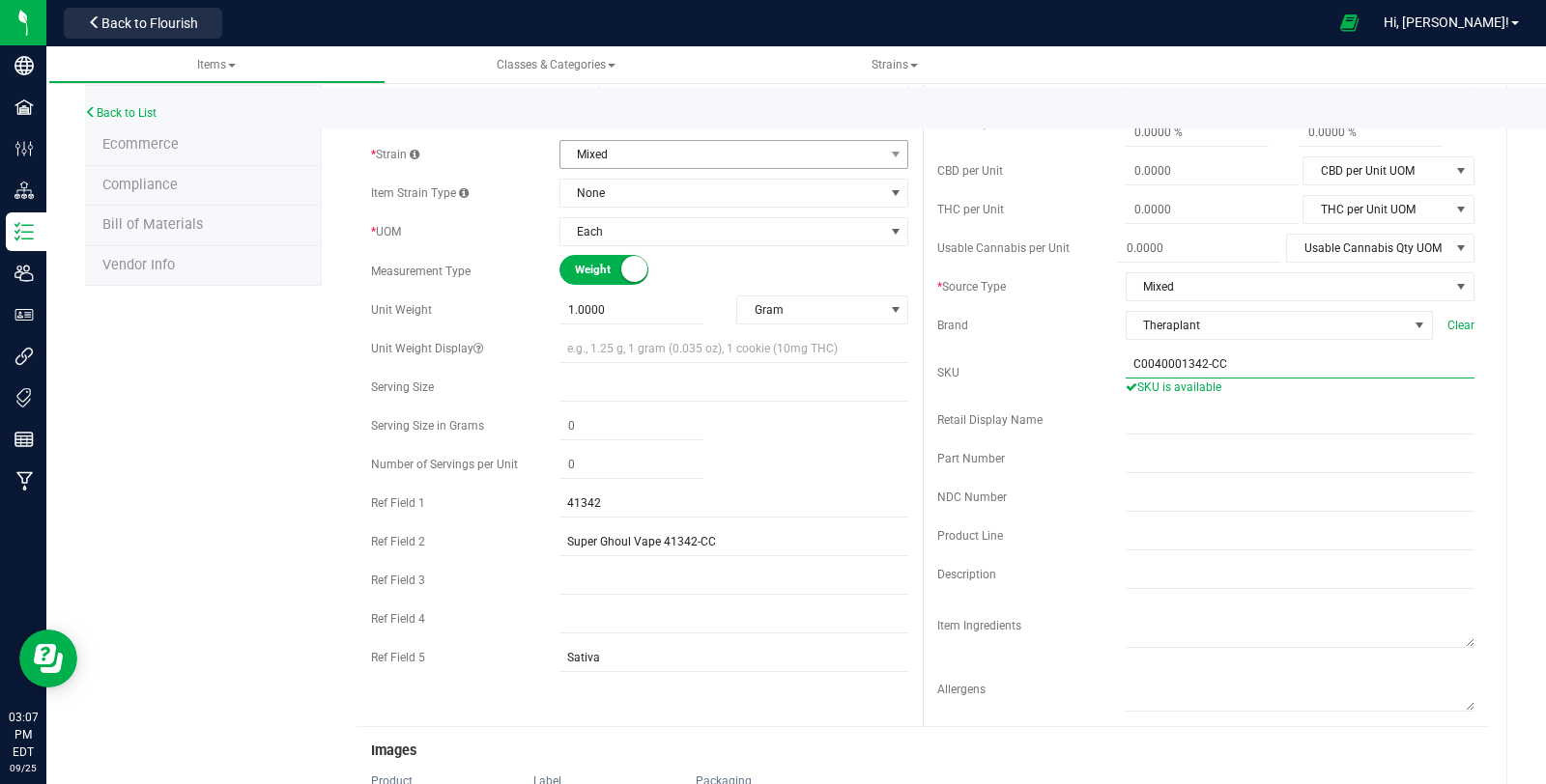
scroll to position [0, 0]
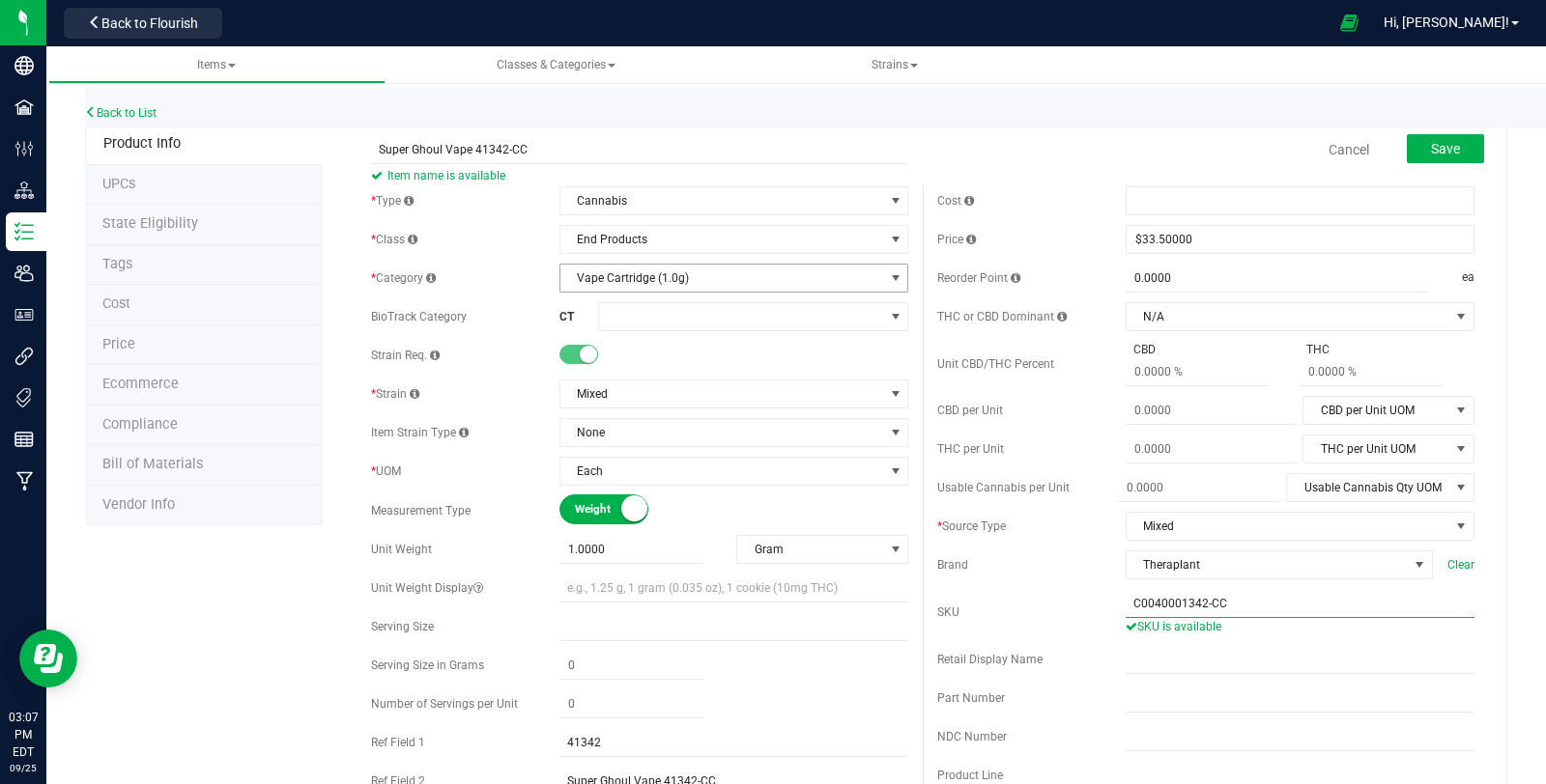
type input "C0040001342-CC"
copy span "Vape Cartridge (1.0g)"
drag, startPoint x: 571, startPoint y: 278, endPoint x: 680, endPoint y: 288, distance: 109.5
click at [680, 288] on span "Vape Cartridge (1.0g)" at bounding box center [722, 278] width 323 height 27
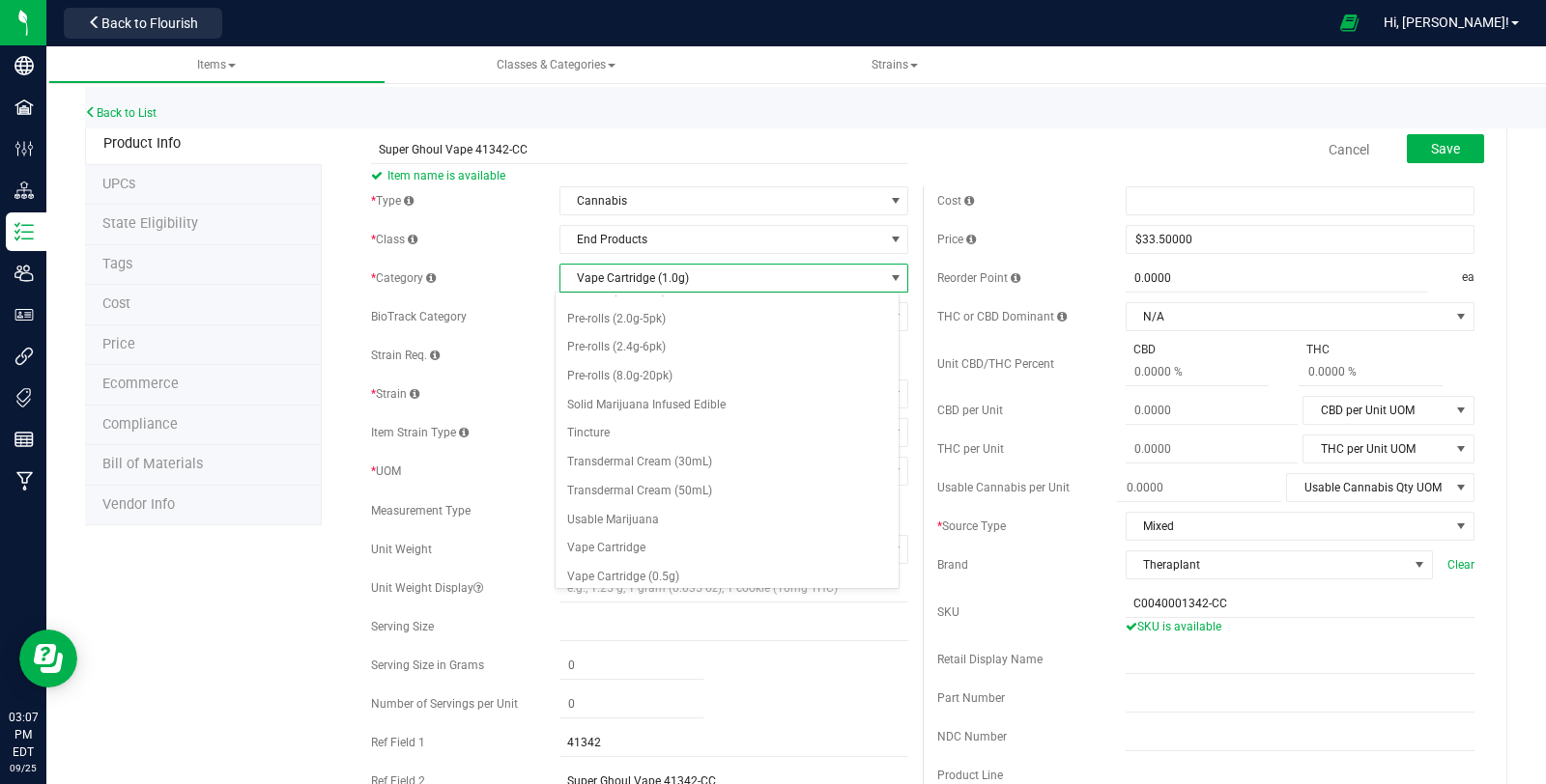
click at [1147, 135] on div "Cancel Save" at bounding box center [1205, 150] width 566 height 48
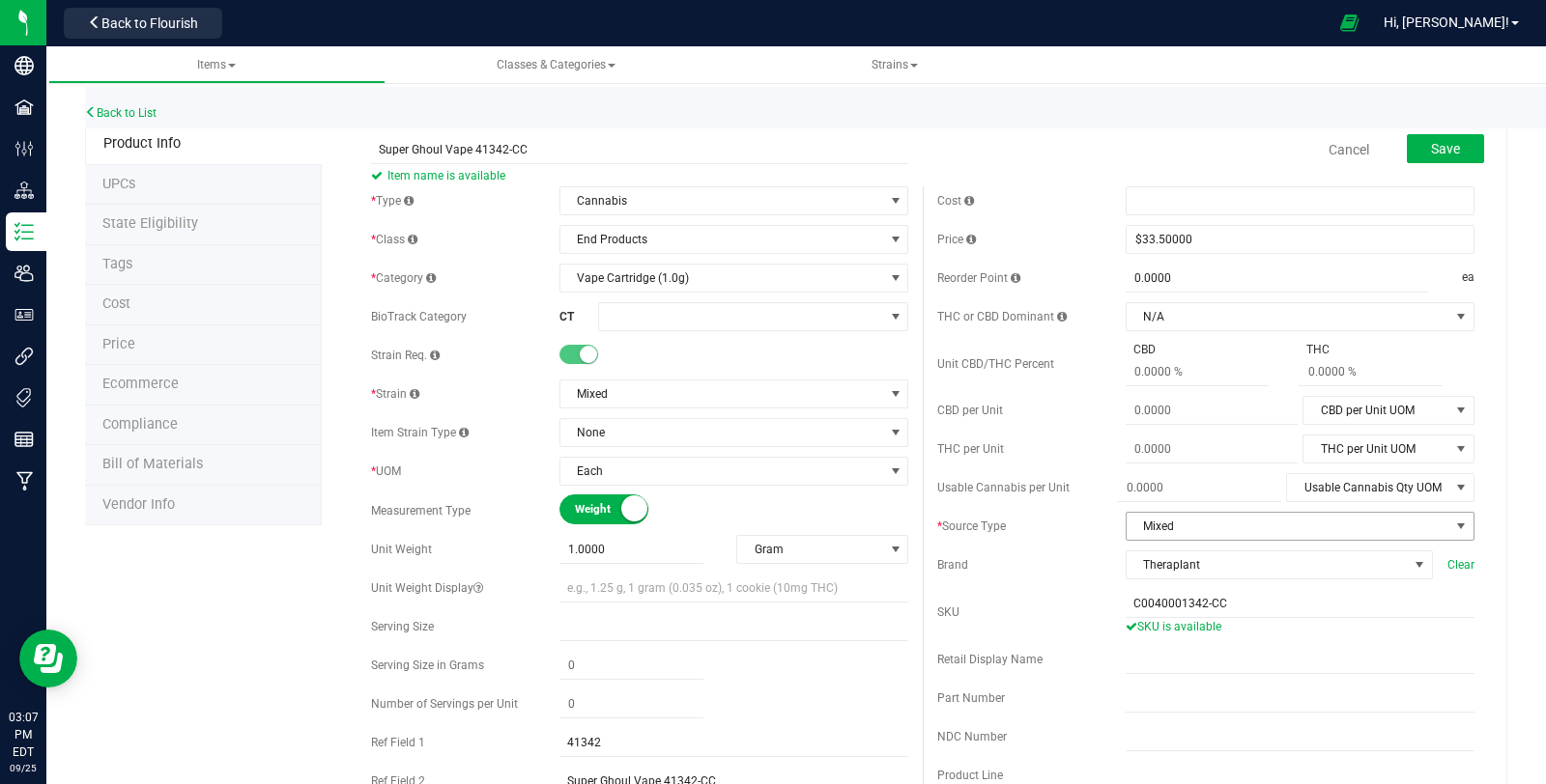
scroll to position [148, 0]
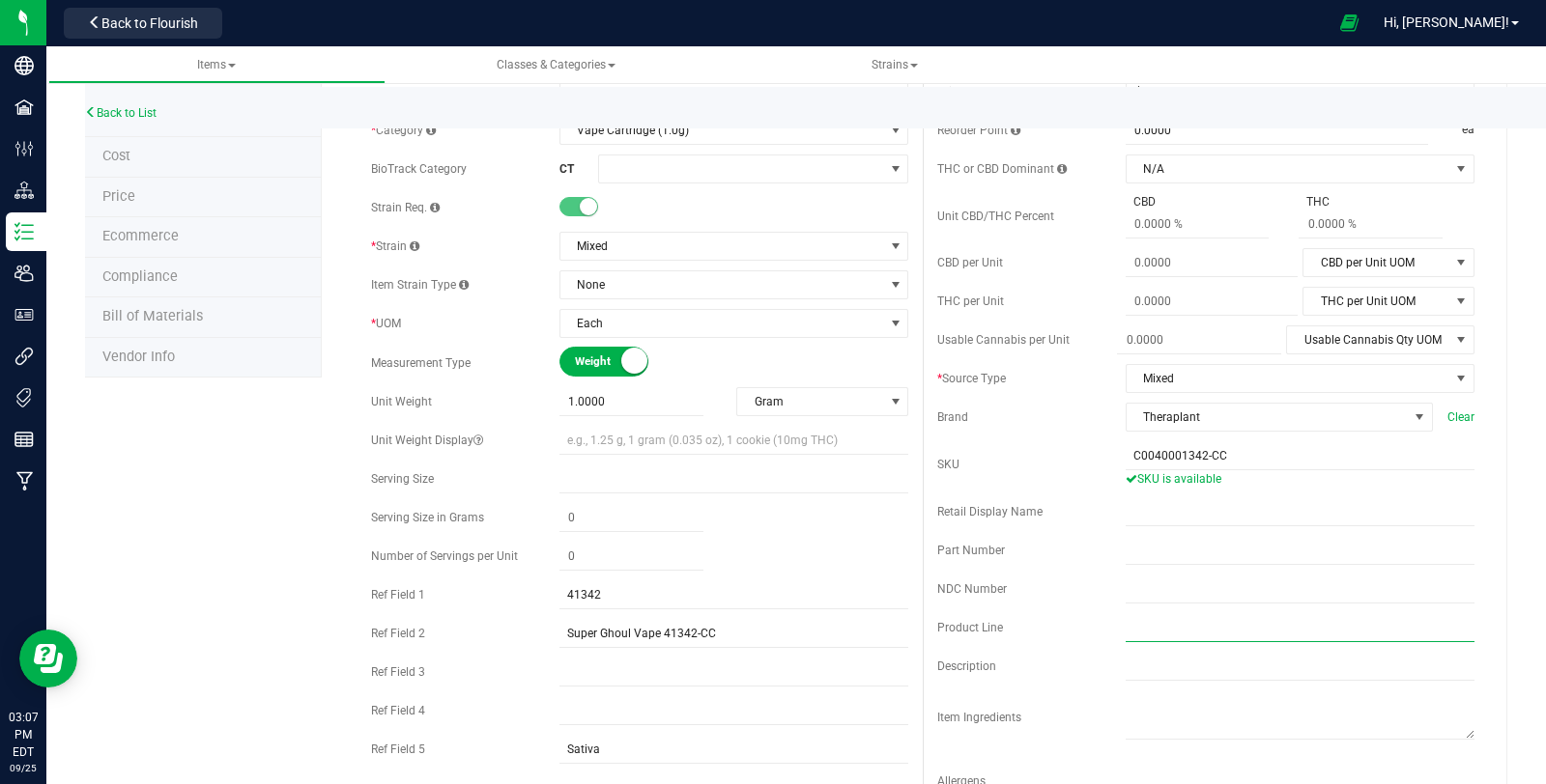
click at [1171, 633] on input "text" at bounding box center [1299, 627] width 349 height 29
paste input "Vape Cartridge (1.0g)"
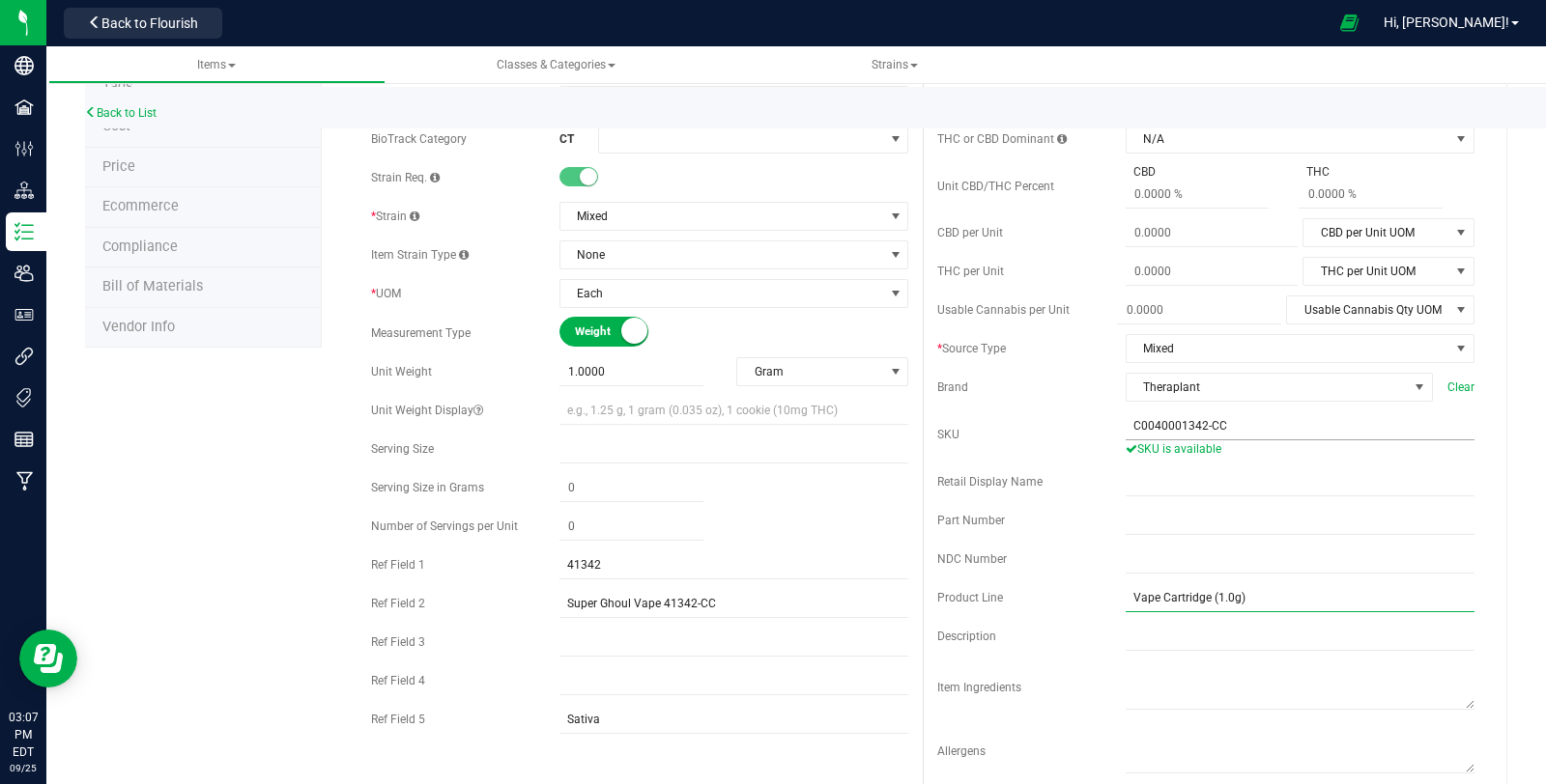
scroll to position [168, 0]
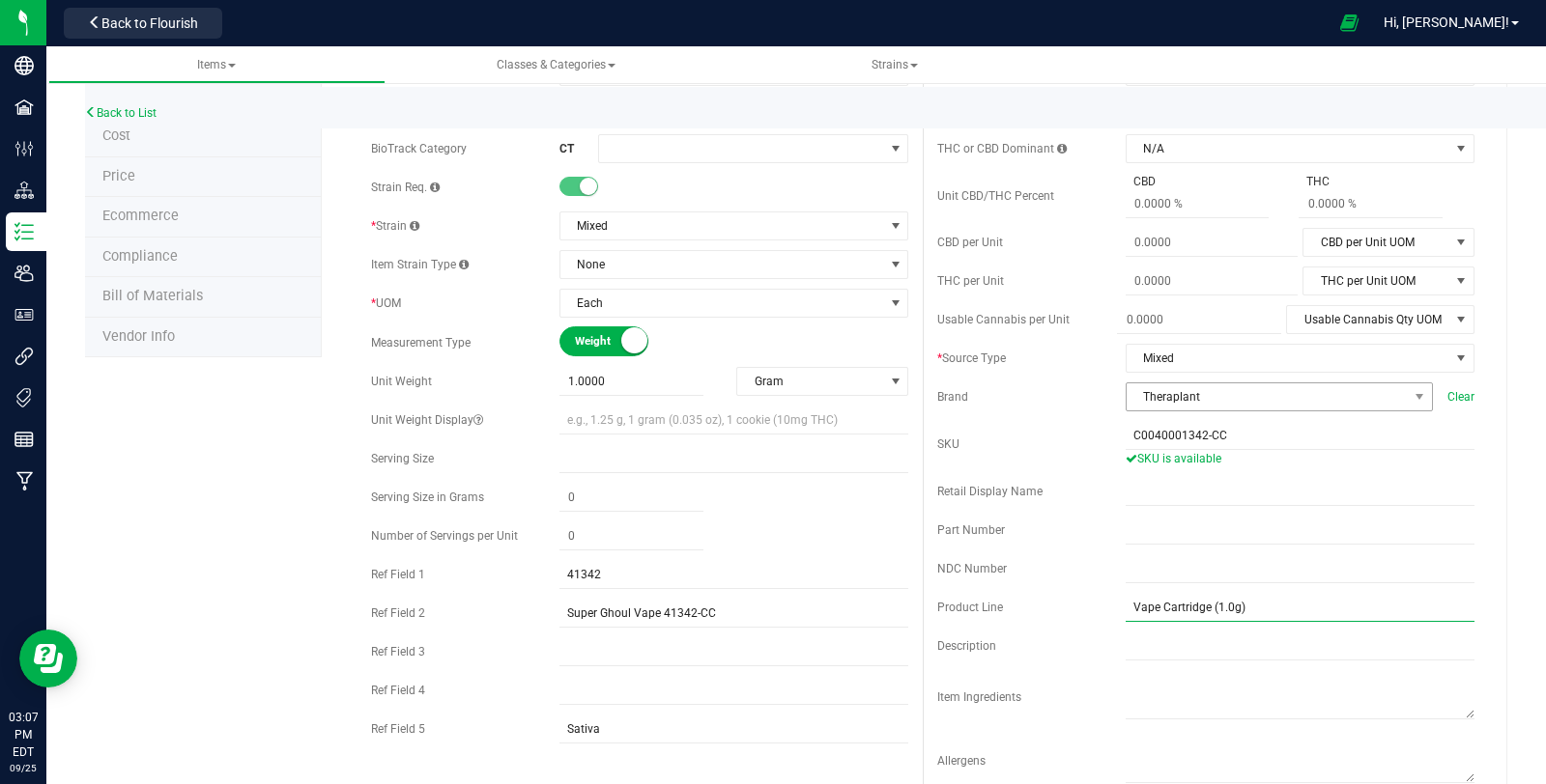
type input "Vape Cartridge (1.0g)"
click at [1247, 402] on span "Theraplant" at bounding box center [1266, 396] width 281 height 27
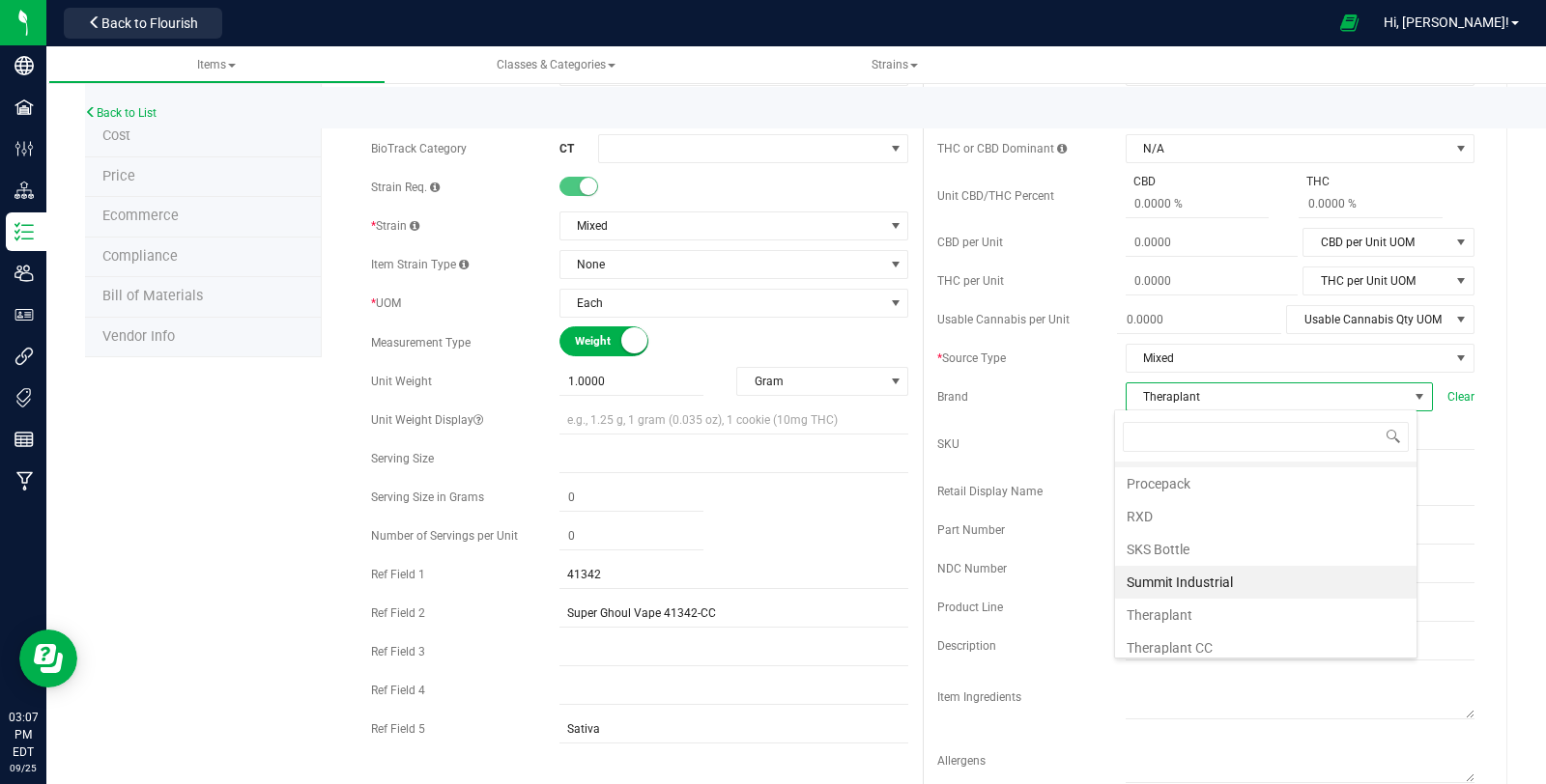
scroll to position [734, 0]
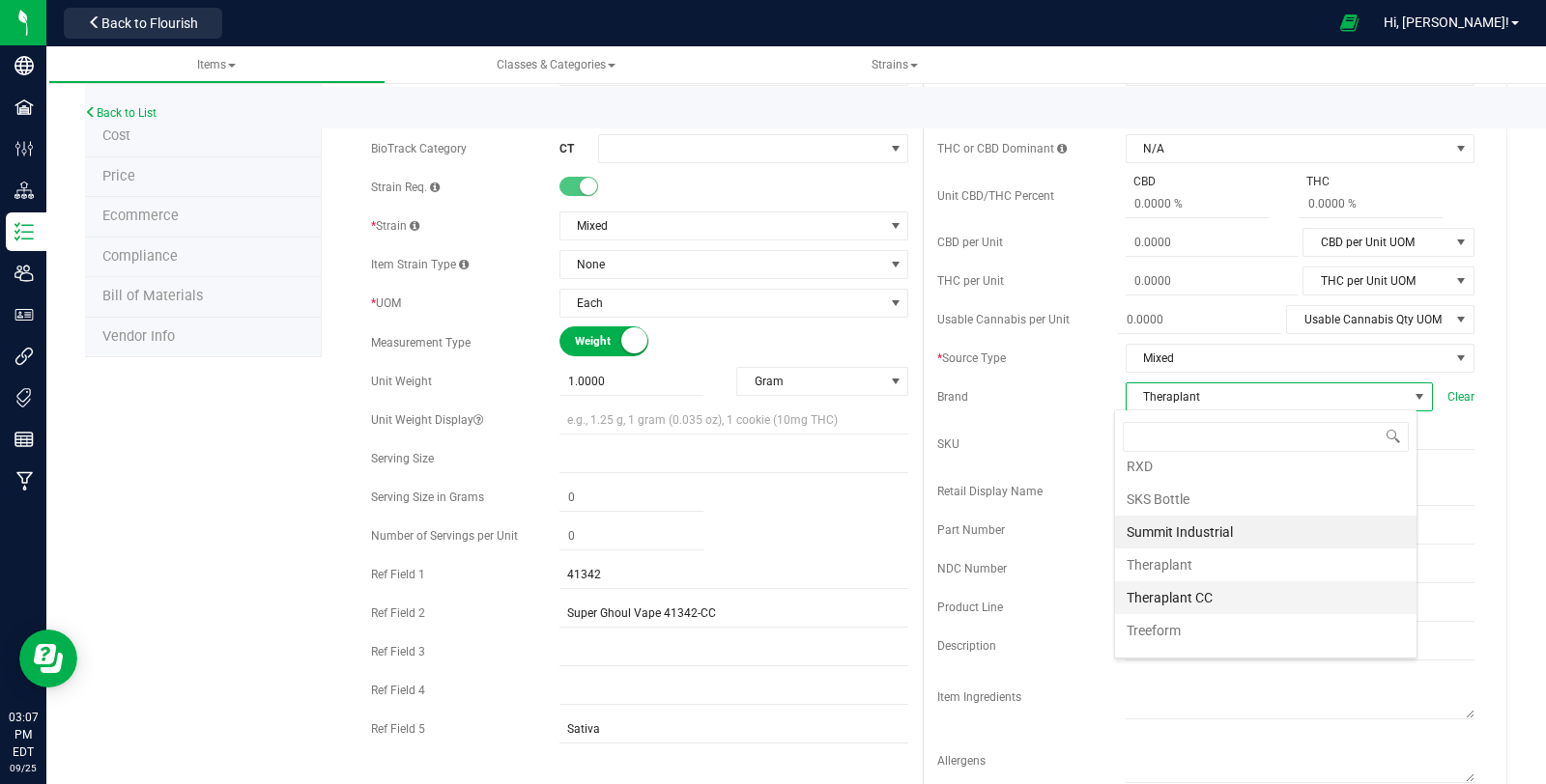
click at [1209, 581] on li "Theraplant CC" at bounding box center [1265, 597] width 302 height 33
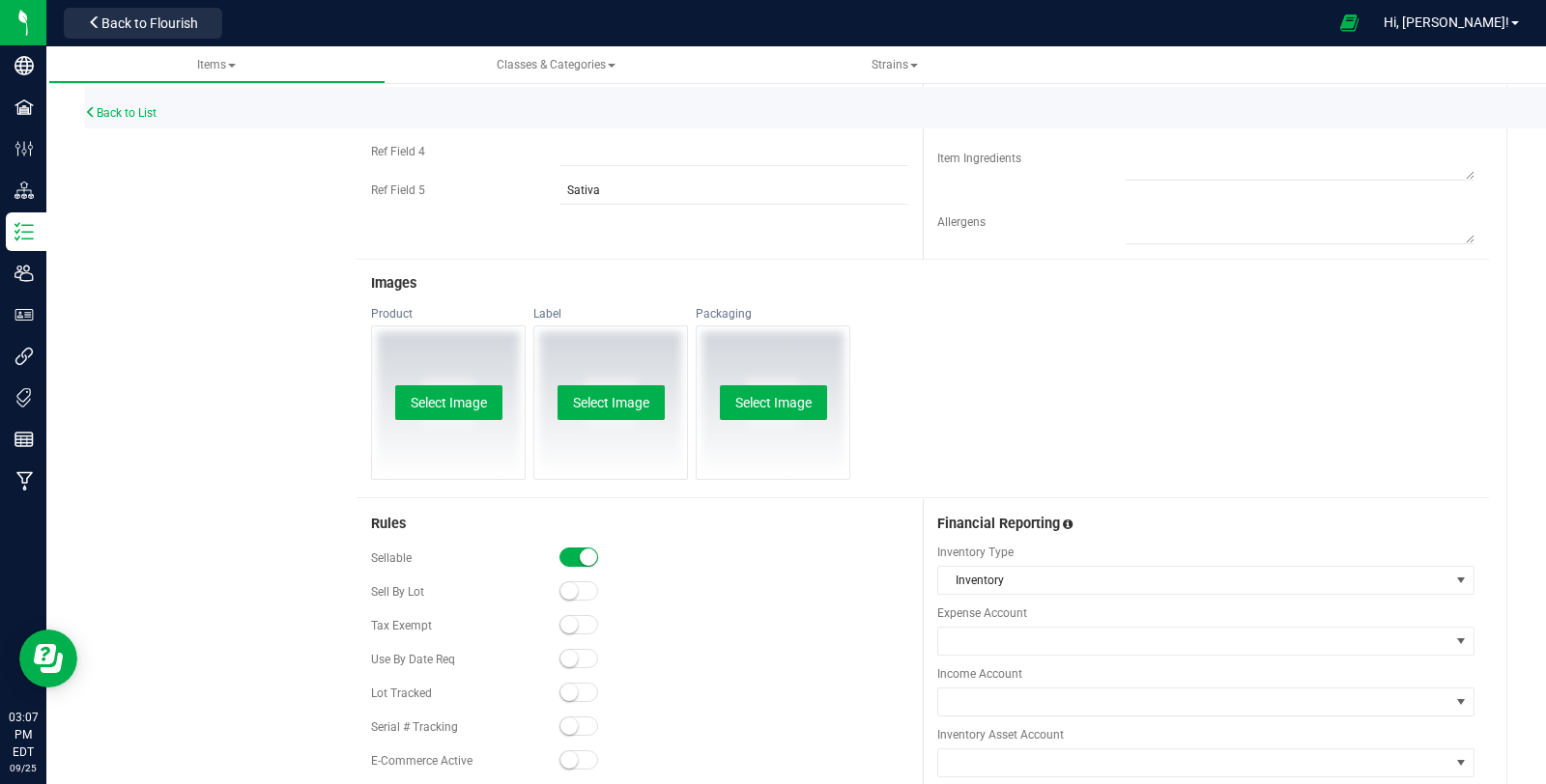
scroll to position [896, 0]
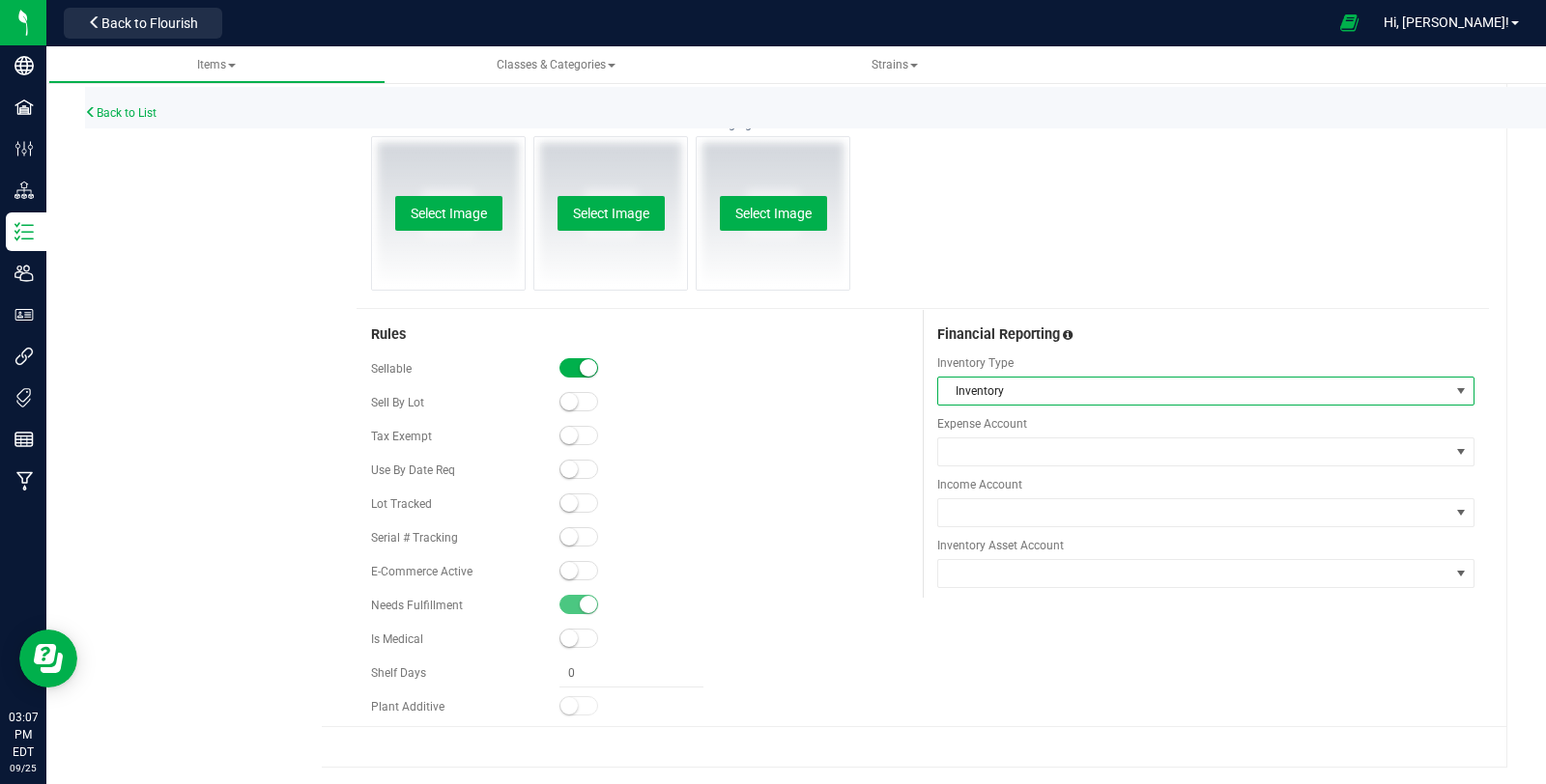
click at [1068, 394] on span "Inventory" at bounding box center [1193, 391] width 511 height 27
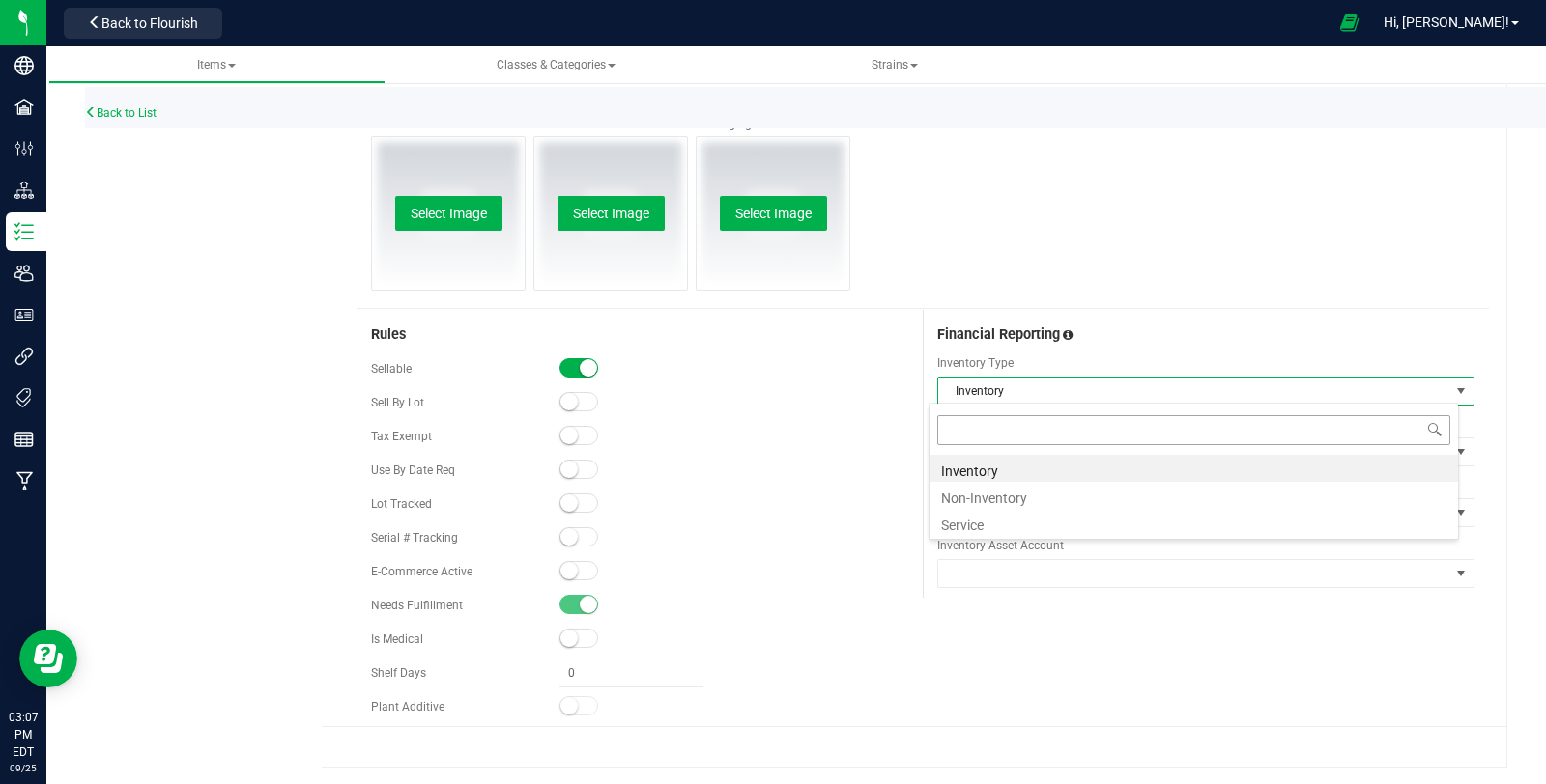
scroll to position [28, 531]
click at [1045, 486] on li "Non-Inventory" at bounding box center [1193, 494] width 529 height 27
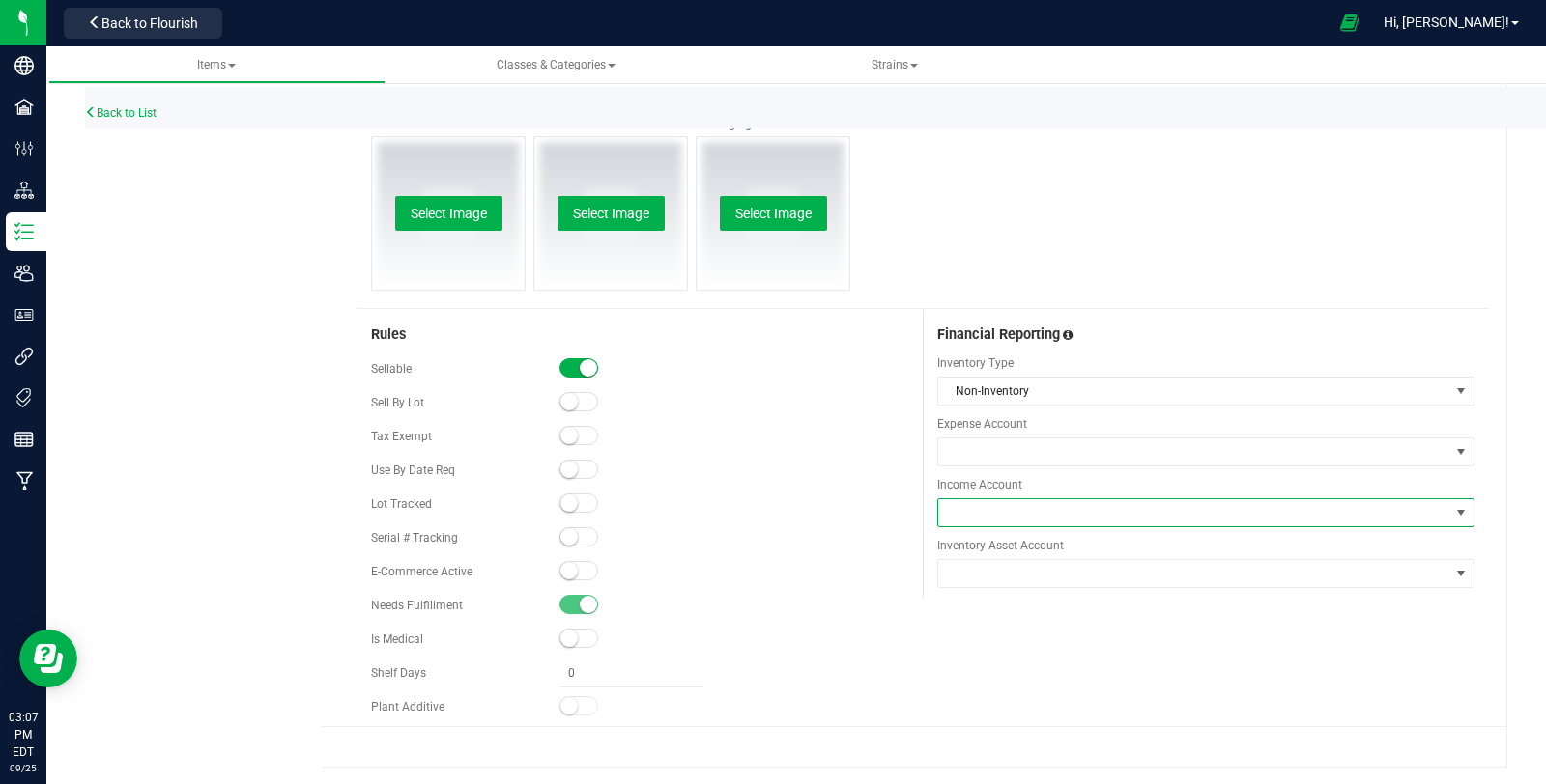
click at [1031, 499] on span at bounding box center [1193, 512] width 511 height 27
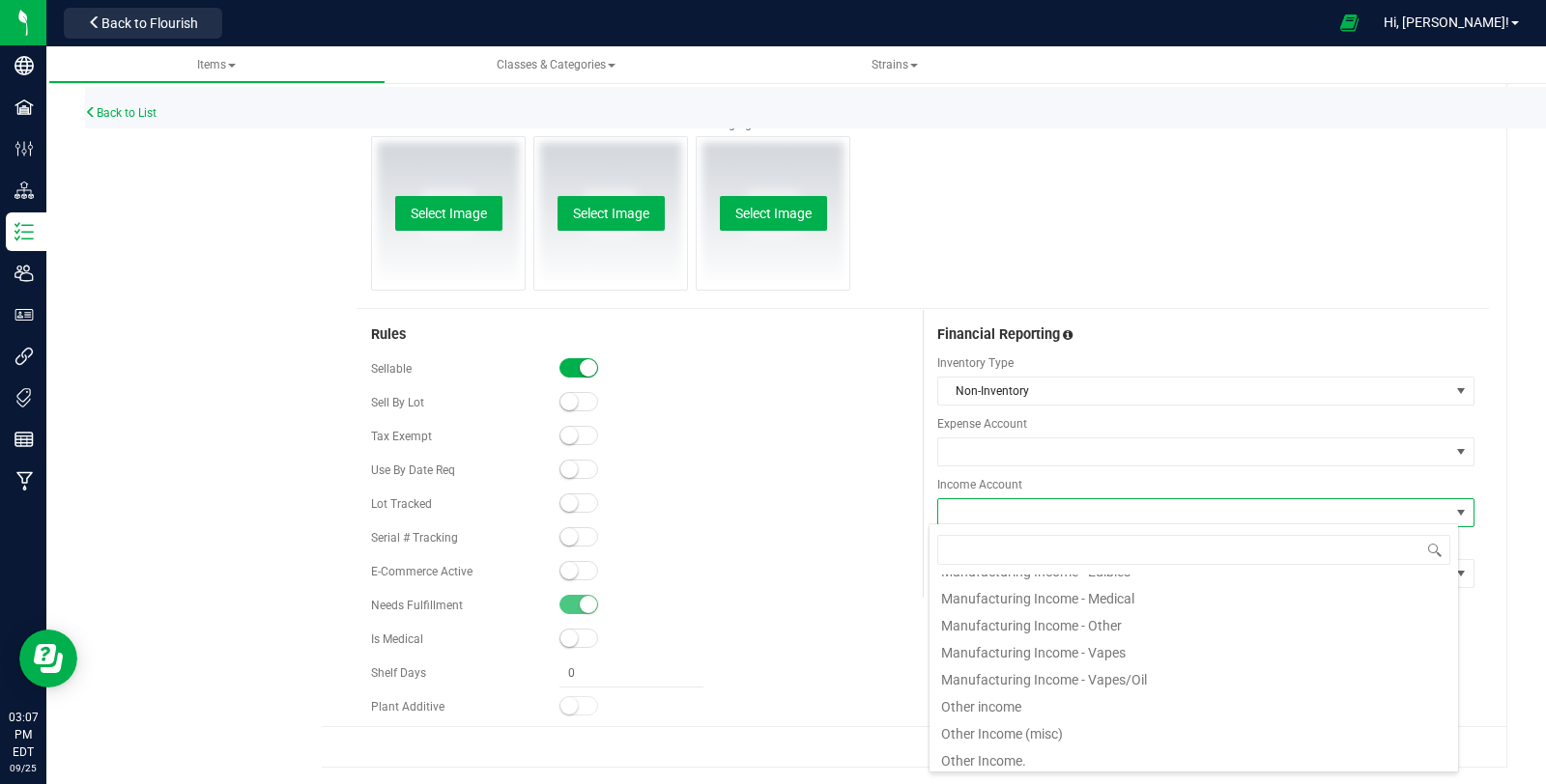
scroll to position [521, 0]
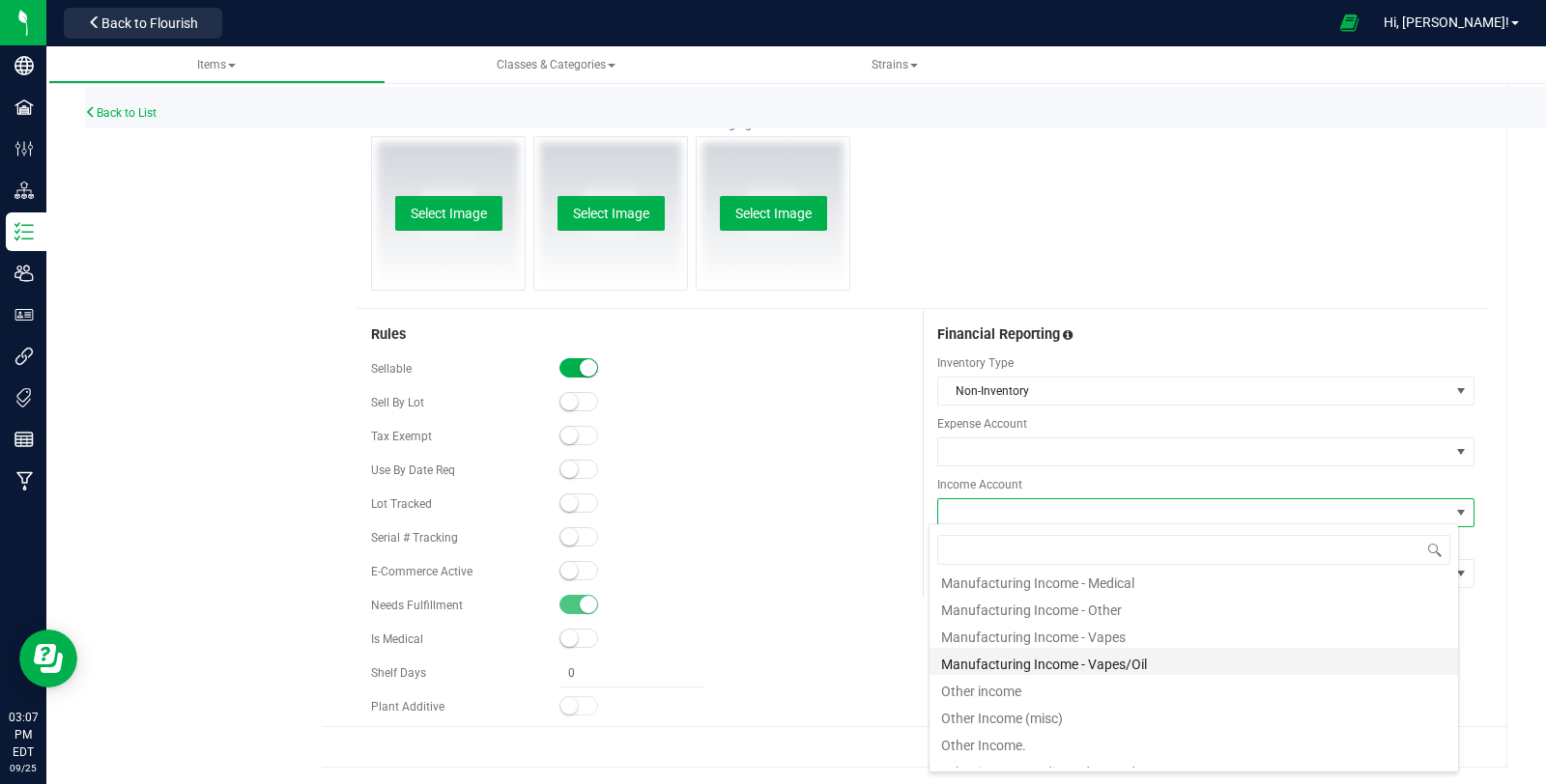
click at [1132, 661] on li "Manufacturing Income - Vapes/Oil" at bounding box center [1193, 661] width 529 height 27
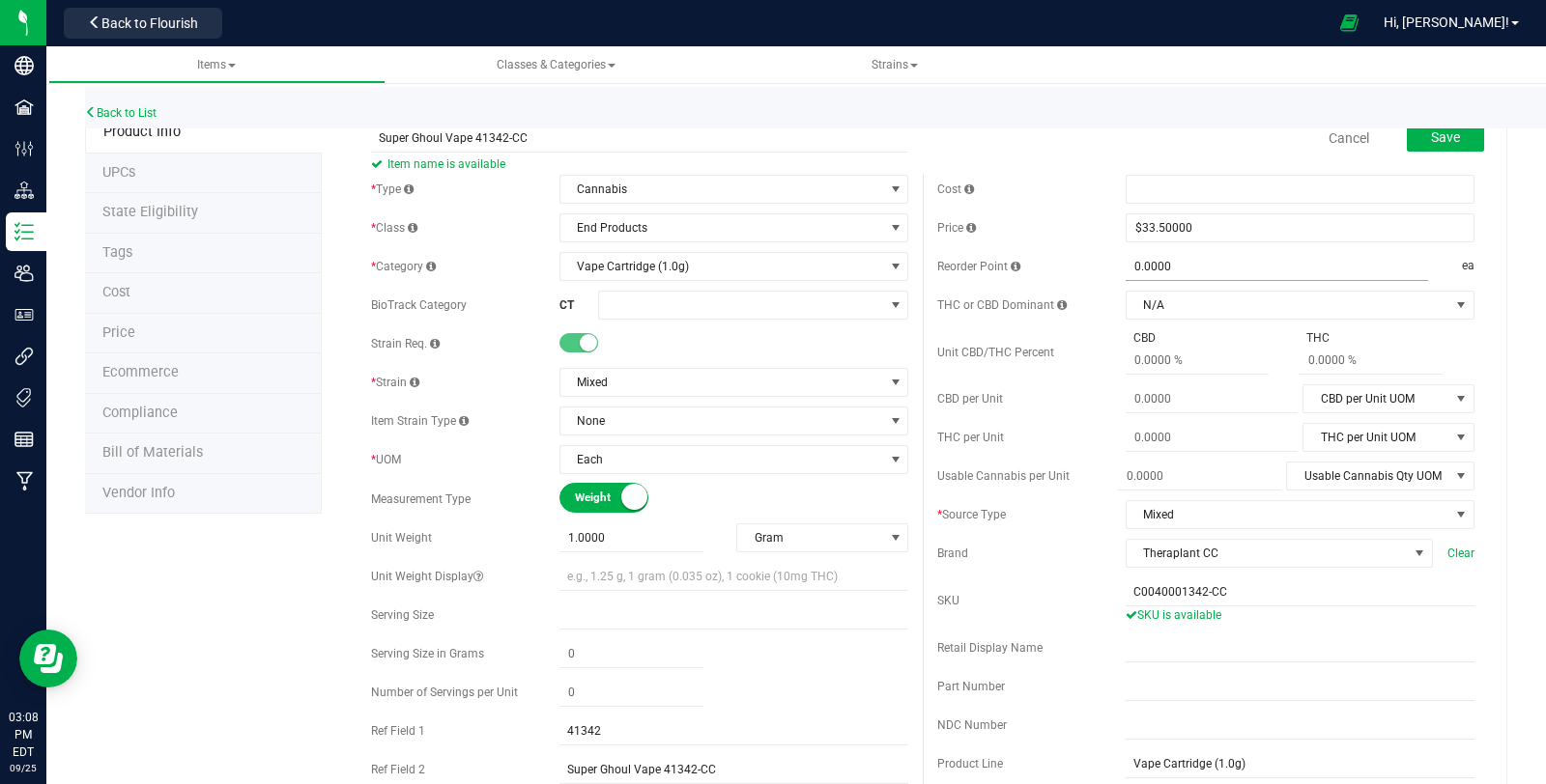
scroll to position [1, 0]
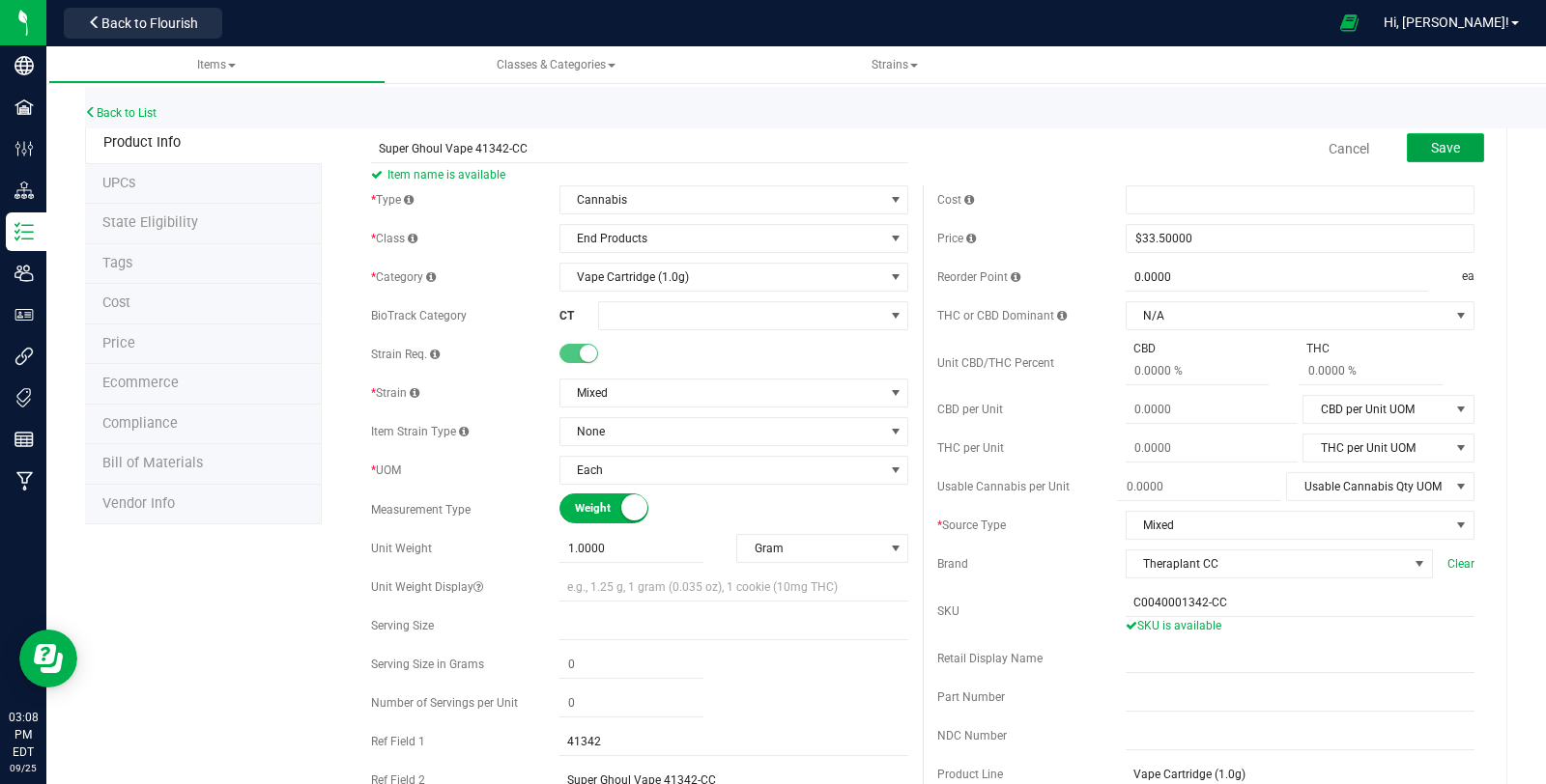
click at [1419, 134] on button "Save" at bounding box center [1444, 147] width 77 height 29
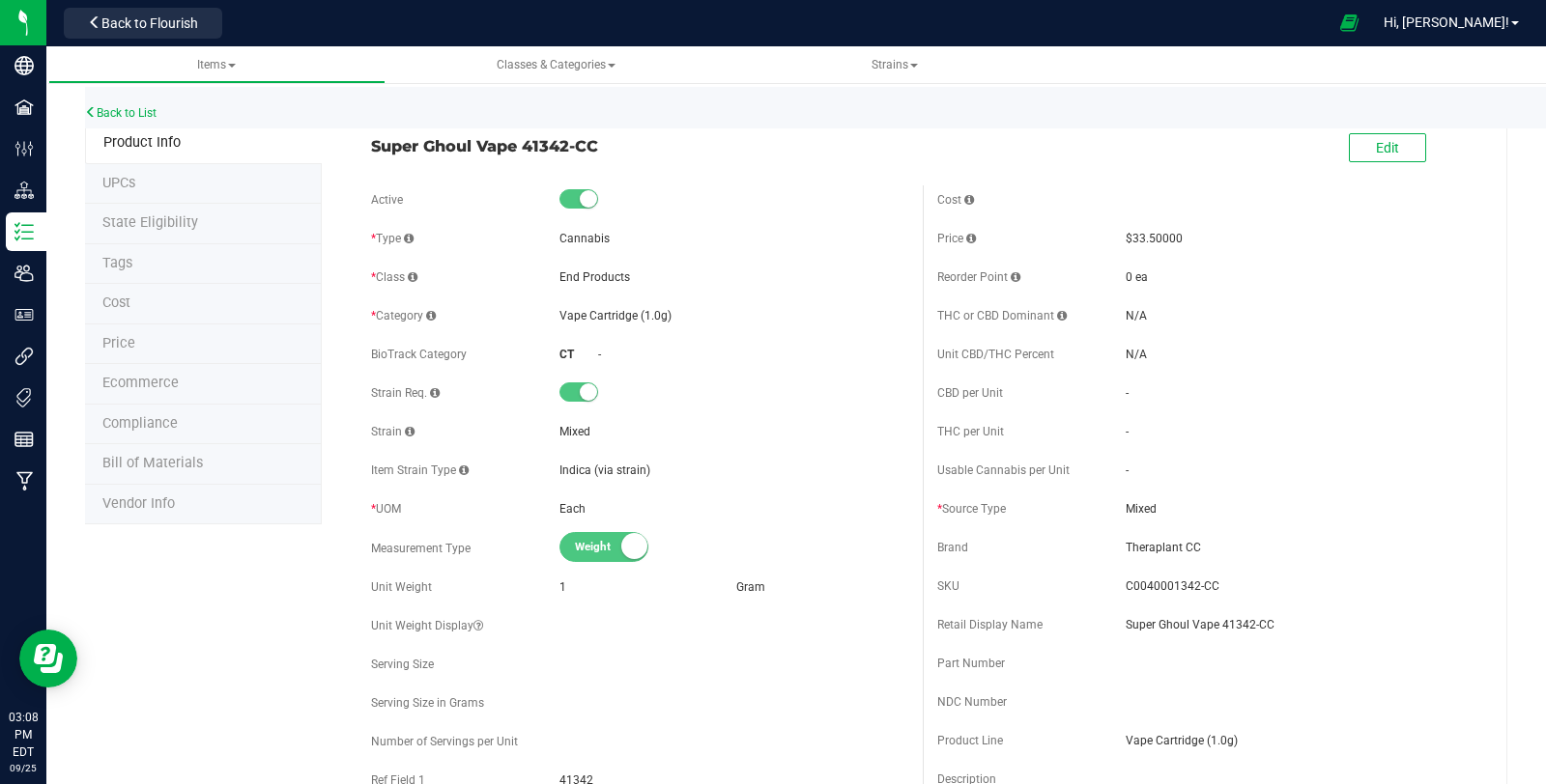
drag, startPoint x: 362, startPoint y: 141, endPoint x: 570, endPoint y: 148, distance: 208.1
click at [570, 148] on div "Super Ghoul Vape 41342-CC" at bounding box center [640, 141] width 566 height 33
copy span "Super Ghoul Vape 41342"
click at [136, 114] on link "Back to List" at bounding box center [121, 113] width 72 height 14
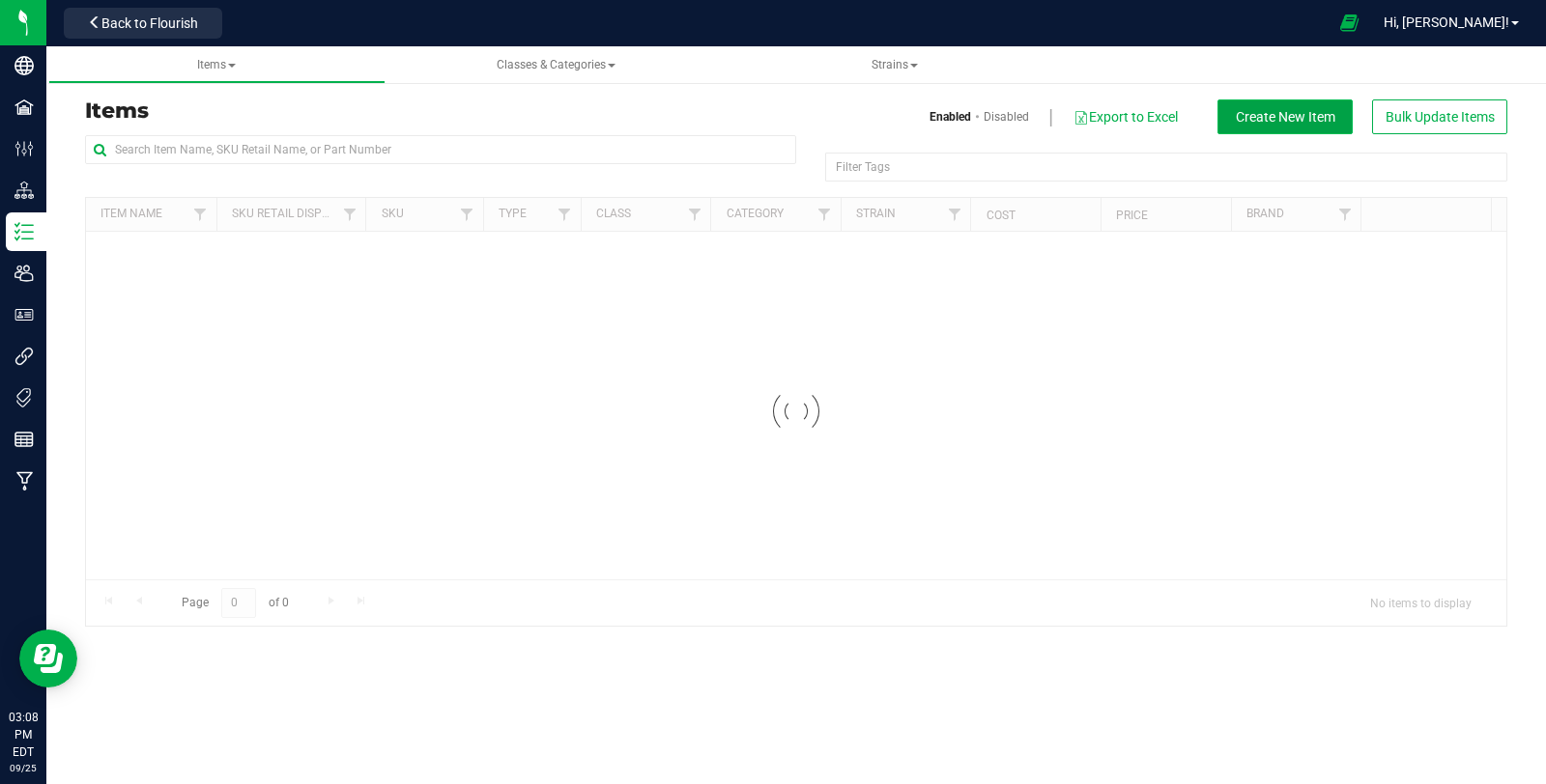
click at [1297, 112] on span "Create New Item" at bounding box center [1285, 116] width 100 height 15
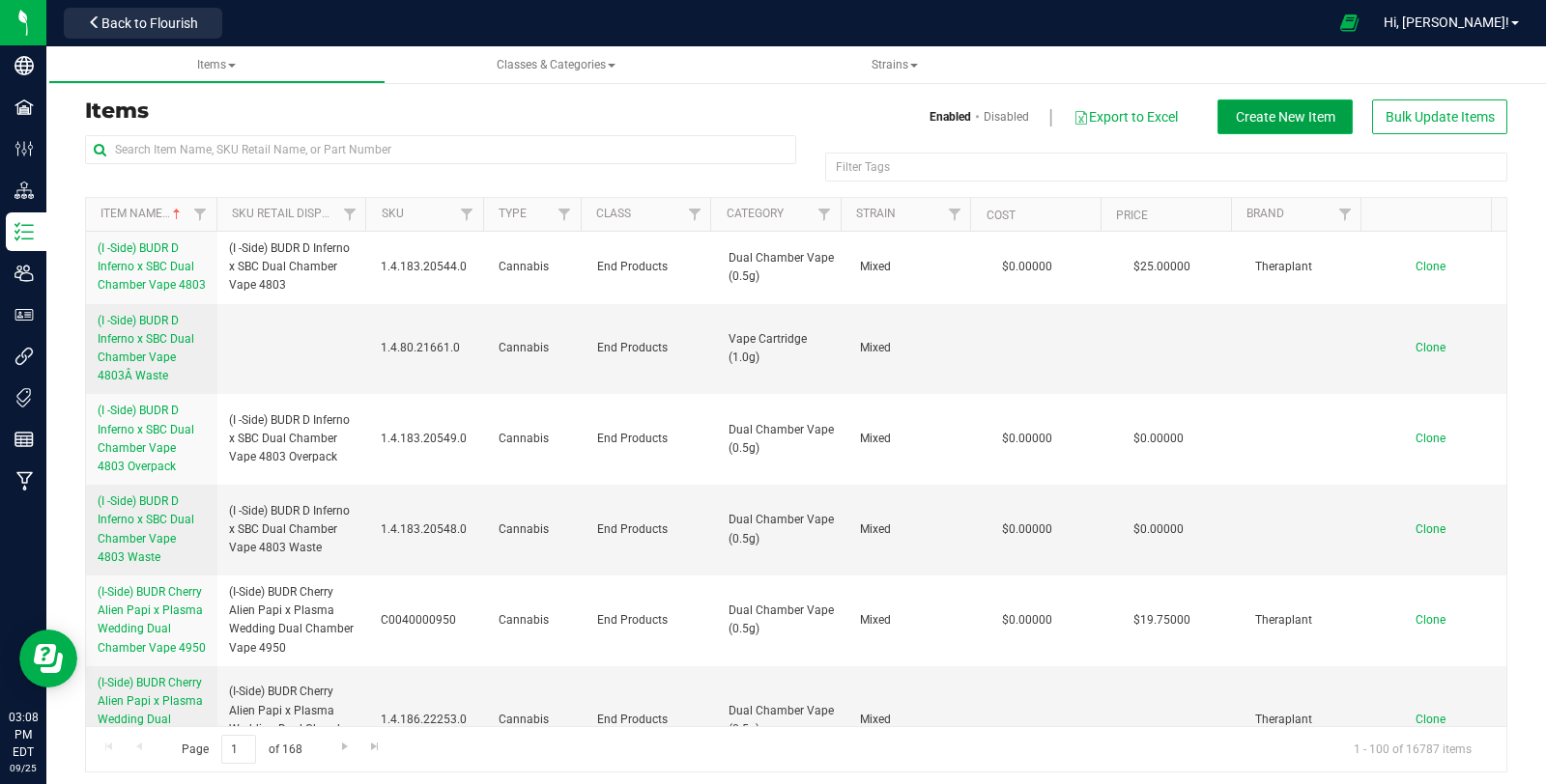
click at [1297, 112] on span "Create New Item" at bounding box center [1285, 116] width 100 height 15
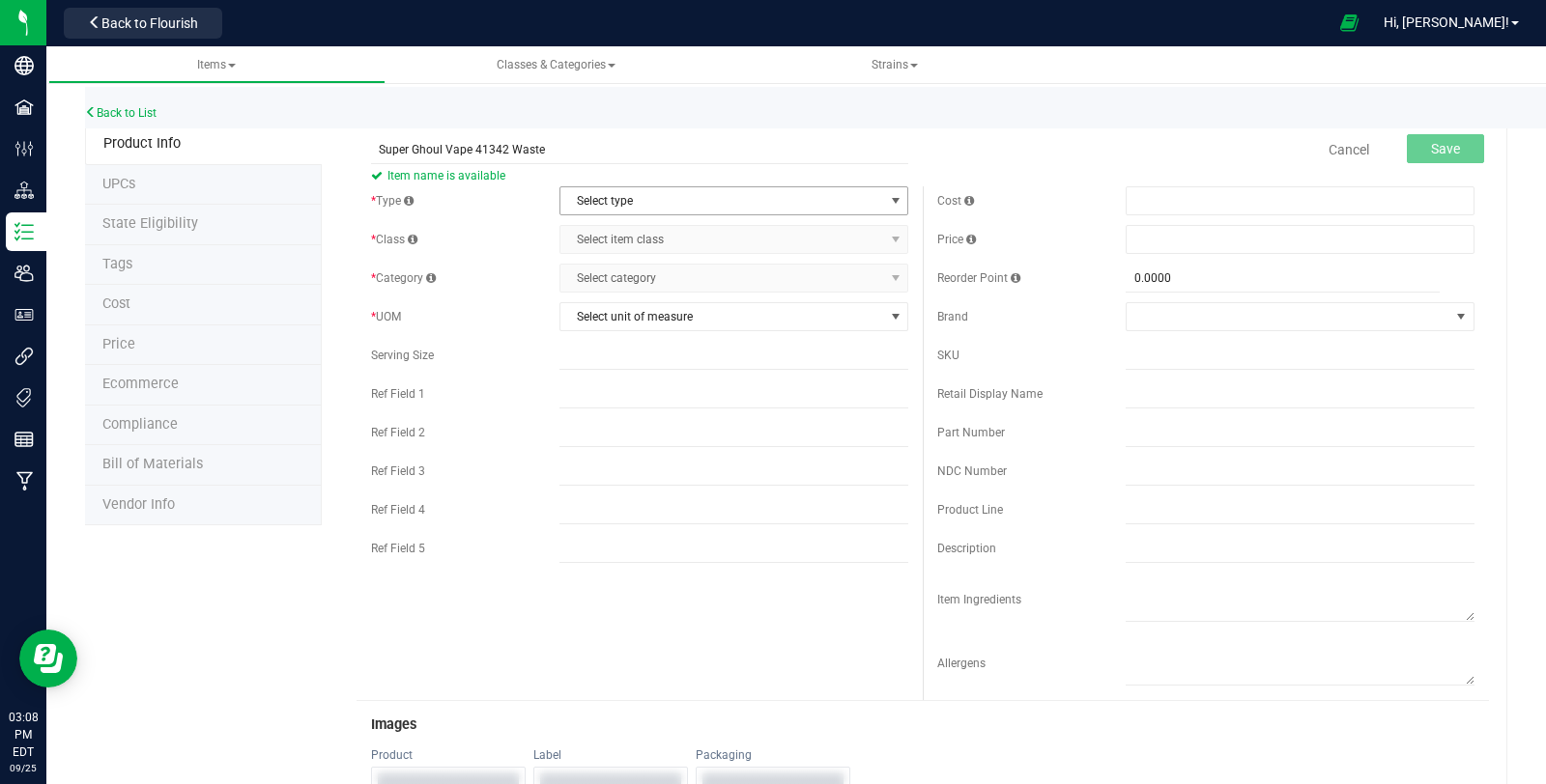
type input "Super Ghoul Vape 41342 Waste"
click at [649, 205] on span "Select type" at bounding box center [722, 201] width 323 height 27
click at [638, 244] on li "Cannabis" at bounding box center [727, 232] width 343 height 29
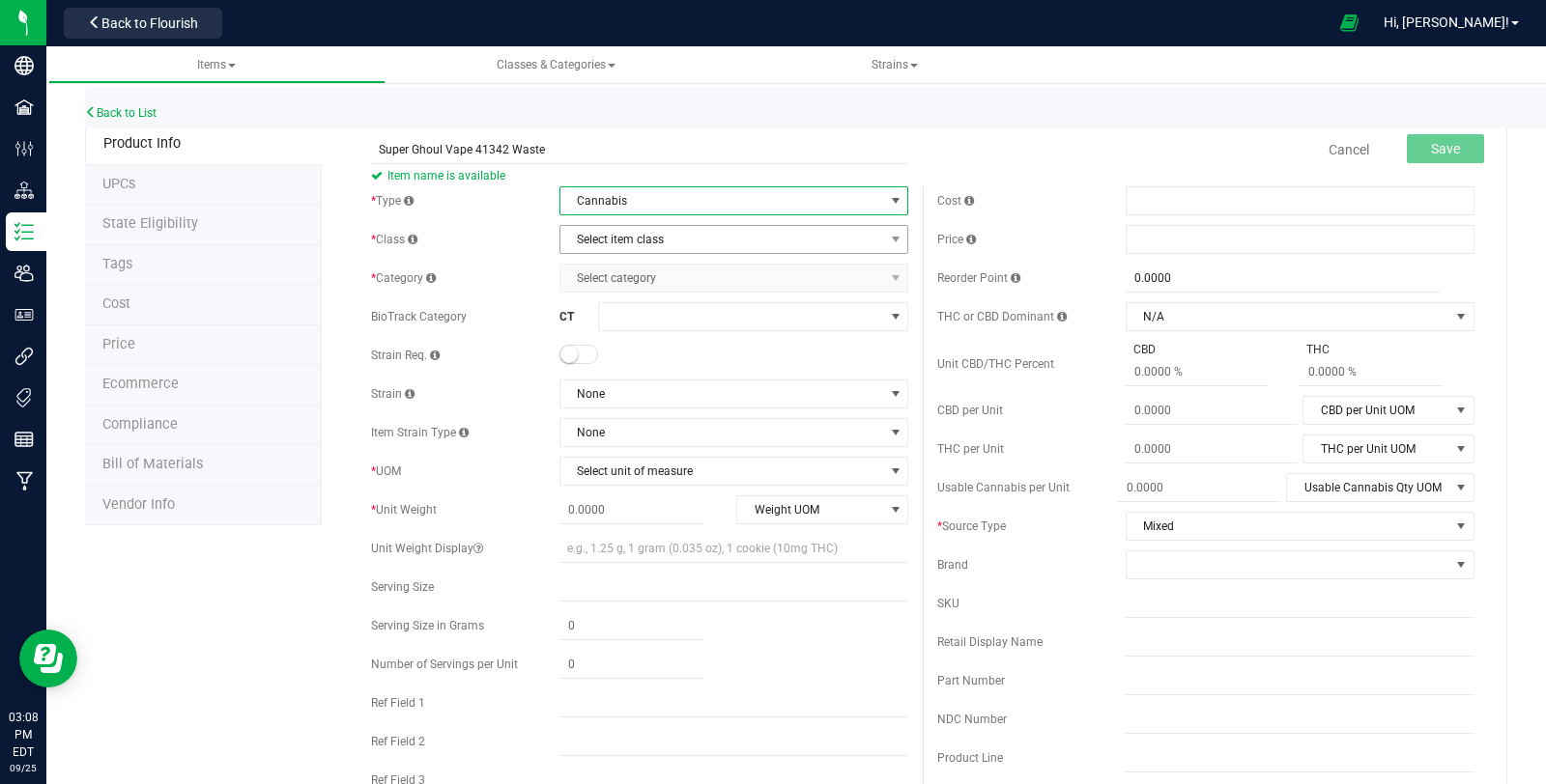
click at [731, 245] on span "Select item class" at bounding box center [722, 239] width 323 height 27
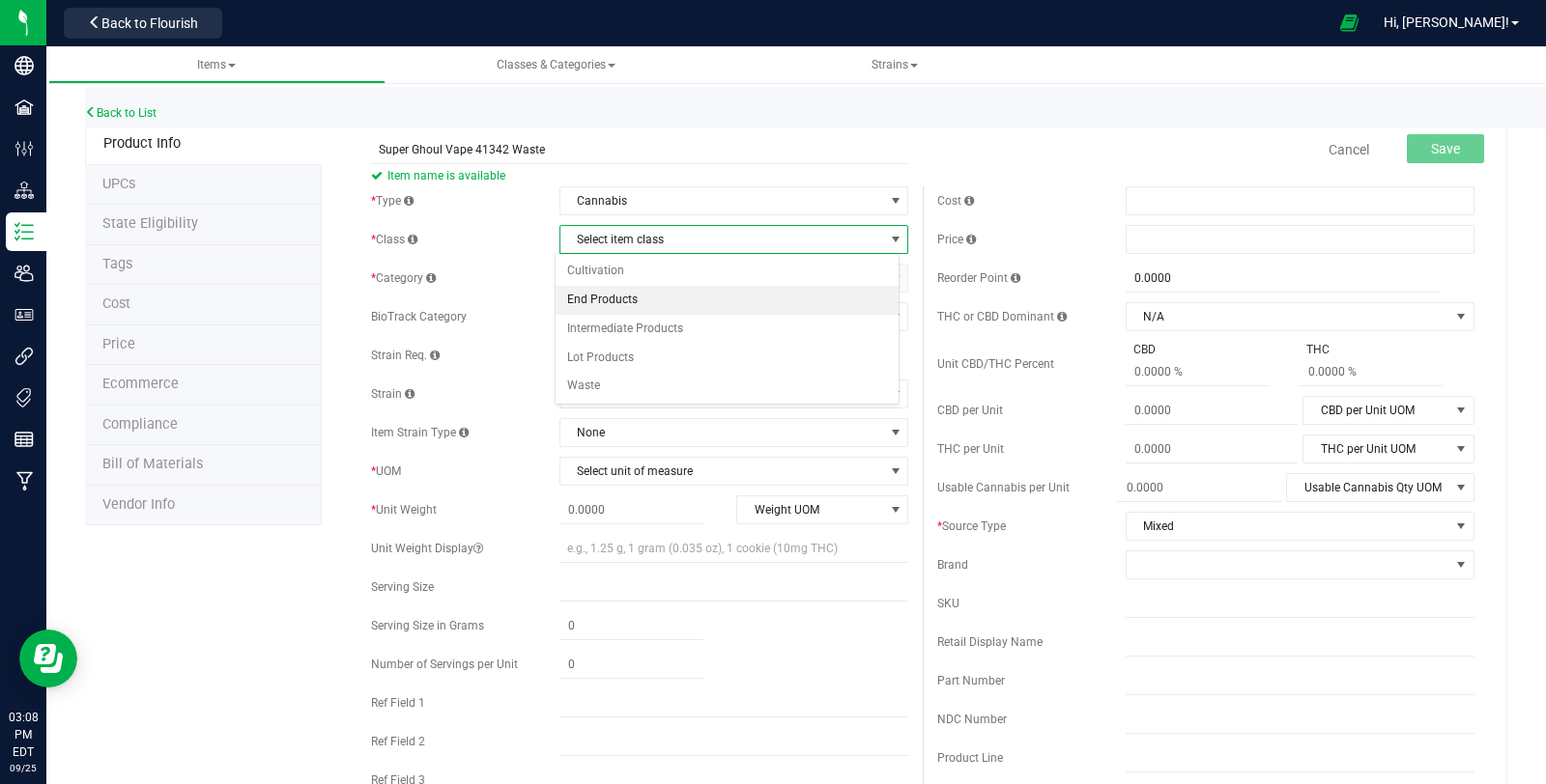
click at [679, 306] on li "End Products" at bounding box center [727, 300] width 343 height 29
click at [725, 288] on span "Select category" at bounding box center [722, 278] width 323 height 27
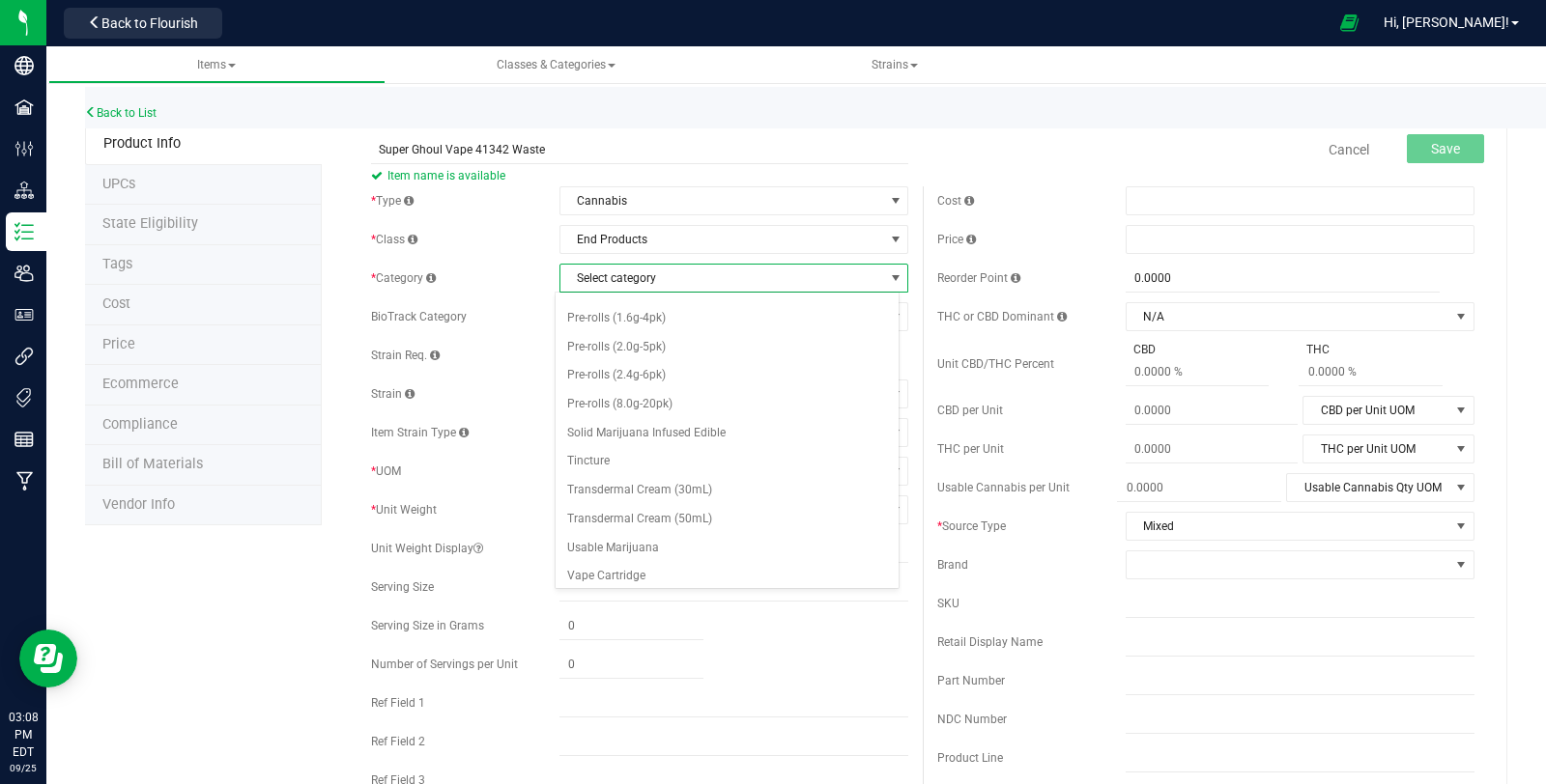
scroll to position [795, 0]
click at [734, 592] on li "Vape Cartridge (1.0g)" at bounding box center [727, 606] width 343 height 29
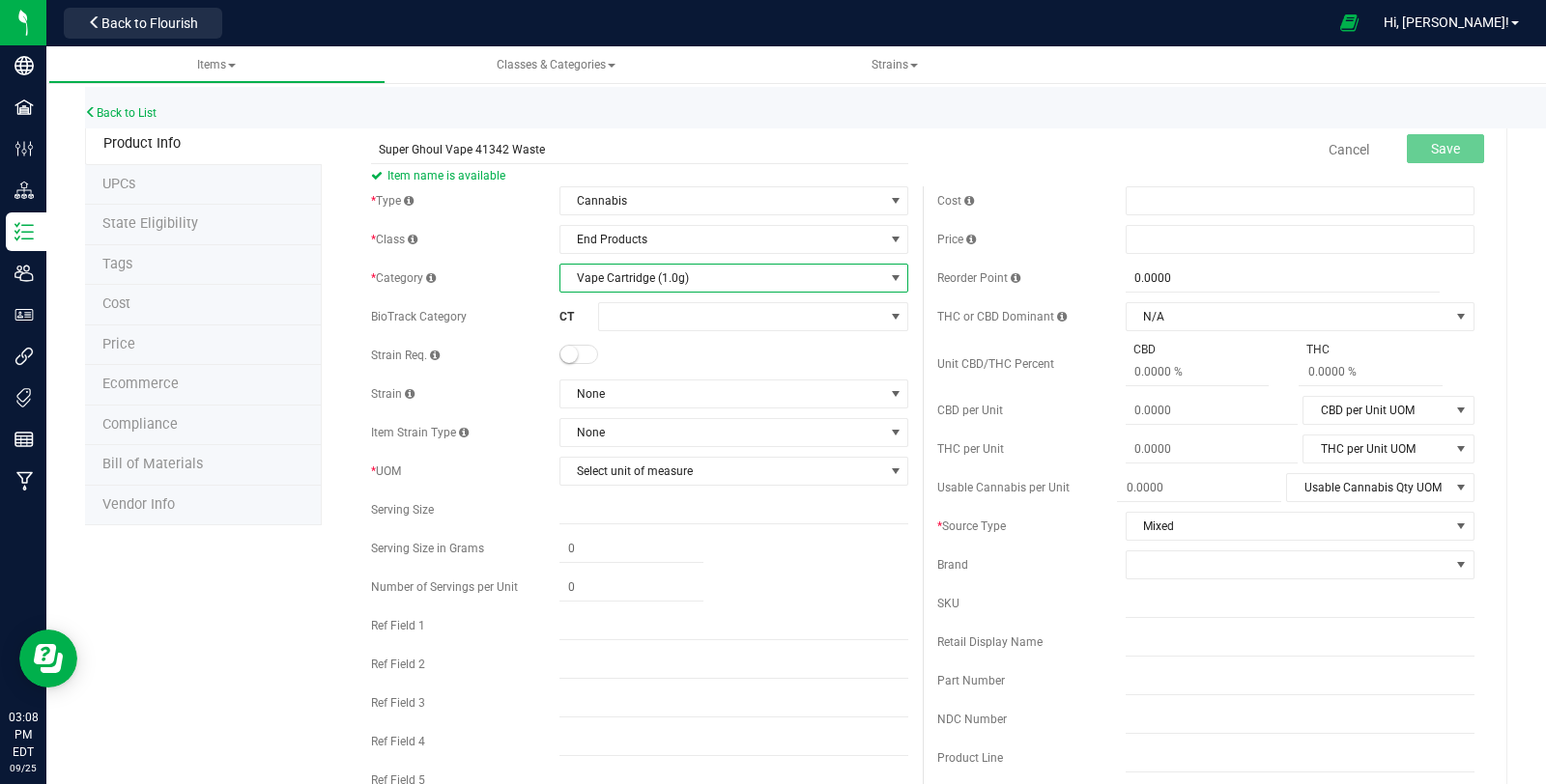
click at [566, 354] on small at bounding box center [569, 354] width 17 height 17
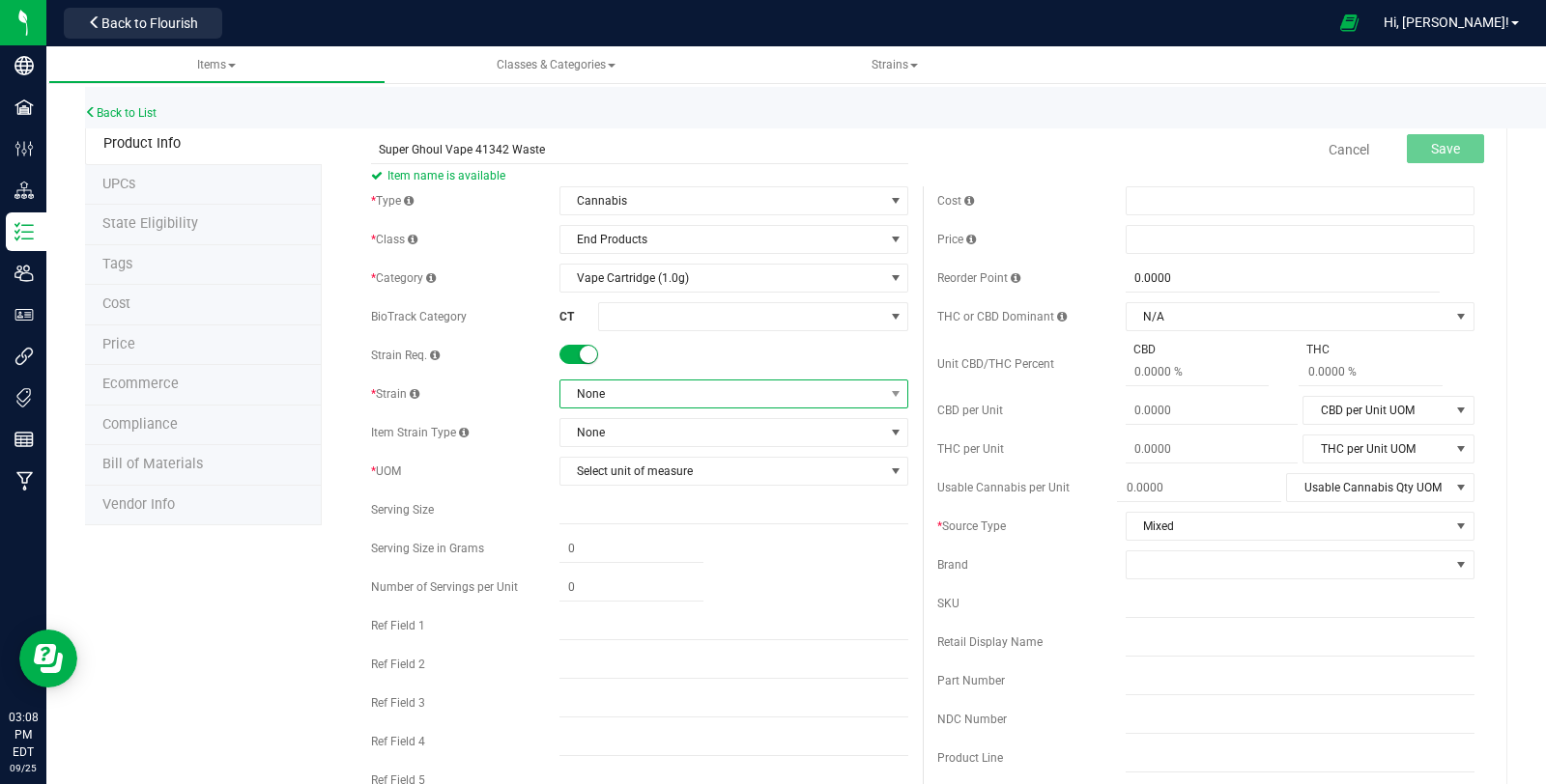
click at [677, 405] on span "None" at bounding box center [722, 393] width 323 height 27
type input "mixed"
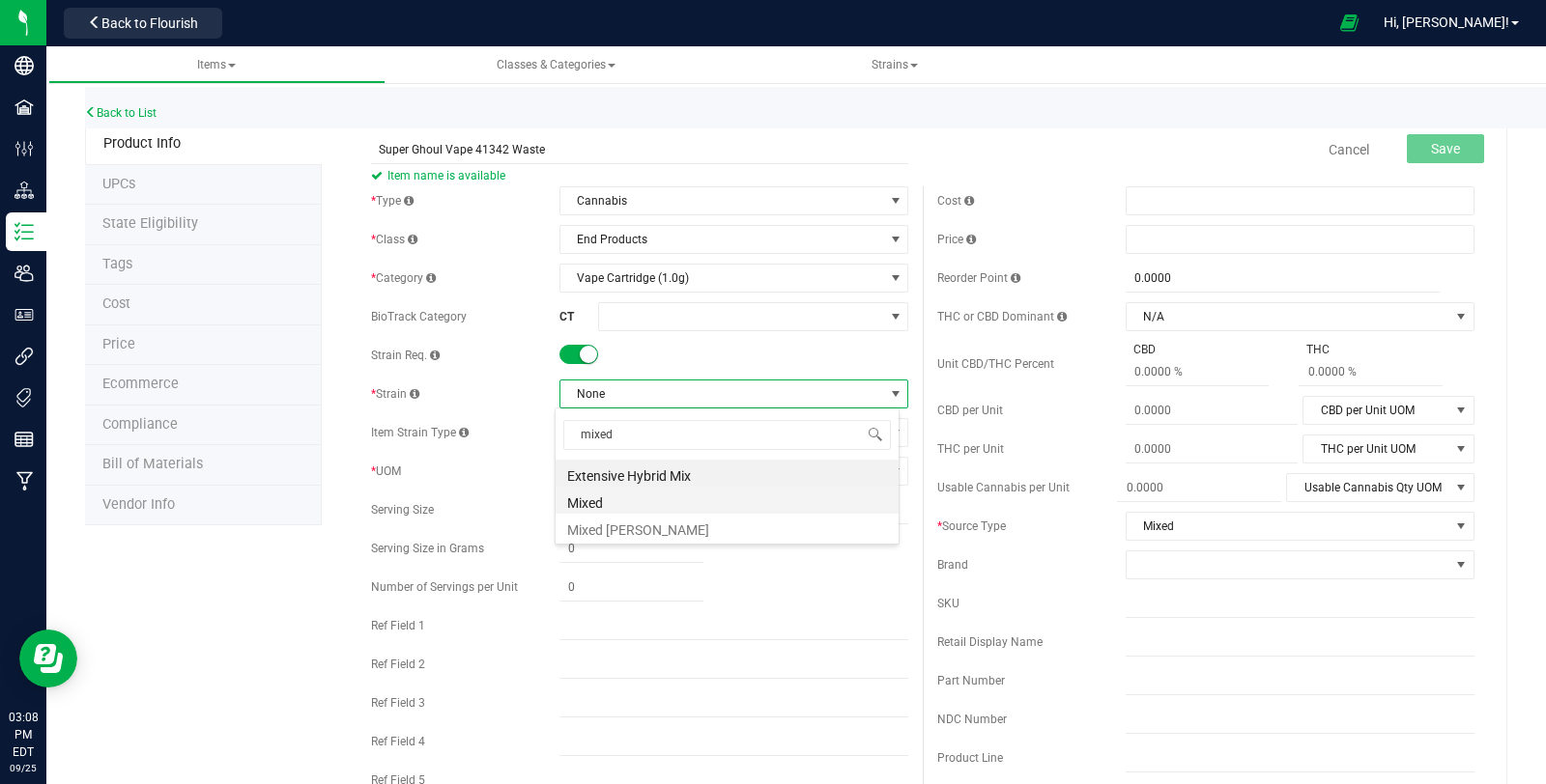
click at [698, 486] on li "Mixed" at bounding box center [727, 499] width 343 height 27
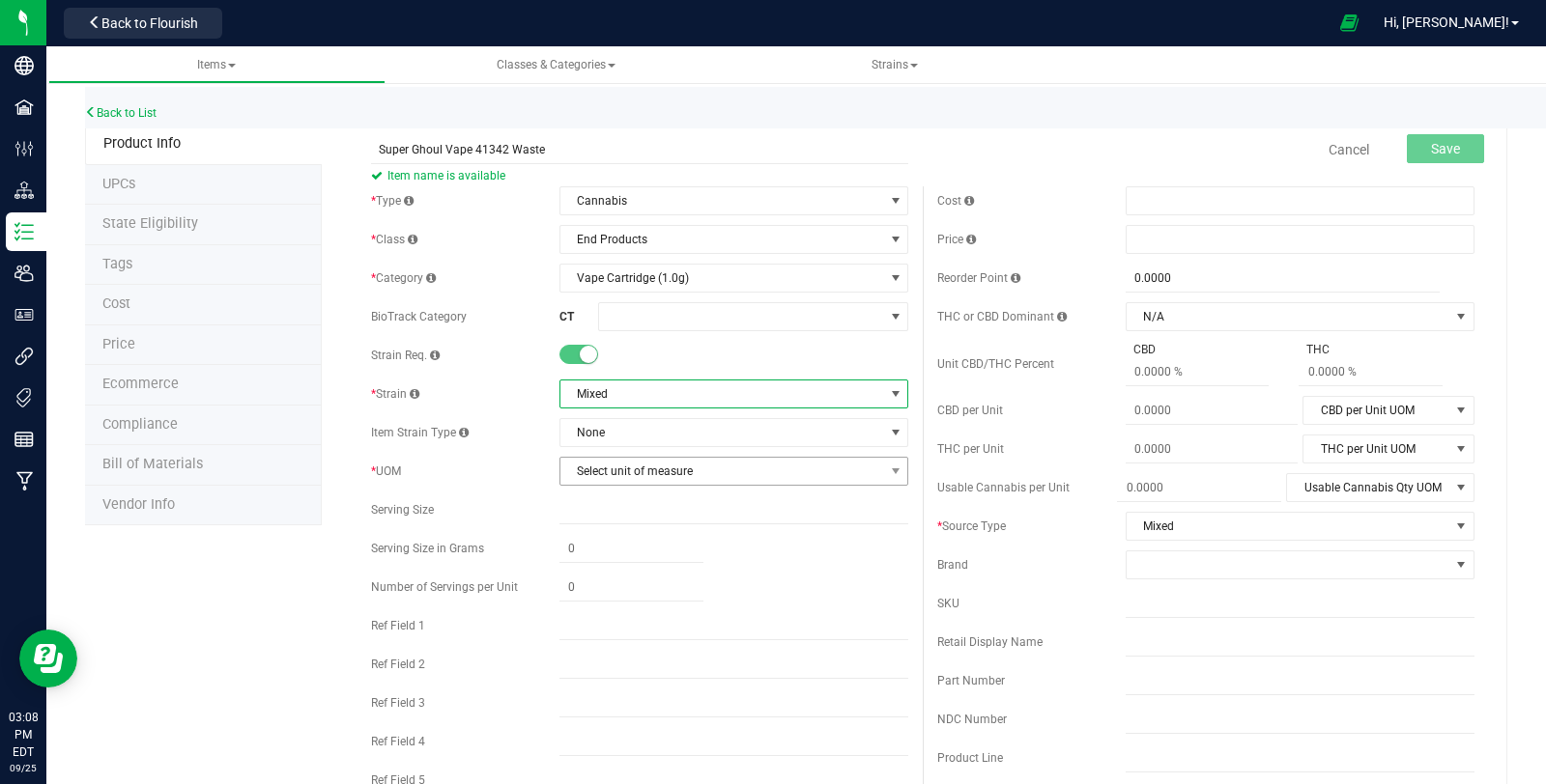
click at [713, 482] on span "Select unit of measure" at bounding box center [722, 470] width 323 height 27
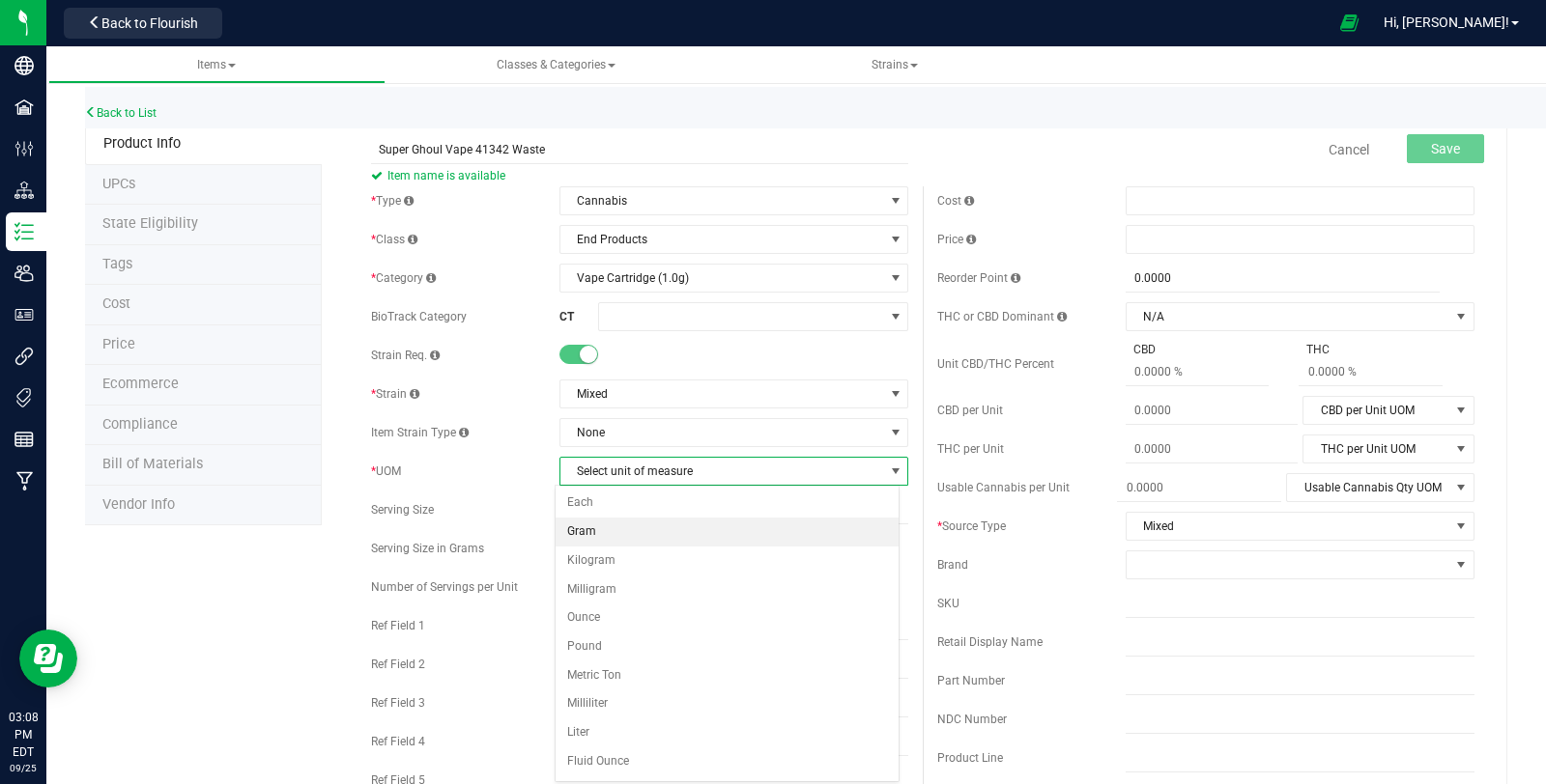
click at [684, 519] on li "Gram" at bounding box center [727, 531] width 343 height 29
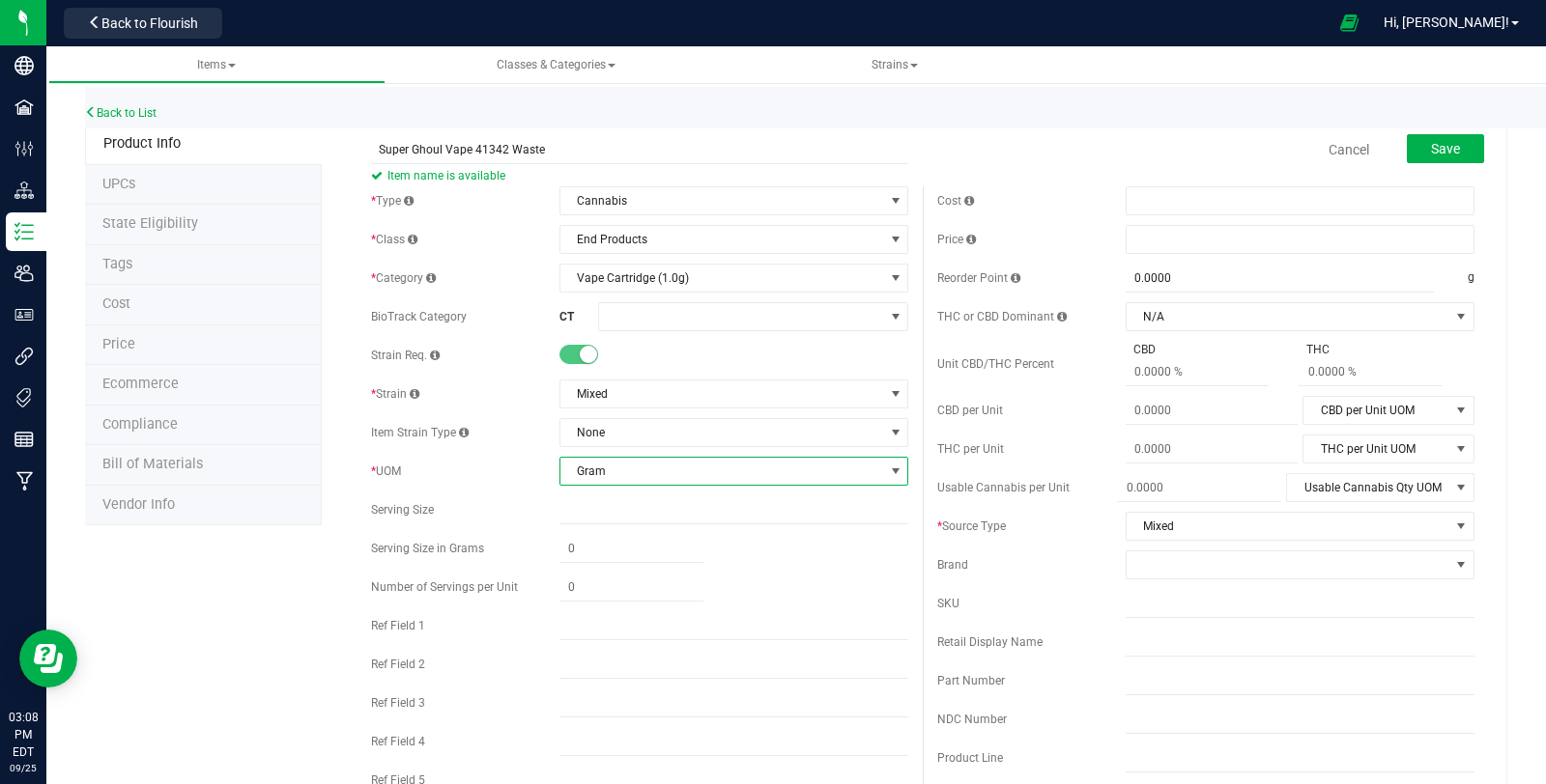
click at [716, 475] on span "Gram" at bounding box center [722, 470] width 323 height 27
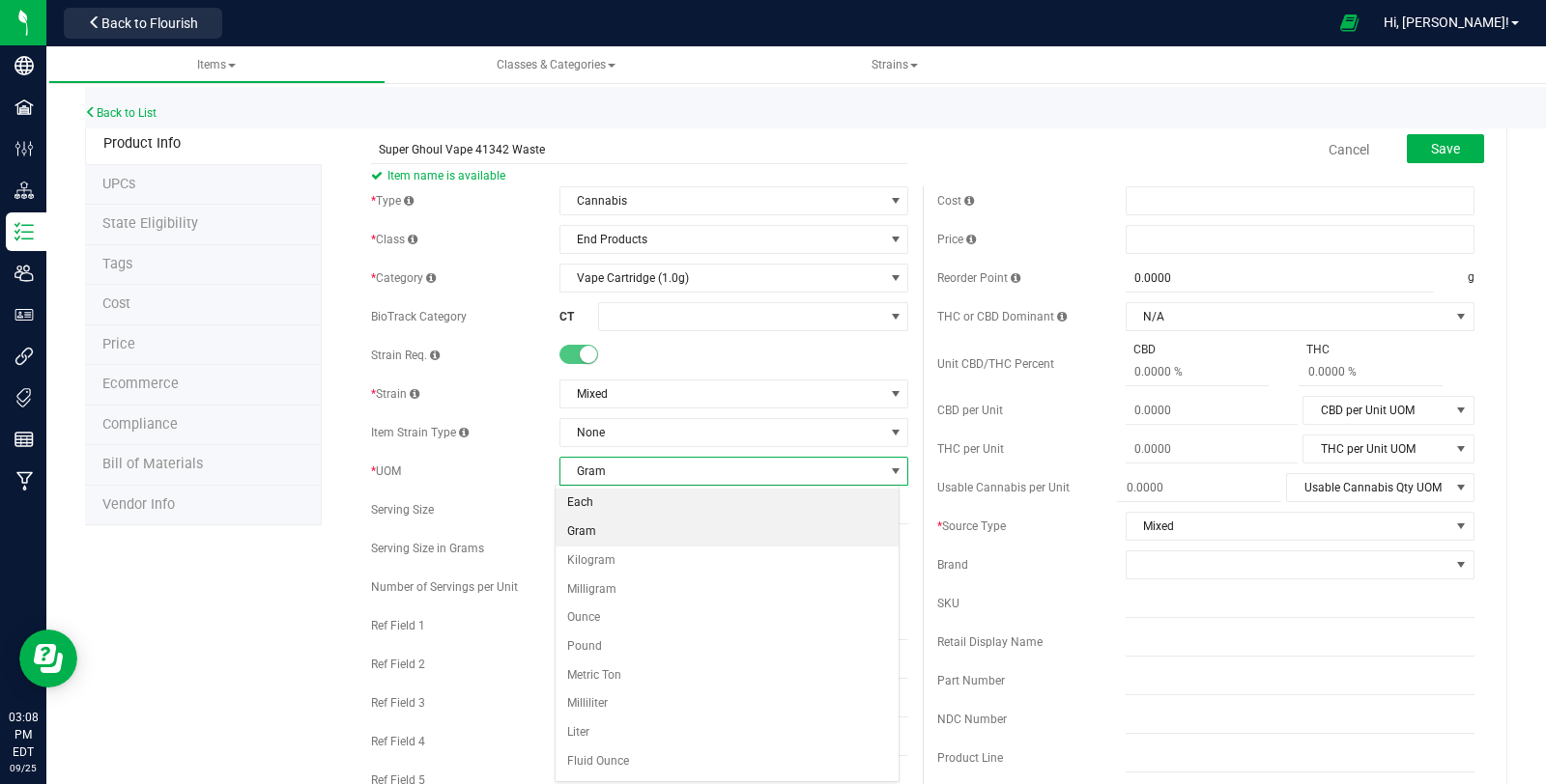
click at [680, 511] on li "Each" at bounding box center [727, 502] width 343 height 29
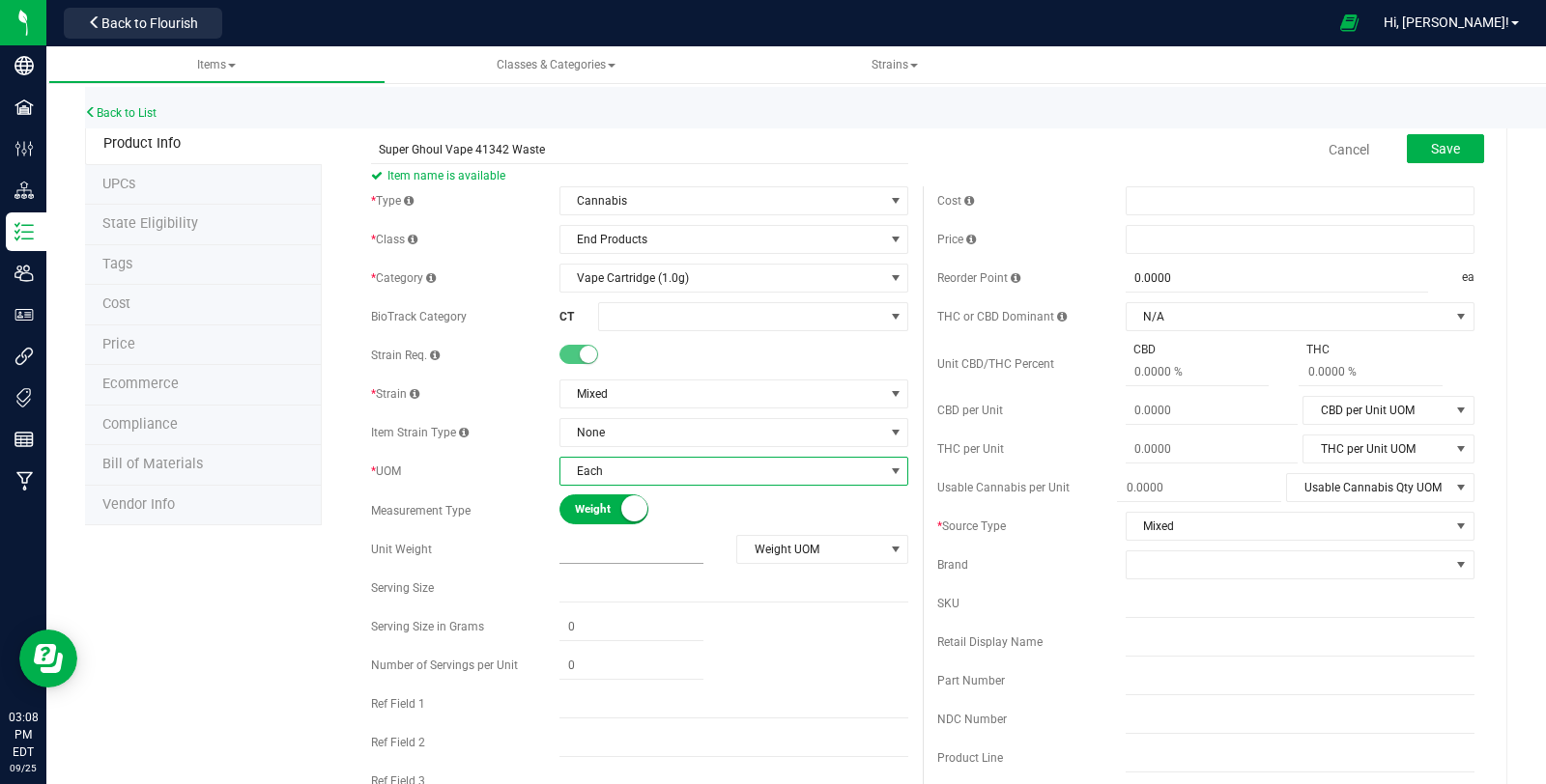
click at [654, 551] on input "text" at bounding box center [632, 548] width 144 height 27
type input "1"
click at [833, 550] on span "Weight UOM" at bounding box center [810, 548] width 146 height 27
type input "1.0000"
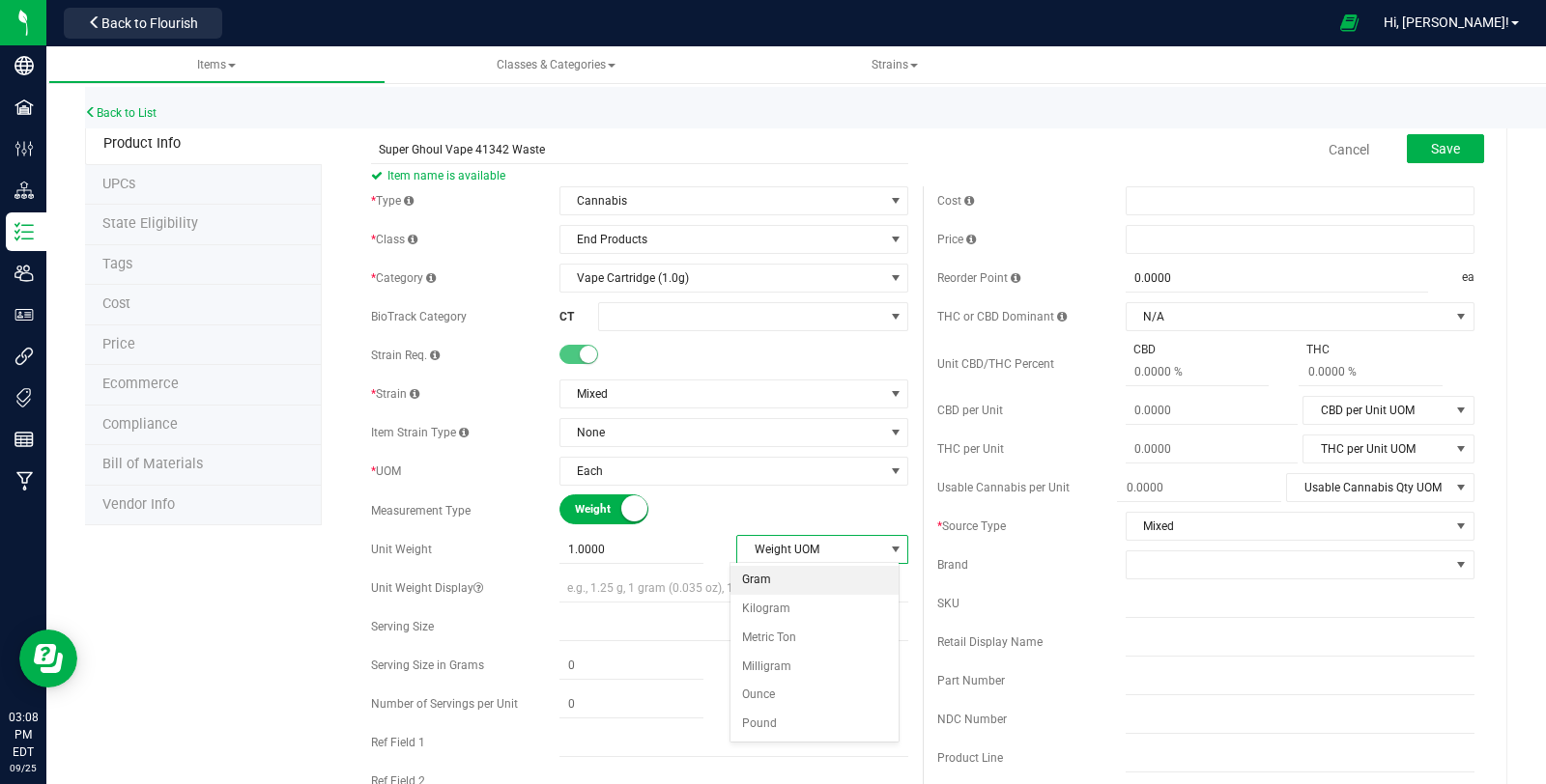
click at [825, 579] on li "Gram" at bounding box center [814, 579] width 168 height 29
click at [1183, 571] on span at bounding box center [1287, 564] width 323 height 27
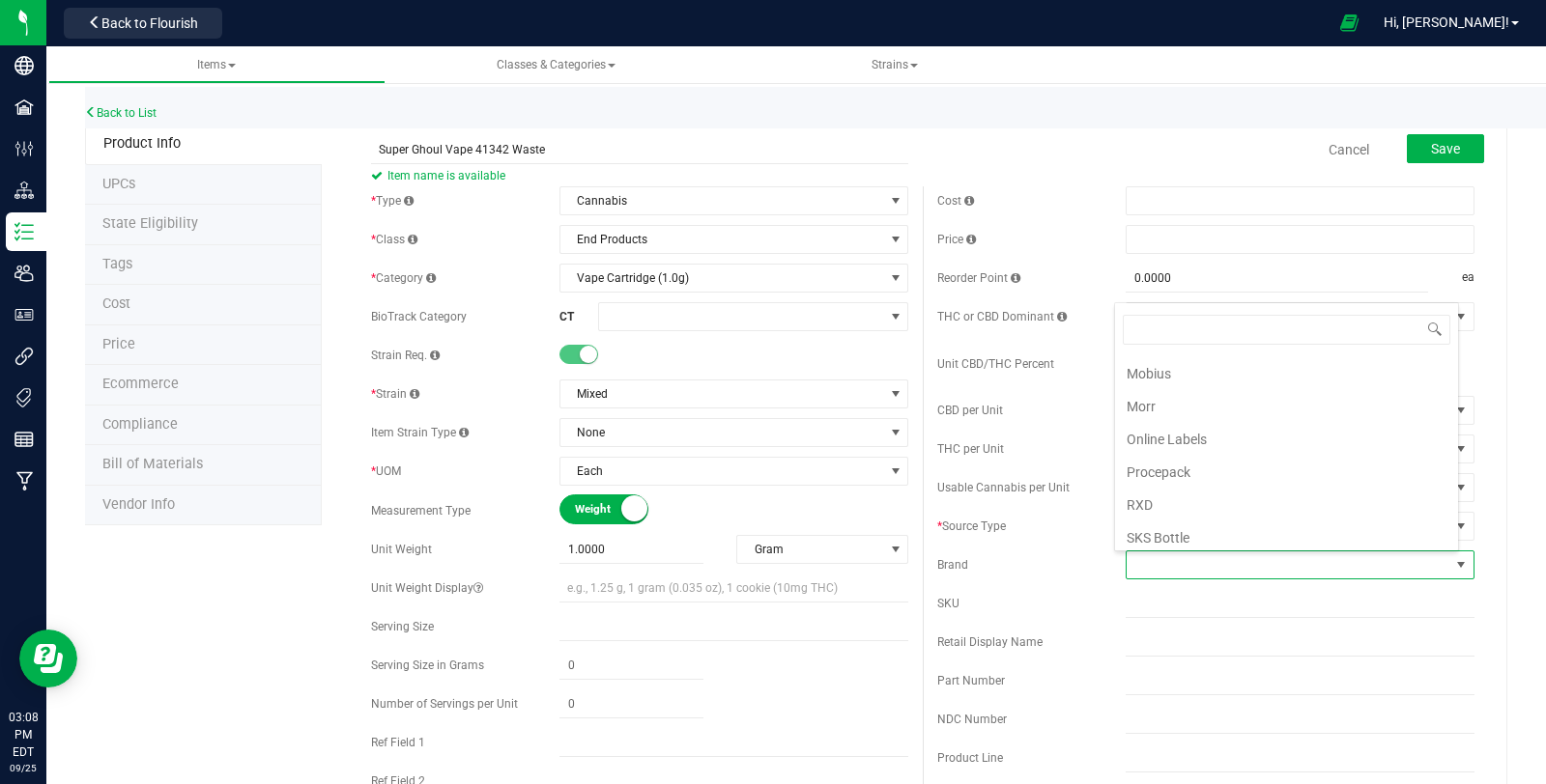
scroll to position [734, 0]
click at [1229, 441] on li "Theraplant" at bounding box center [1285, 457] width 343 height 33
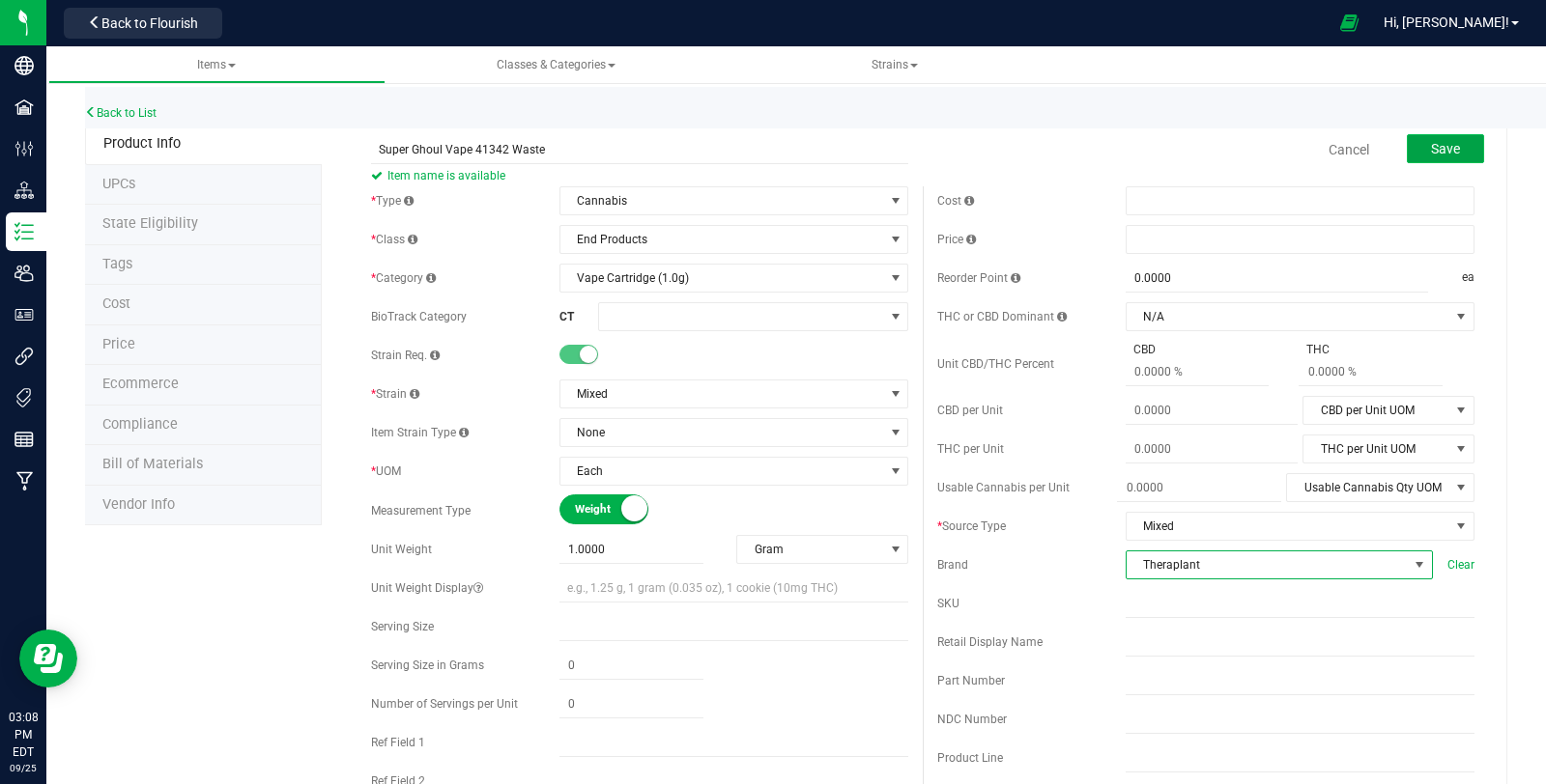
click at [1435, 156] on span "Save" at bounding box center [1445, 148] width 29 height 15
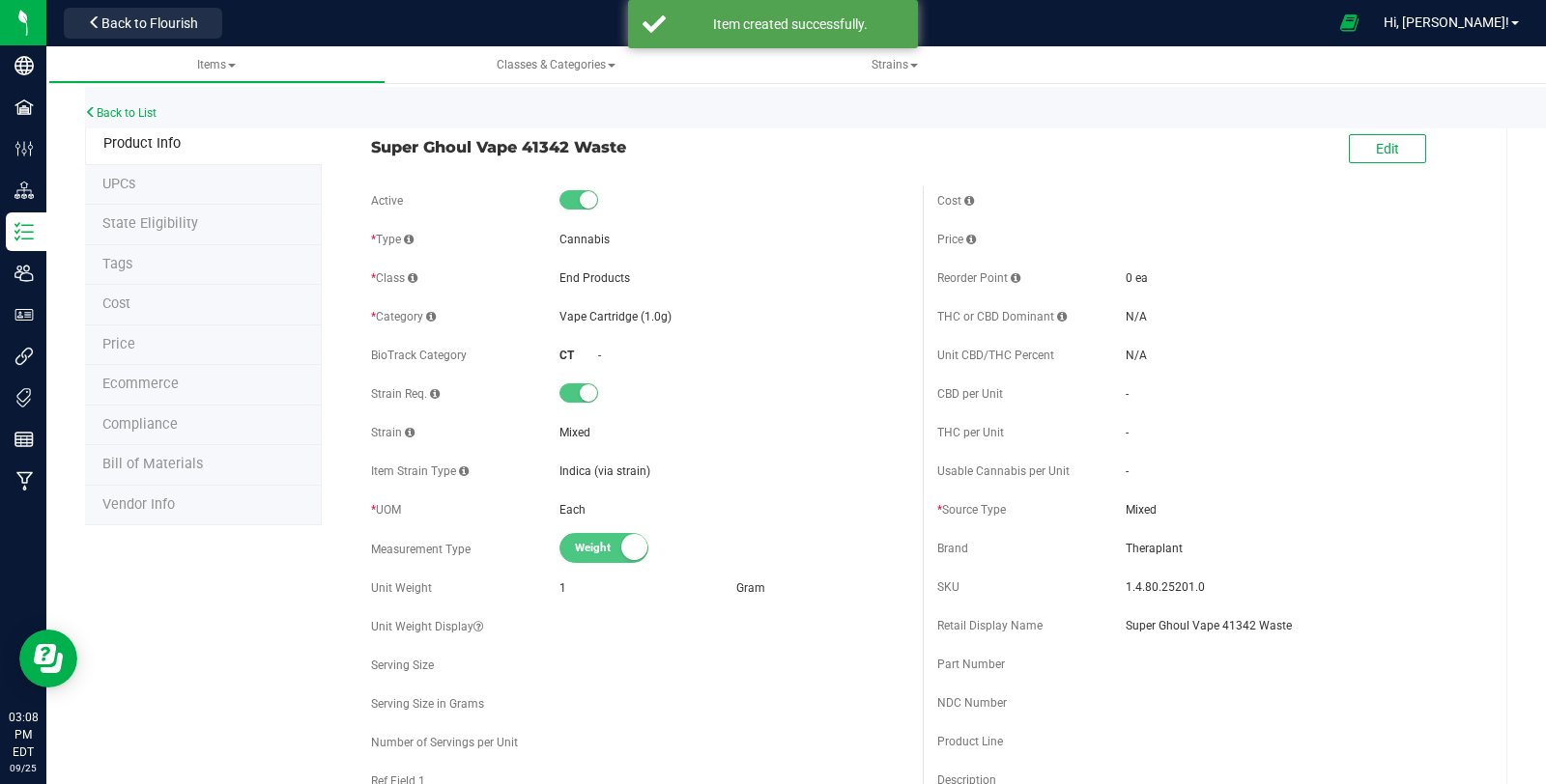
click at [138, 129] on li "Product Info" at bounding box center [203, 145] width 237 height 42
click at [128, 114] on link "Back to List" at bounding box center [121, 113] width 72 height 14
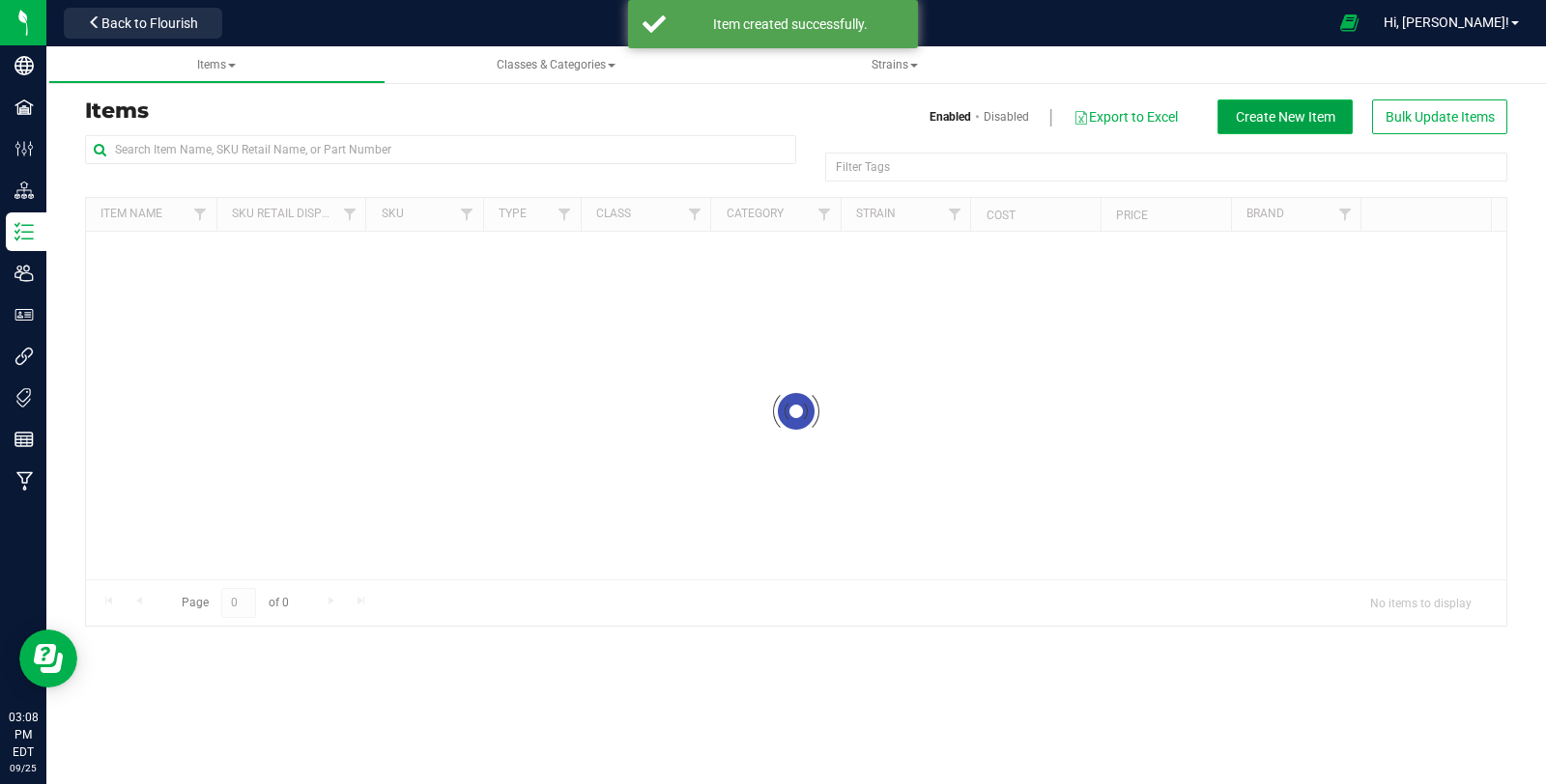
click at [1316, 132] on button "Create New Item" at bounding box center [1284, 117] width 135 height 35
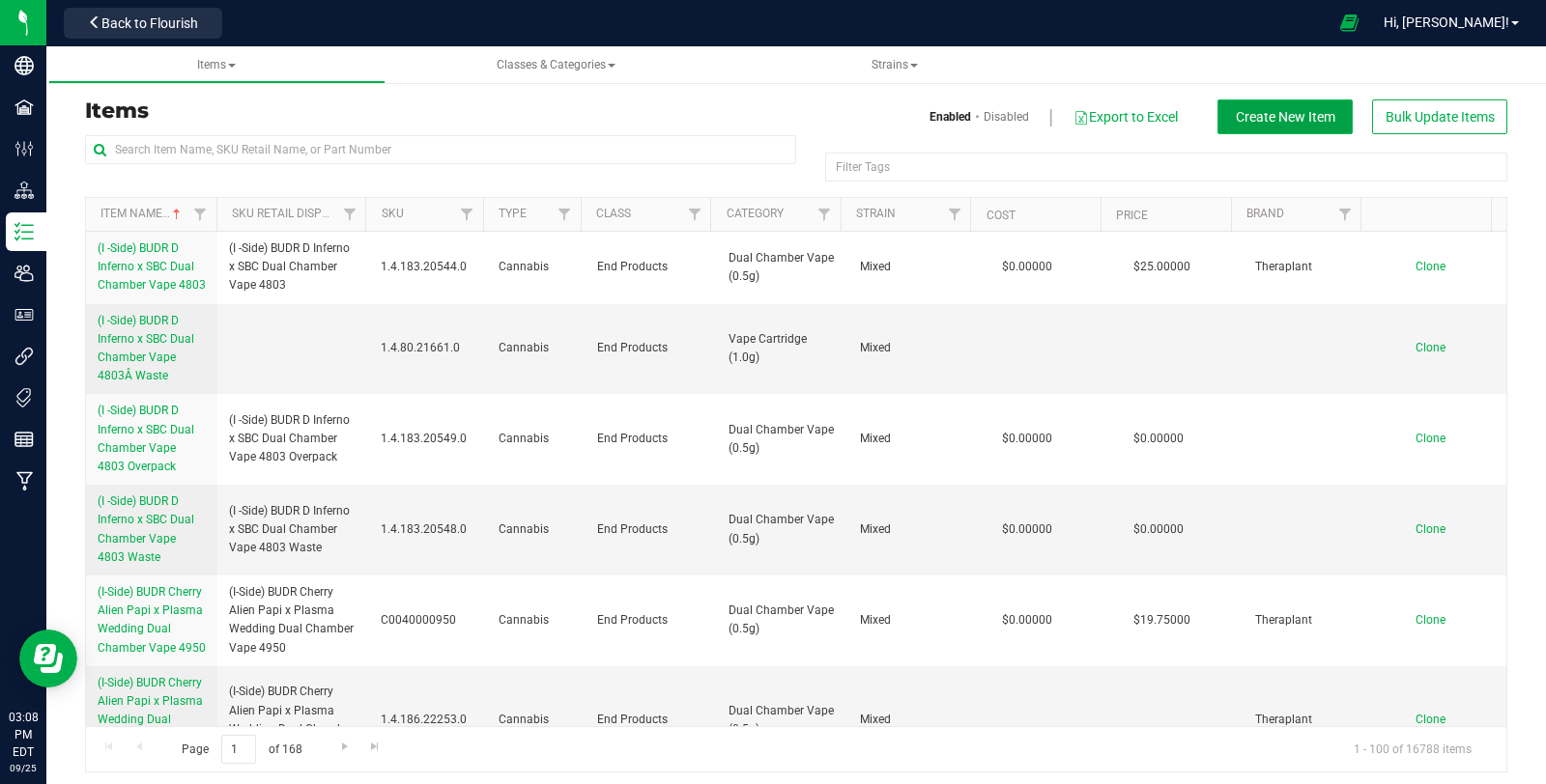
click at [1288, 114] on span "Create New Item" at bounding box center [1285, 116] width 100 height 15
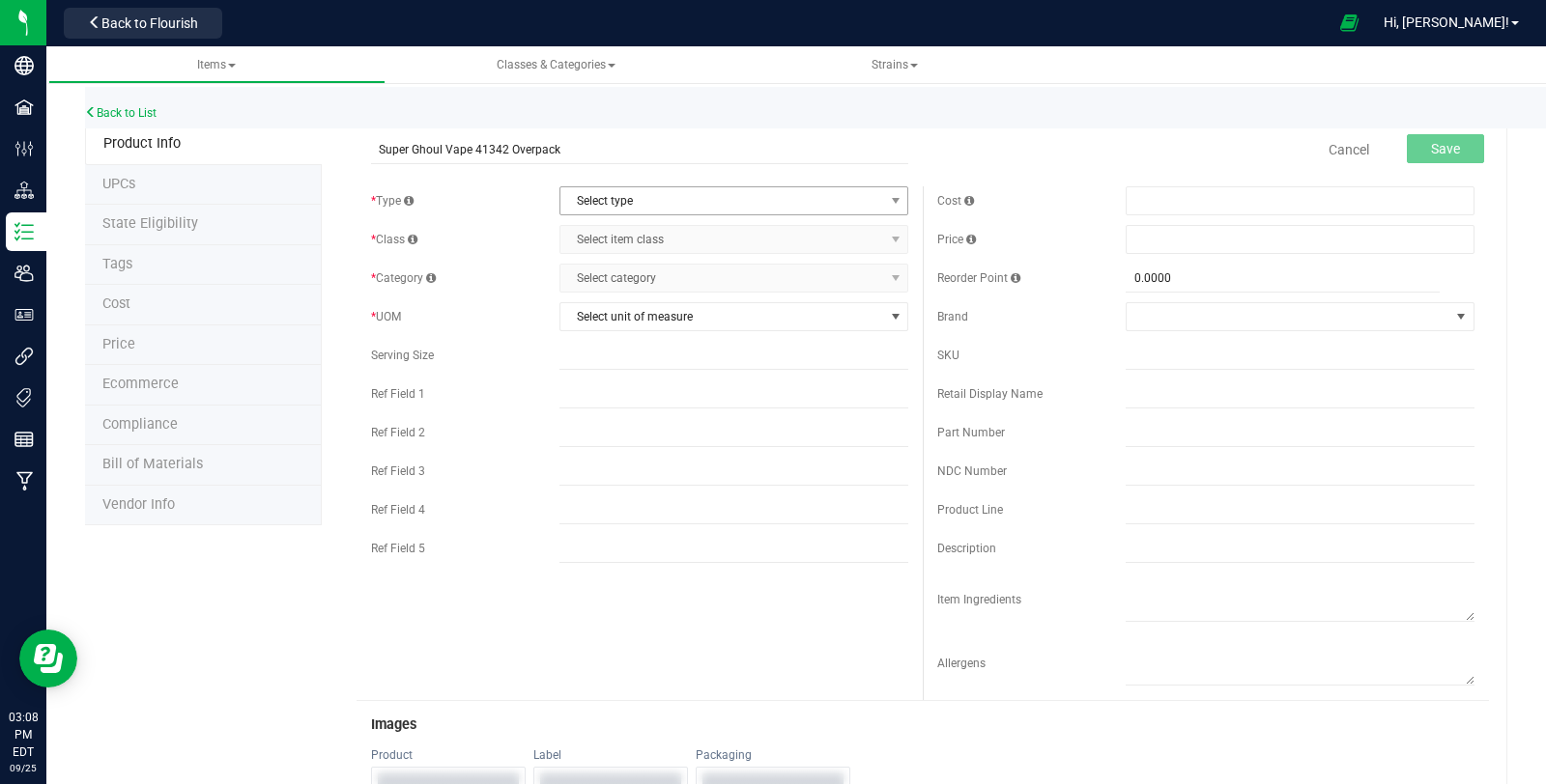
type input "Super Ghoul Vape 41342 Overpack"
click at [769, 213] on span "Select type" at bounding box center [722, 201] width 323 height 27
click at [690, 243] on li "Cannabis" at bounding box center [727, 232] width 343 height 29
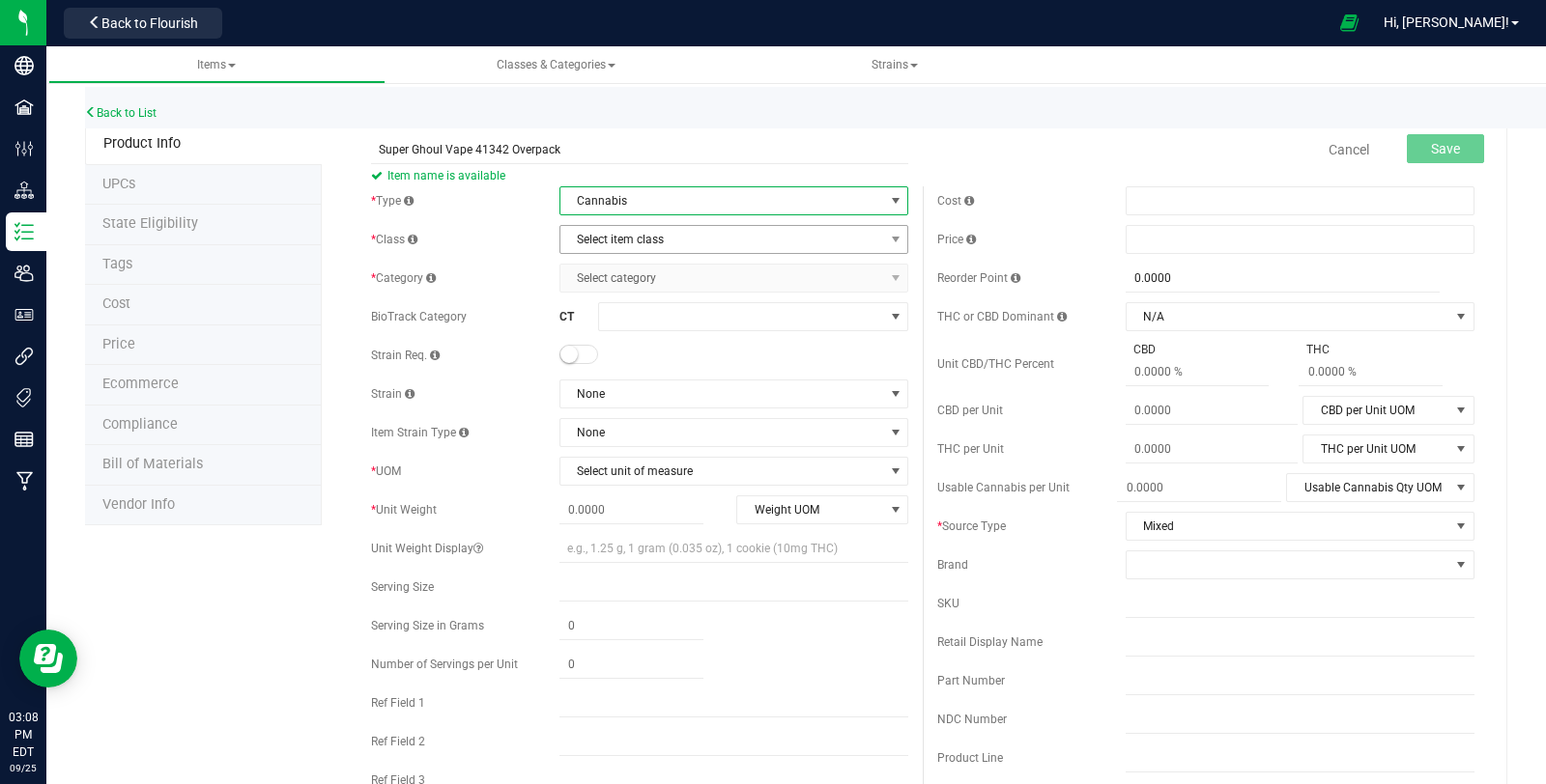
click at [692, 247] on span "Select item class" at bounding box center [722, 239] width 323 height 27
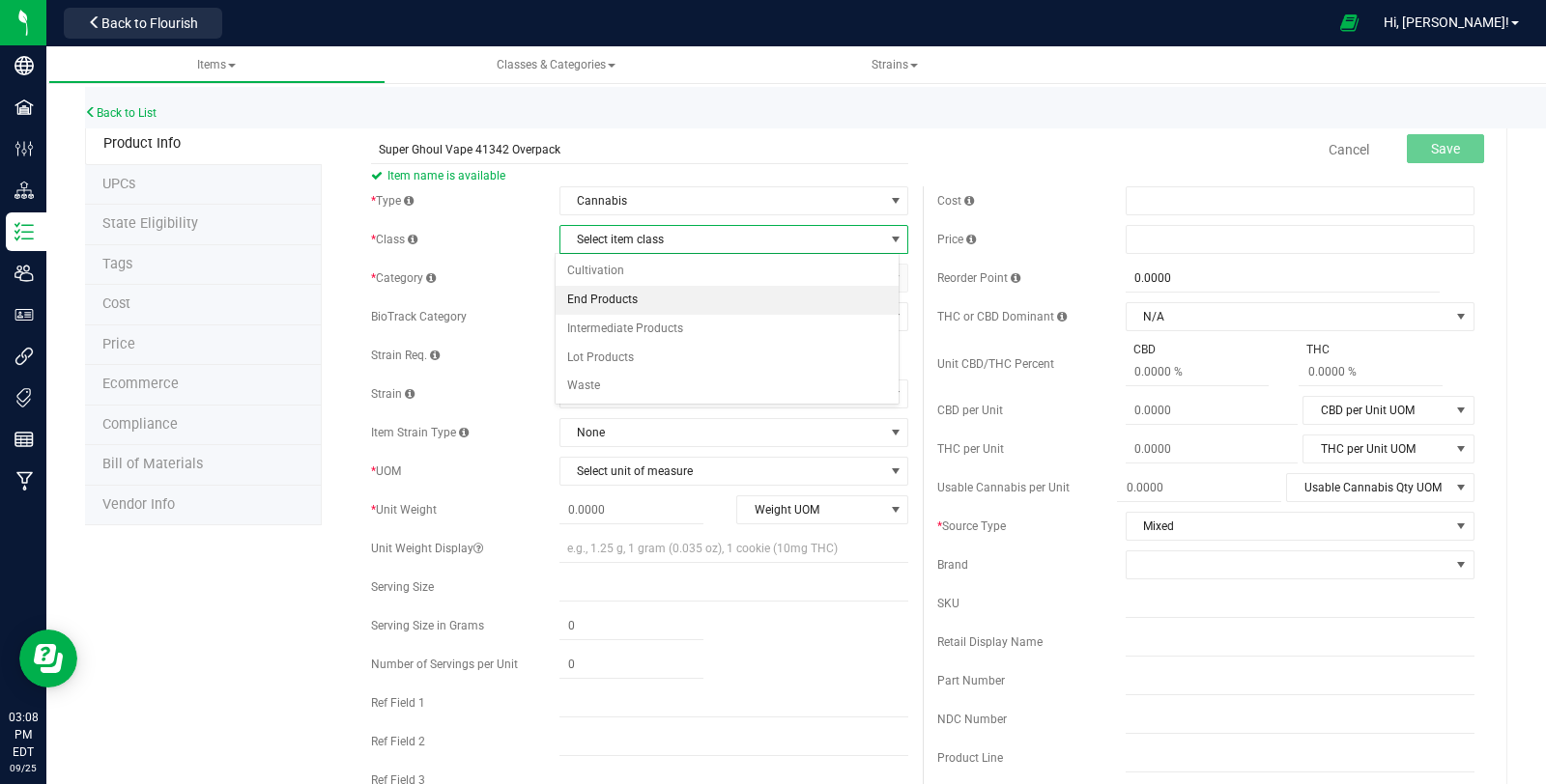
click at [681, 304] on li "End Products" at bounding box center [727, 300] width 343 height 29
click at [715, 280] on span "Select category" at bounding box center [722, 278] width 323 height 27
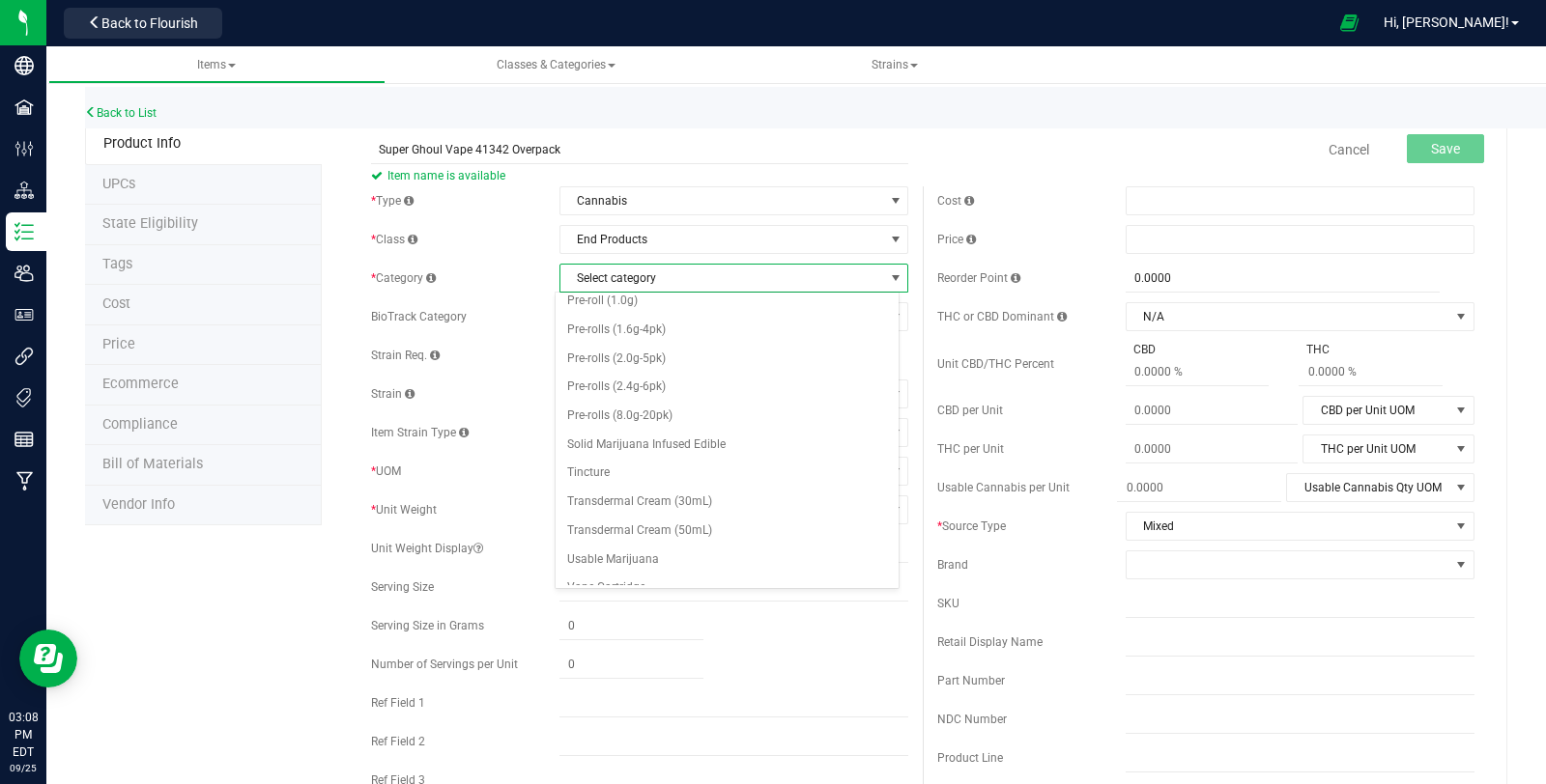
scroll to position [795, 0]
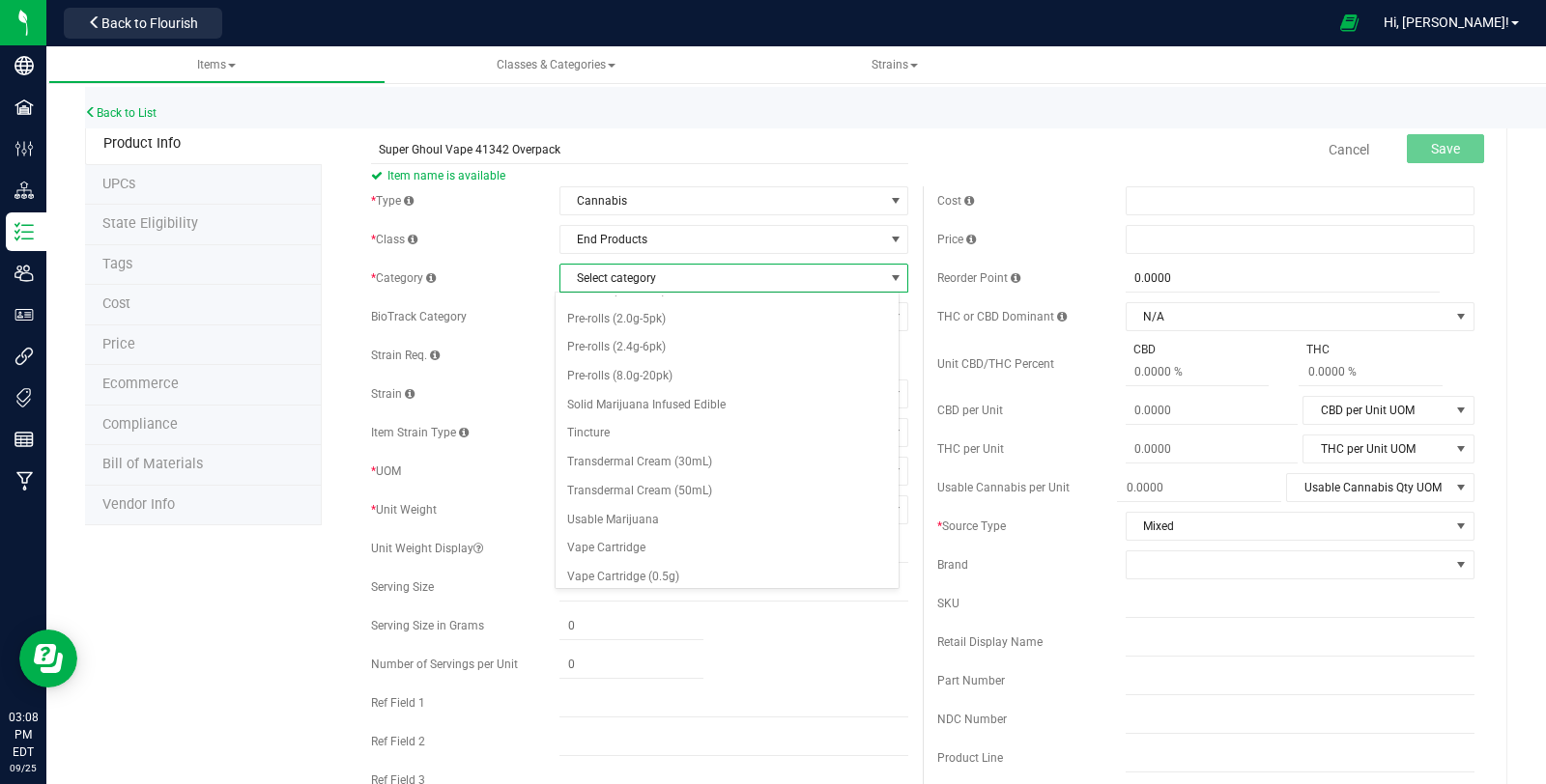
click at [722, 592] on li "Vape Cartridge (1.0g)" at bounding box center [727, 606] width 343 height 29
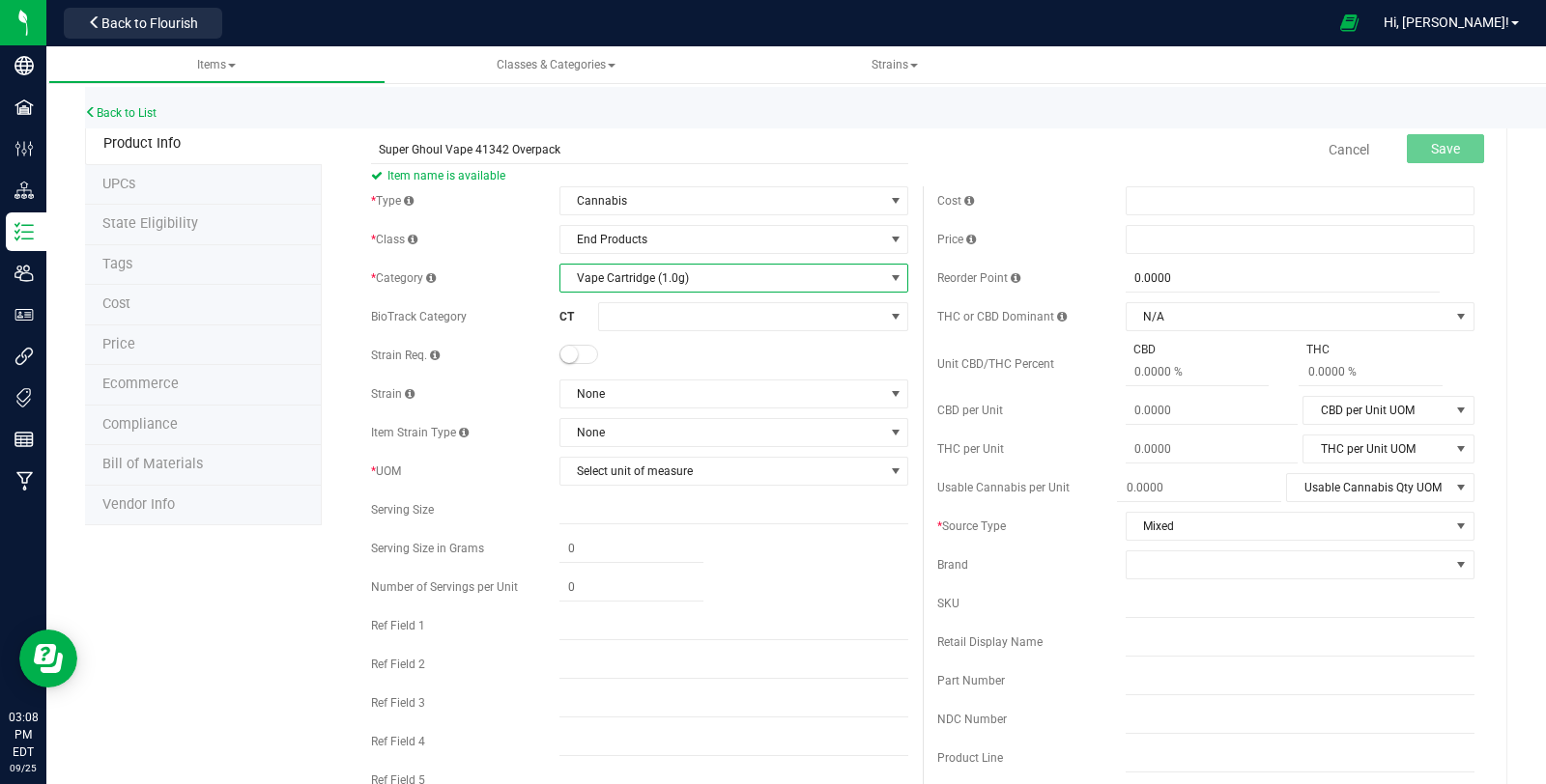
click at [569, 355] on small at bounding box center [569, 354] width 17 height 17
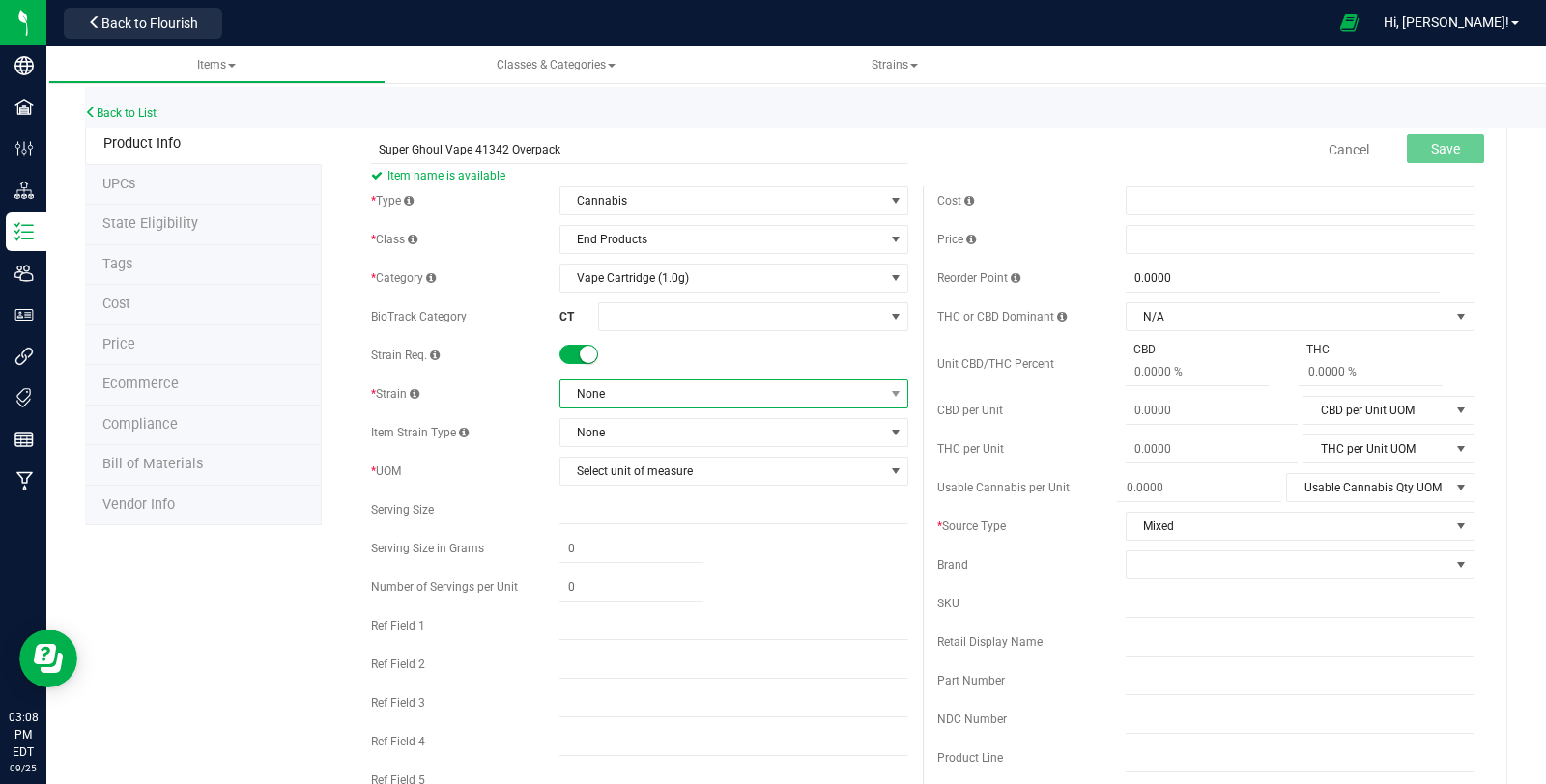
click at [653, 387] on span "None" at bounding box center [722, 393] width 323 height 27
type input "mixed"
click at [675, 468] on li "Mixed" at bounding box center [727, 472] width 343 height 27
click at [709, 476] on span "Select unit of measure" at bounding box center [722, 470] width 323 height 27
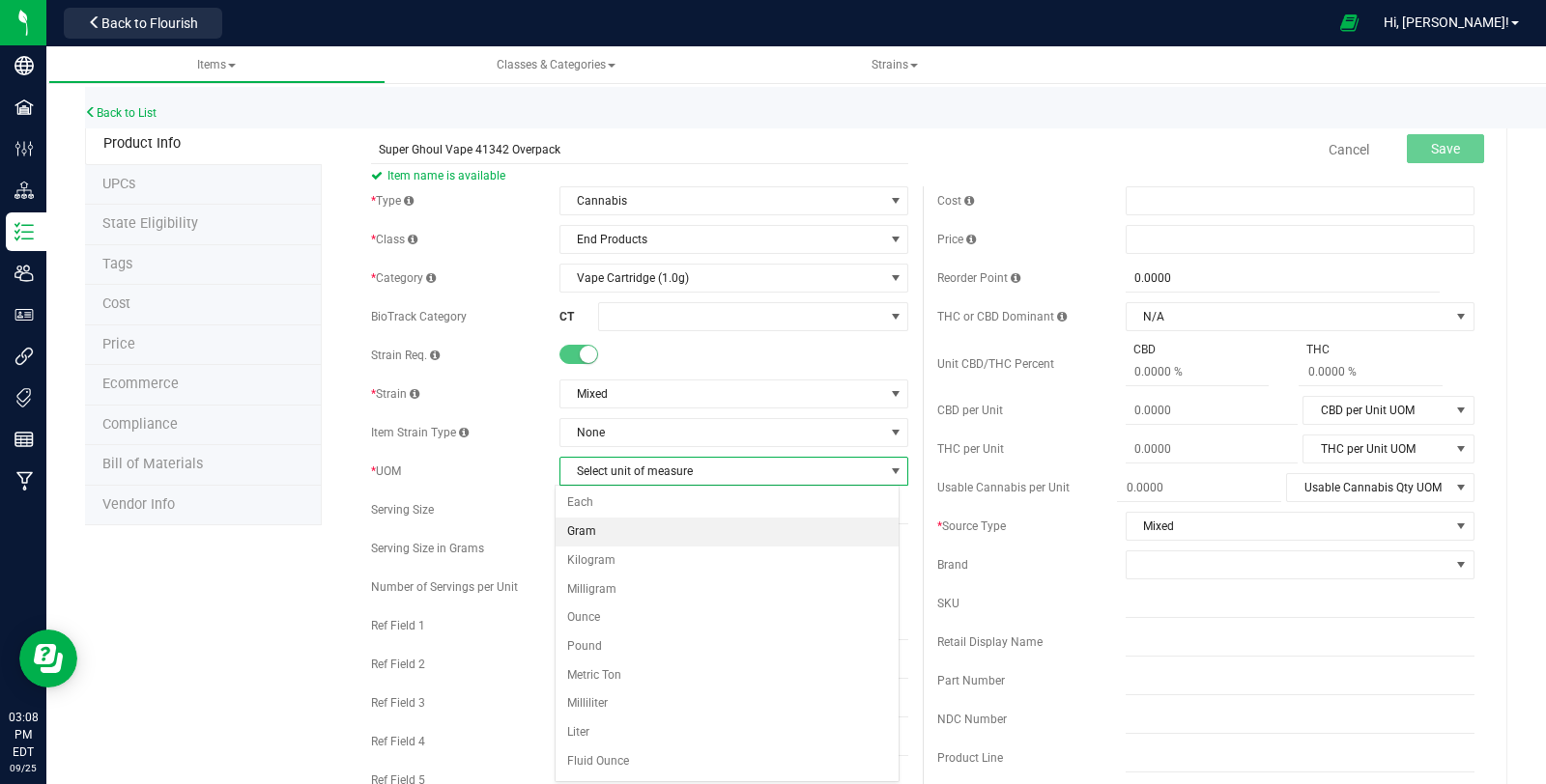
click at [700, 531] on li "Gram" at bounding box center [727, 531] width 343 height 29
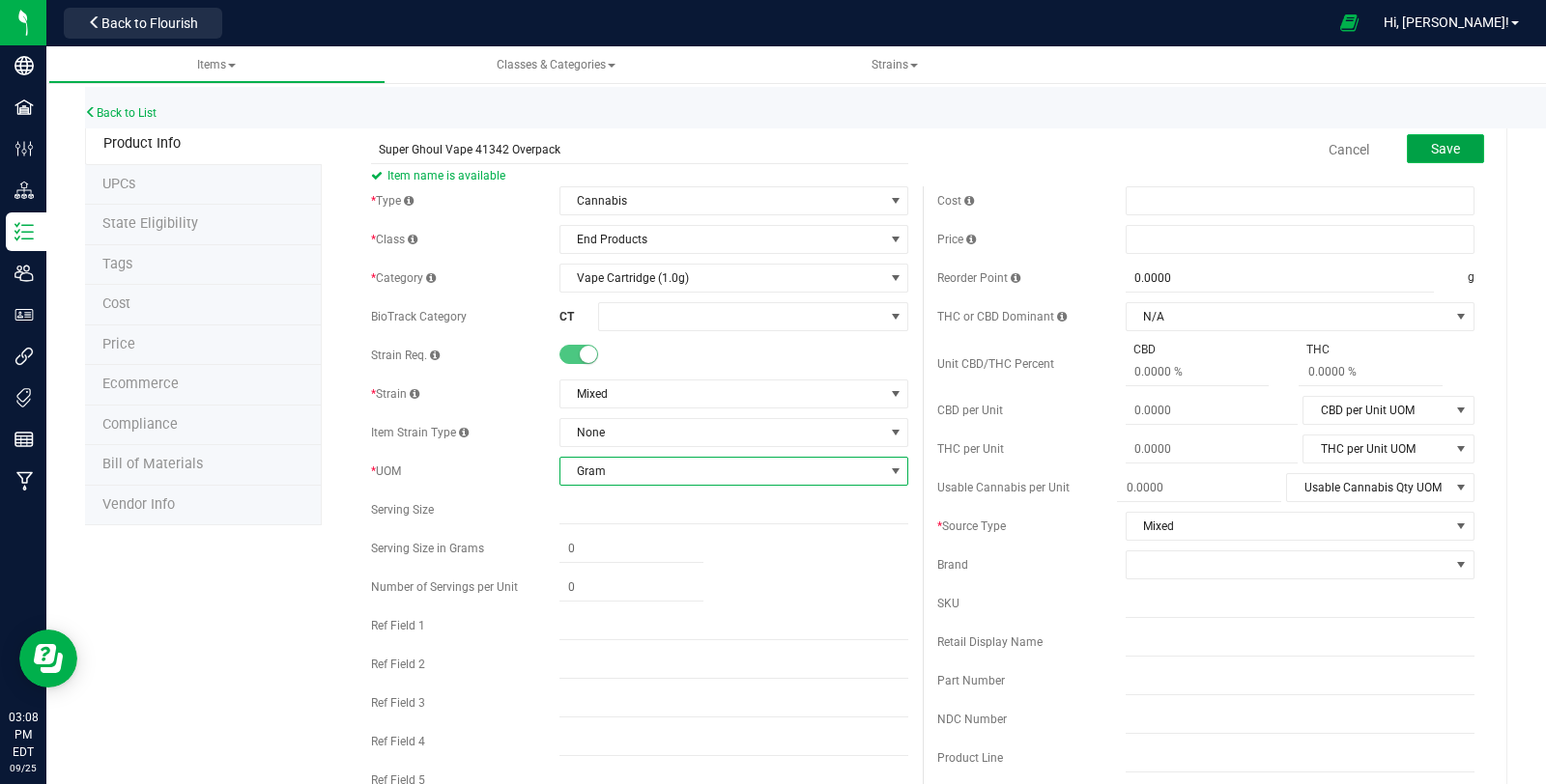
click at [1441, 153] on span "Save" at bounding box center [1445, 148] width 29 height 15
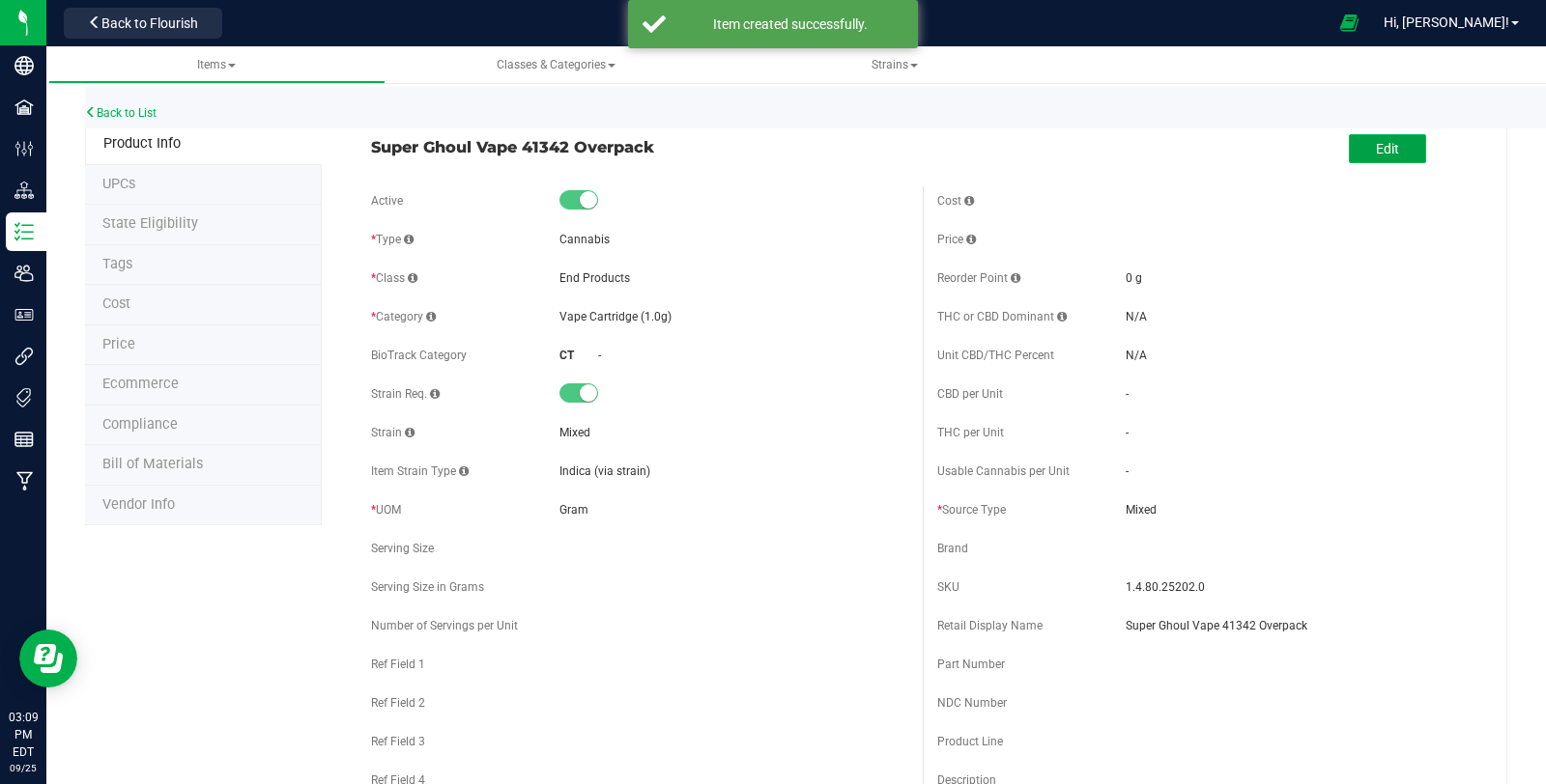
click at [1402, 158] on button "Edit" at bounding box center [1386, 148] width 77 height 29
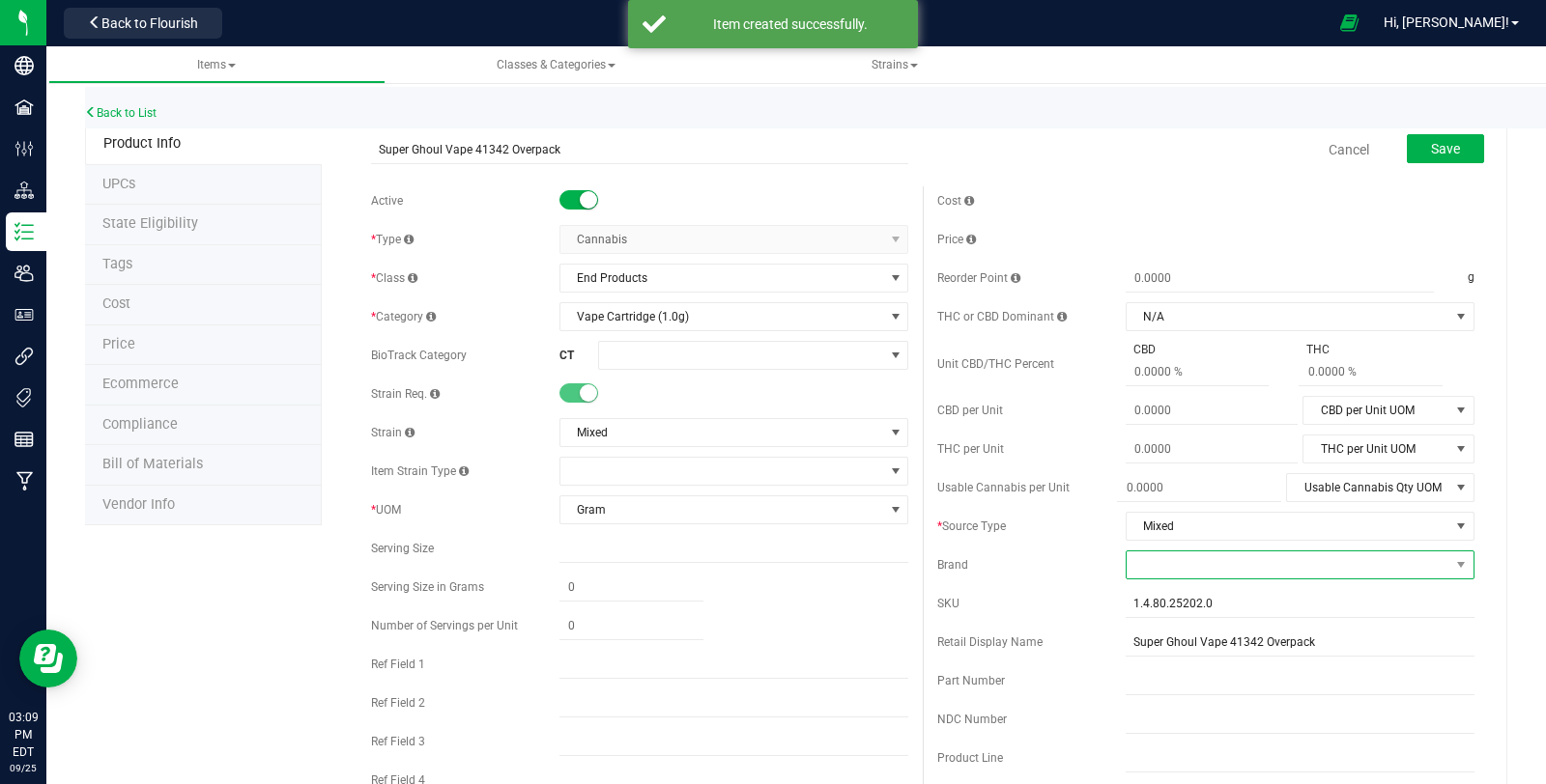
click at [1273, 575] on span at bounding box center [1287, 564] width 323 height 27
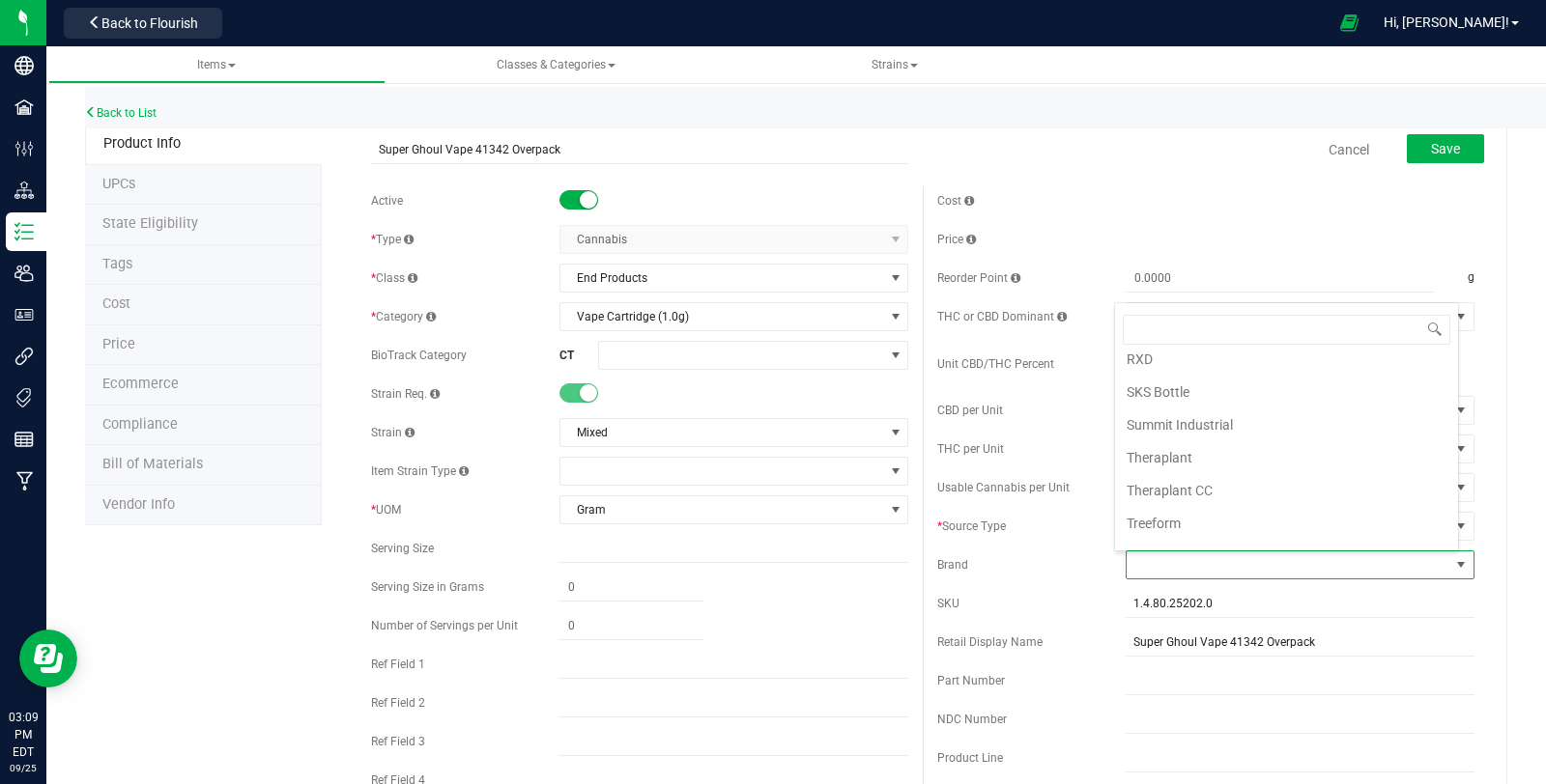
scroll to position [733, 0]
click at [1247, 442] on li "Theraplant" at bounding box center [1285, 458] width 343 height 33
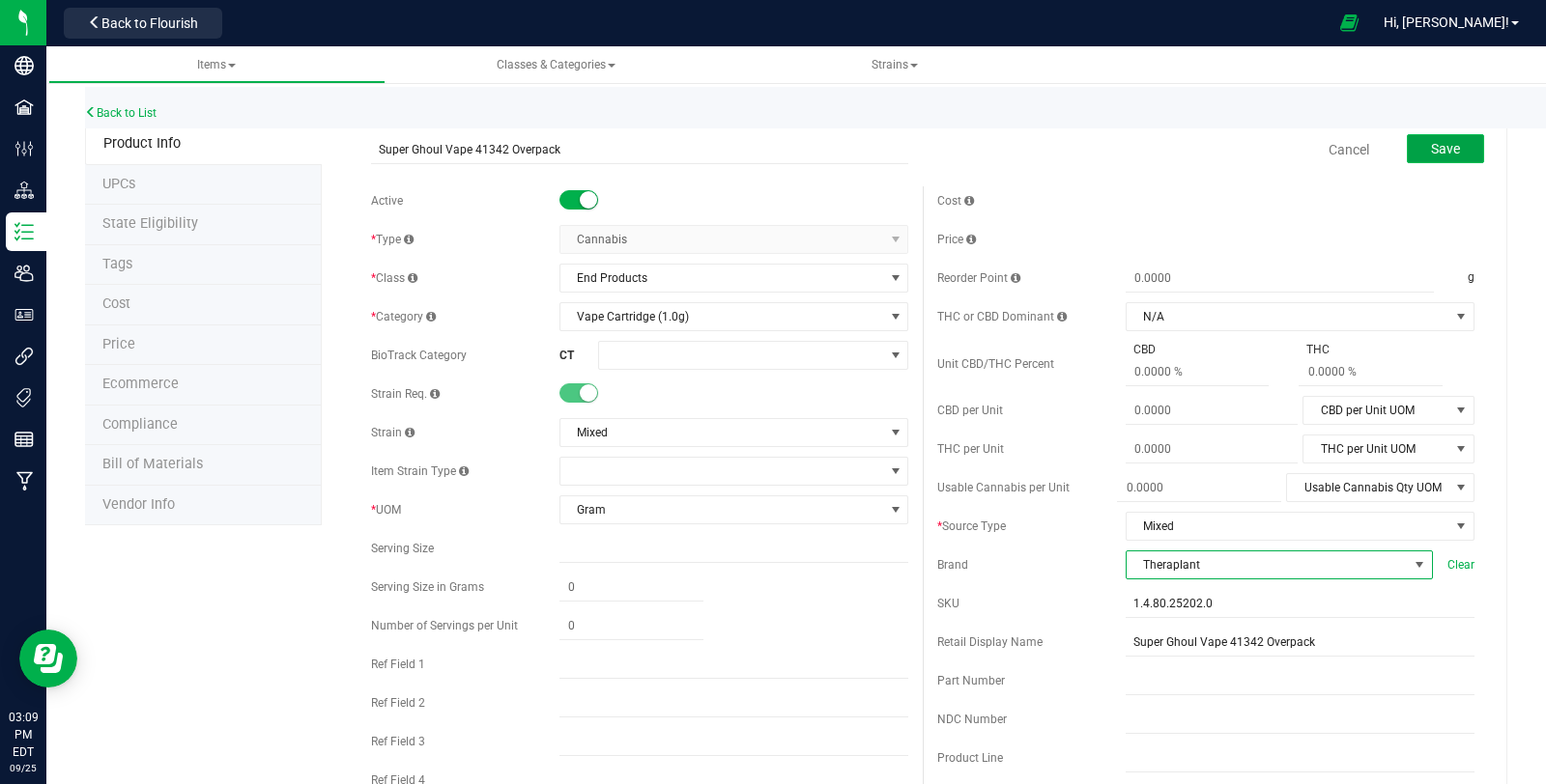
click at [1458, 157] on button "Save" at bounding box center [1444, 148] width 77 height 29
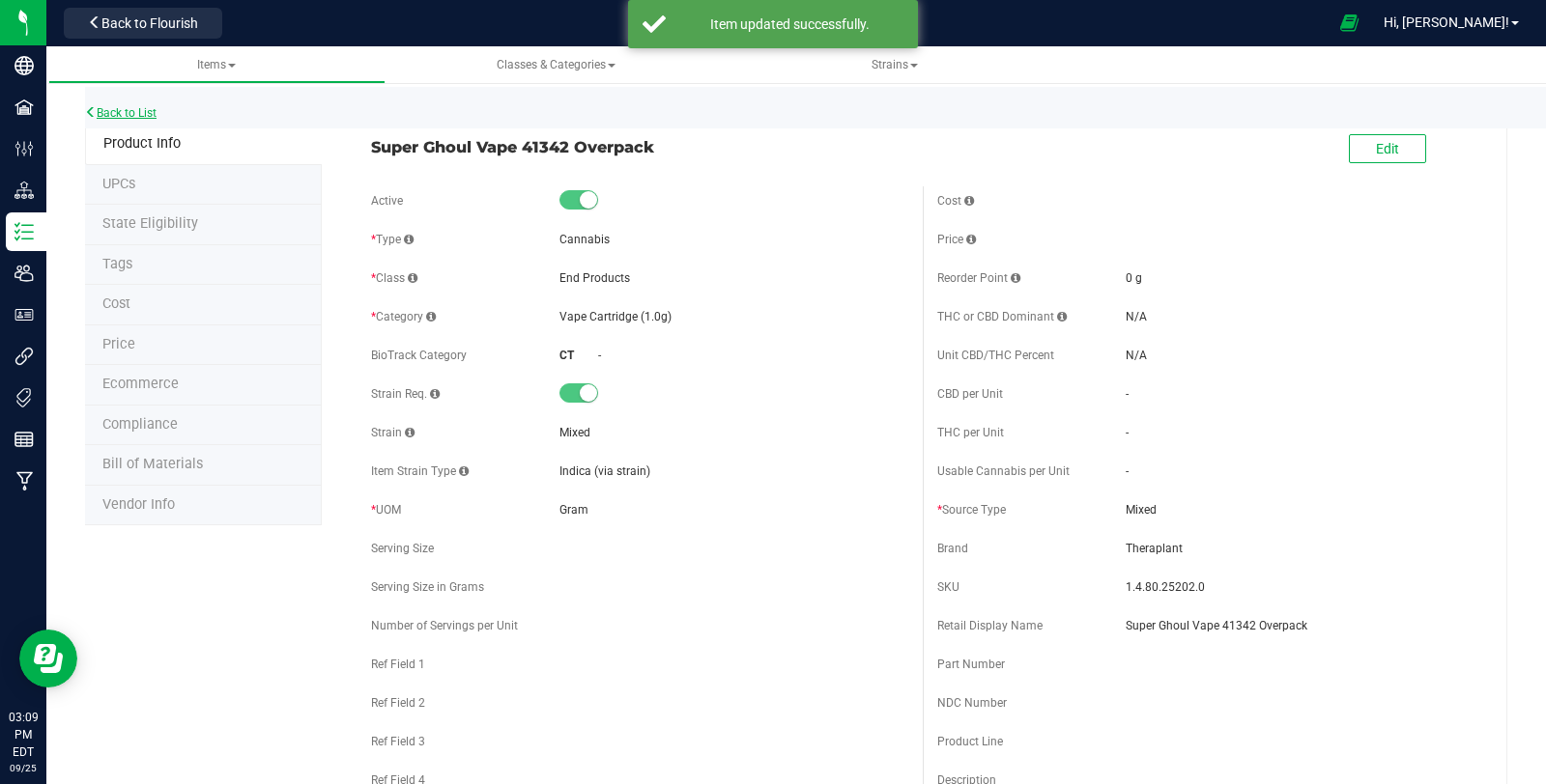
click at [122, 112] on link "Back to List" at bounding box center [121, 113] width 72 height 14
